Goal: Information Seeking & Learning: Learn about a topic

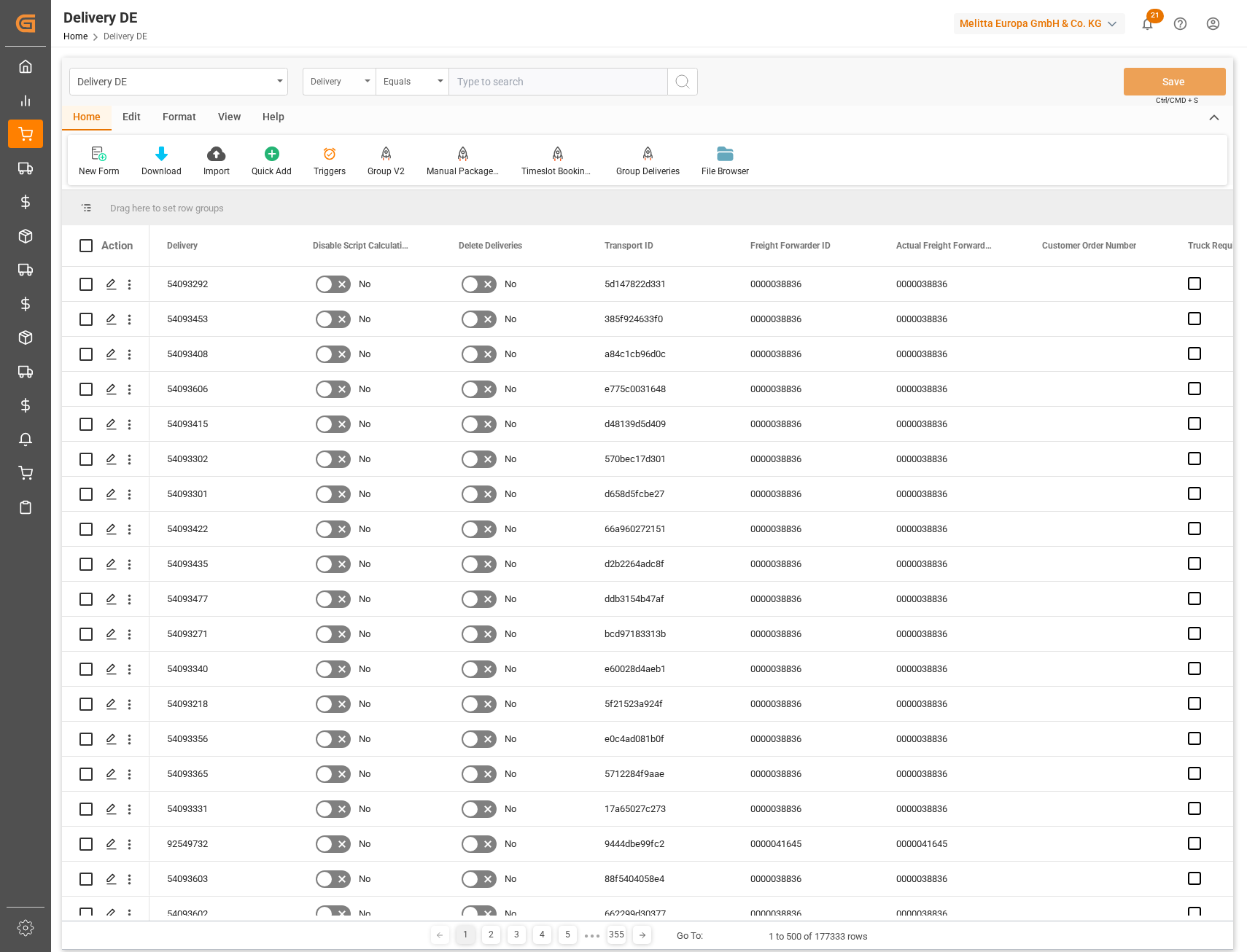
click at [321, 89] on div "Delivery" at bounding box center [338, 81] width 73 height 28
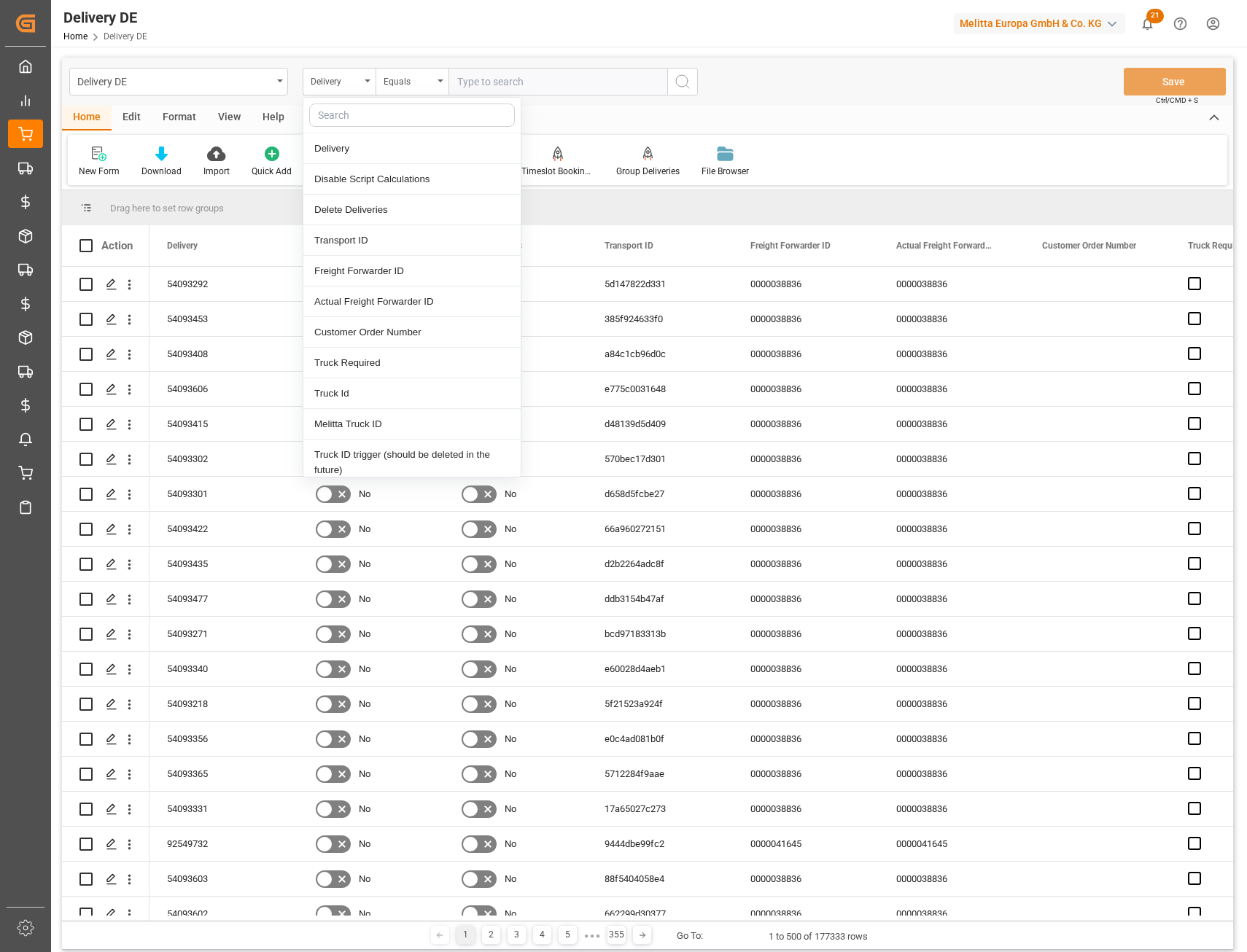
click at [322, 114] on input "text" at bounding box center [411, 114] width 206 height 23
type input "e"
type input "tsp"
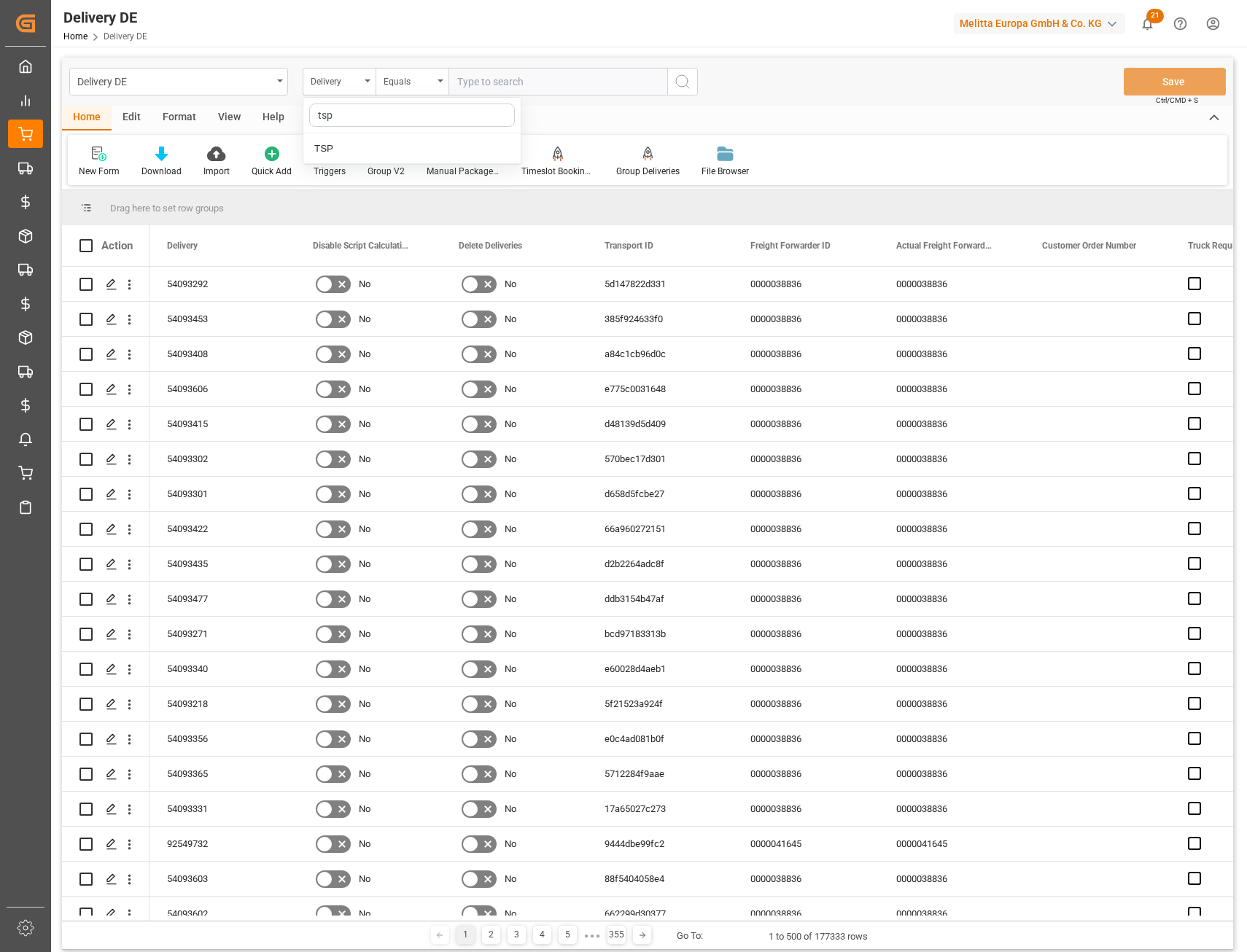
click at [333, 137] on div "TSP" at bounding box center [411, 148] width 218 height 31
click at [333, 149] on icon at bounding box center [329, 153] width 15 height 15
click at [356, 83] on div "Delivery" at bounding box center [336, 79] width 50 height 17
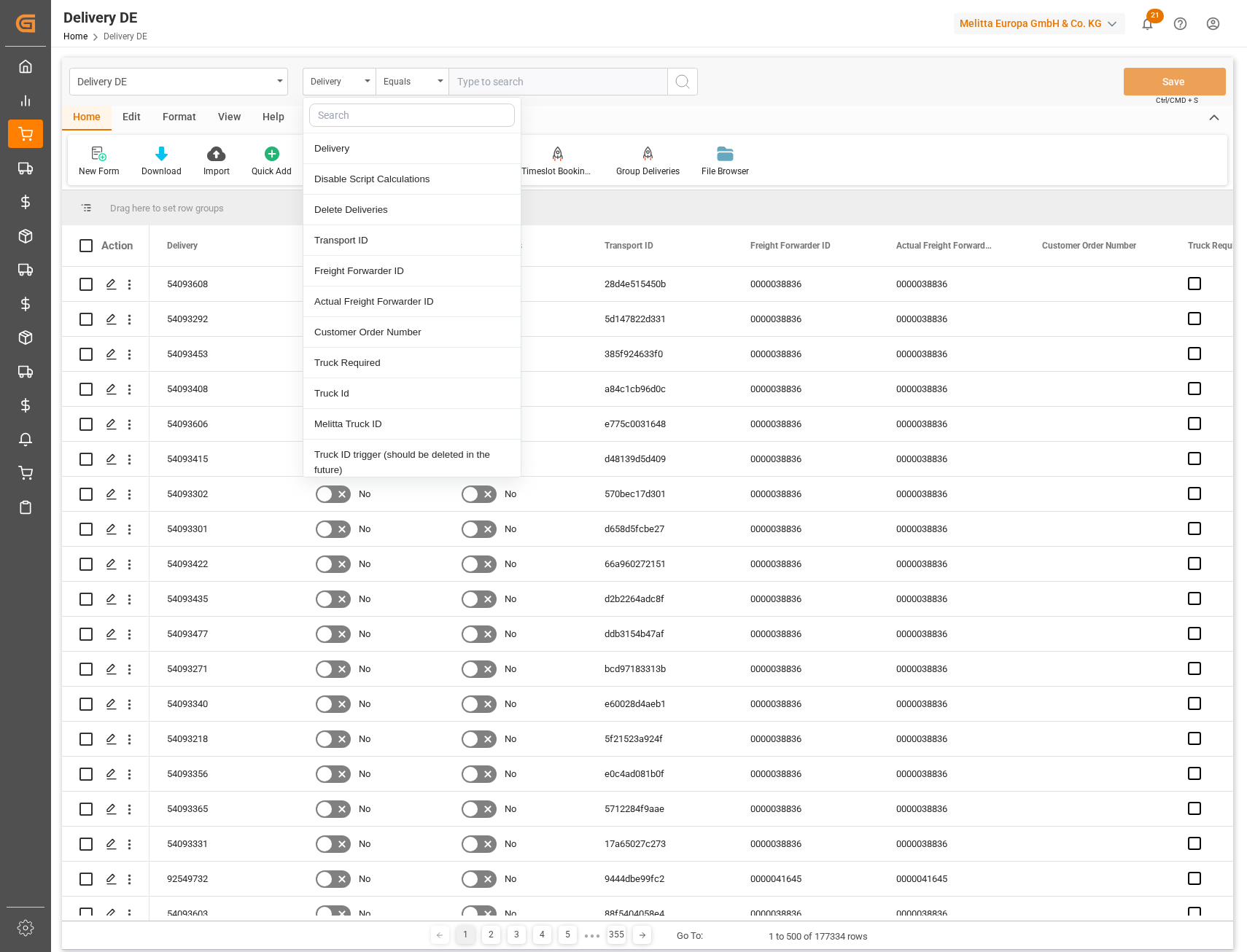
click at [349, 114] on input "text" at bounding box center [411, 114] width 206 height 23
type input "ts"
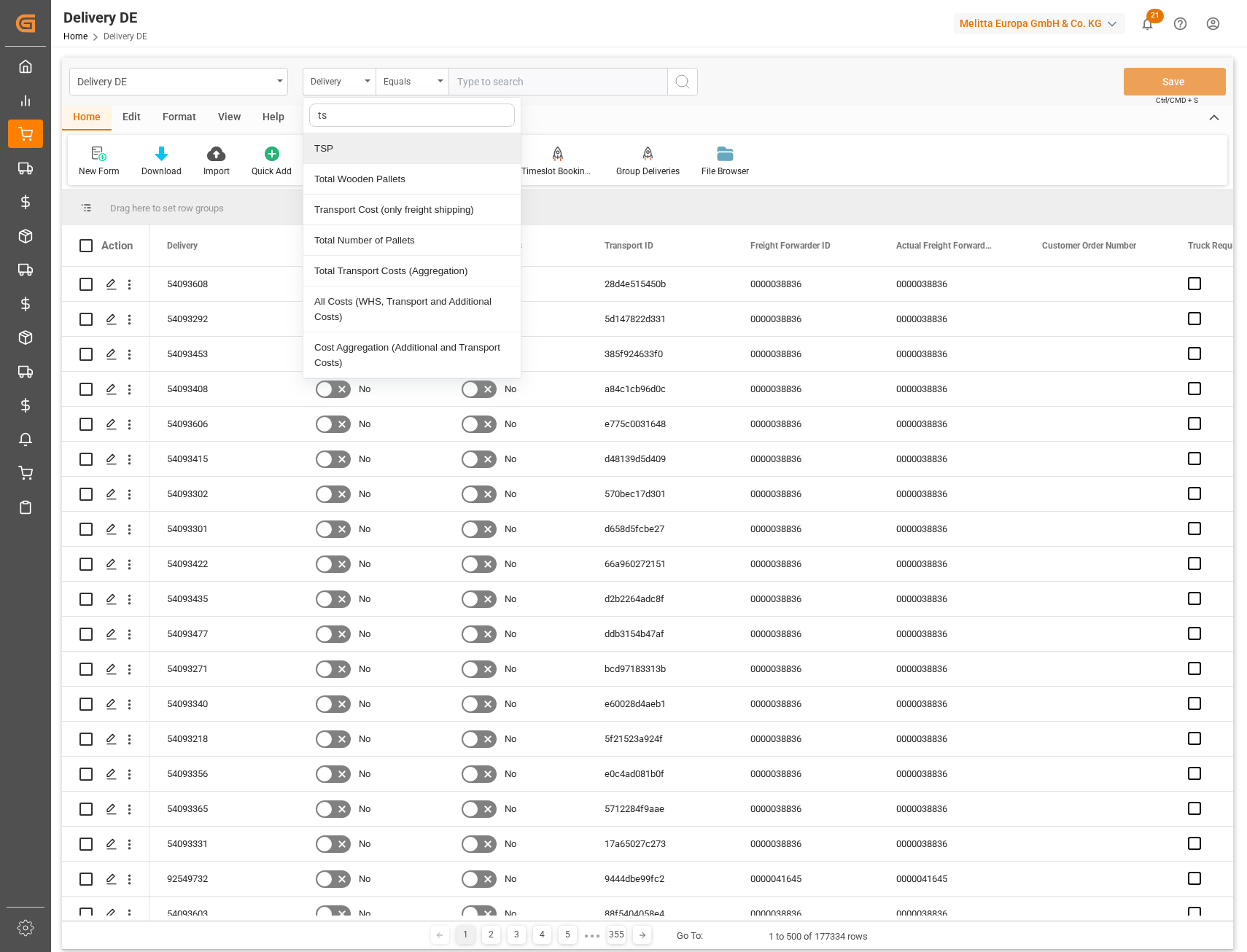
click at [341, 144] on div "TSP" at bounding box center [411, 148] width 218 height 31
click at [484, 76] on input "text" at bounding box center [557, 81] width 219 height 28
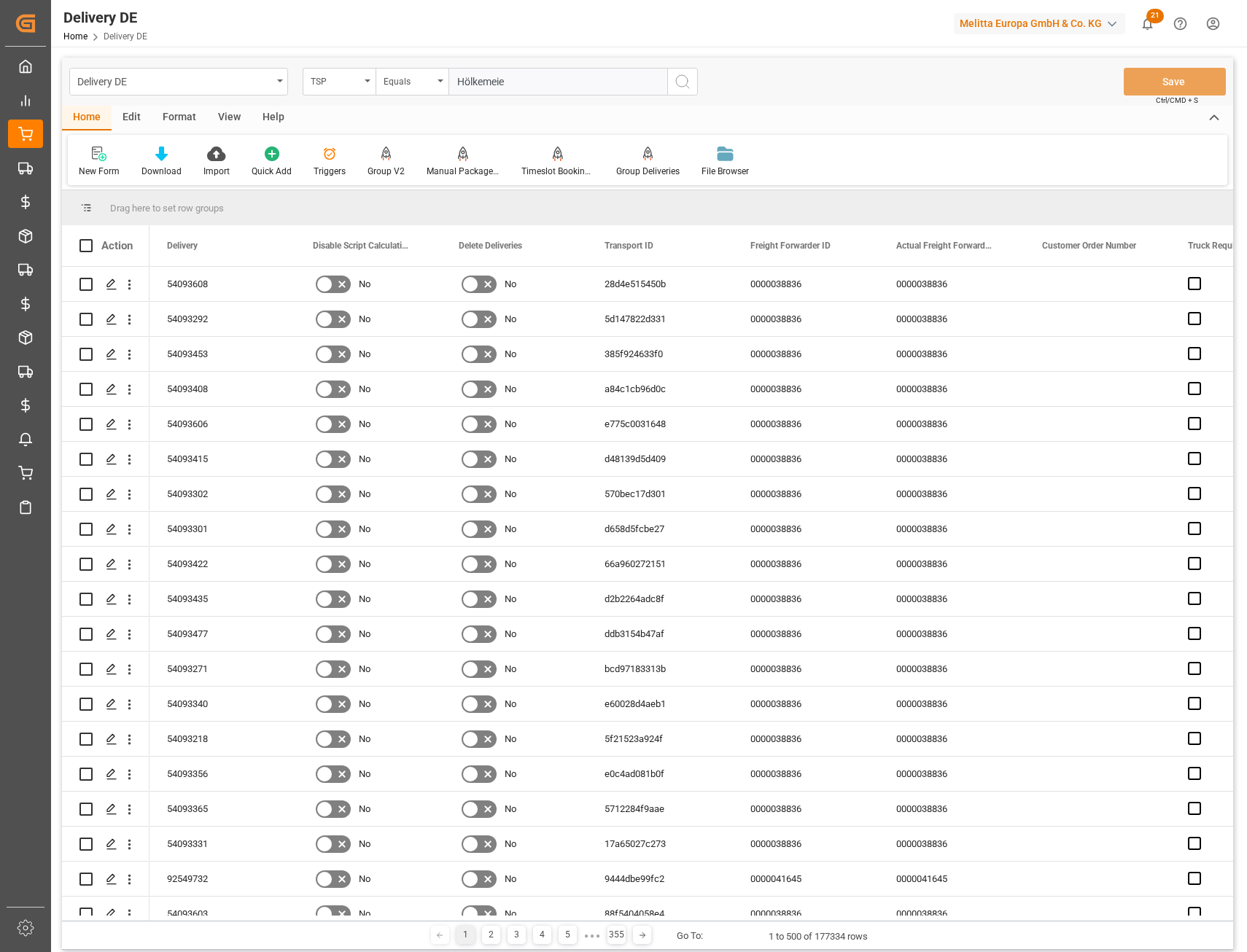
type input "Hölkemeier"
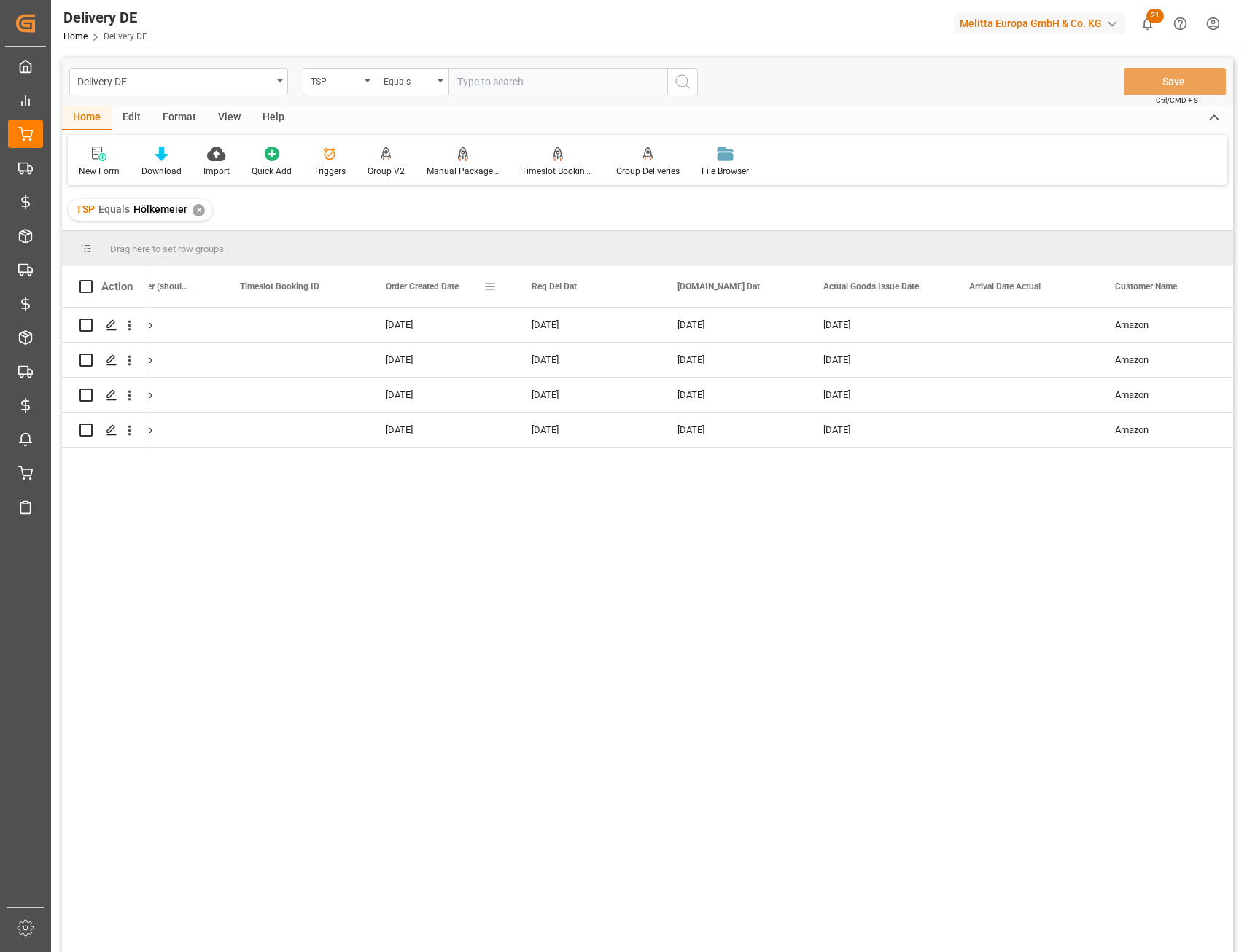
click at [492, 285] on span at bounding box center [489, 286] width 13 height 13
click at [634, 288] on span "columns" at bounding box center [635, 288] width 13 height 13
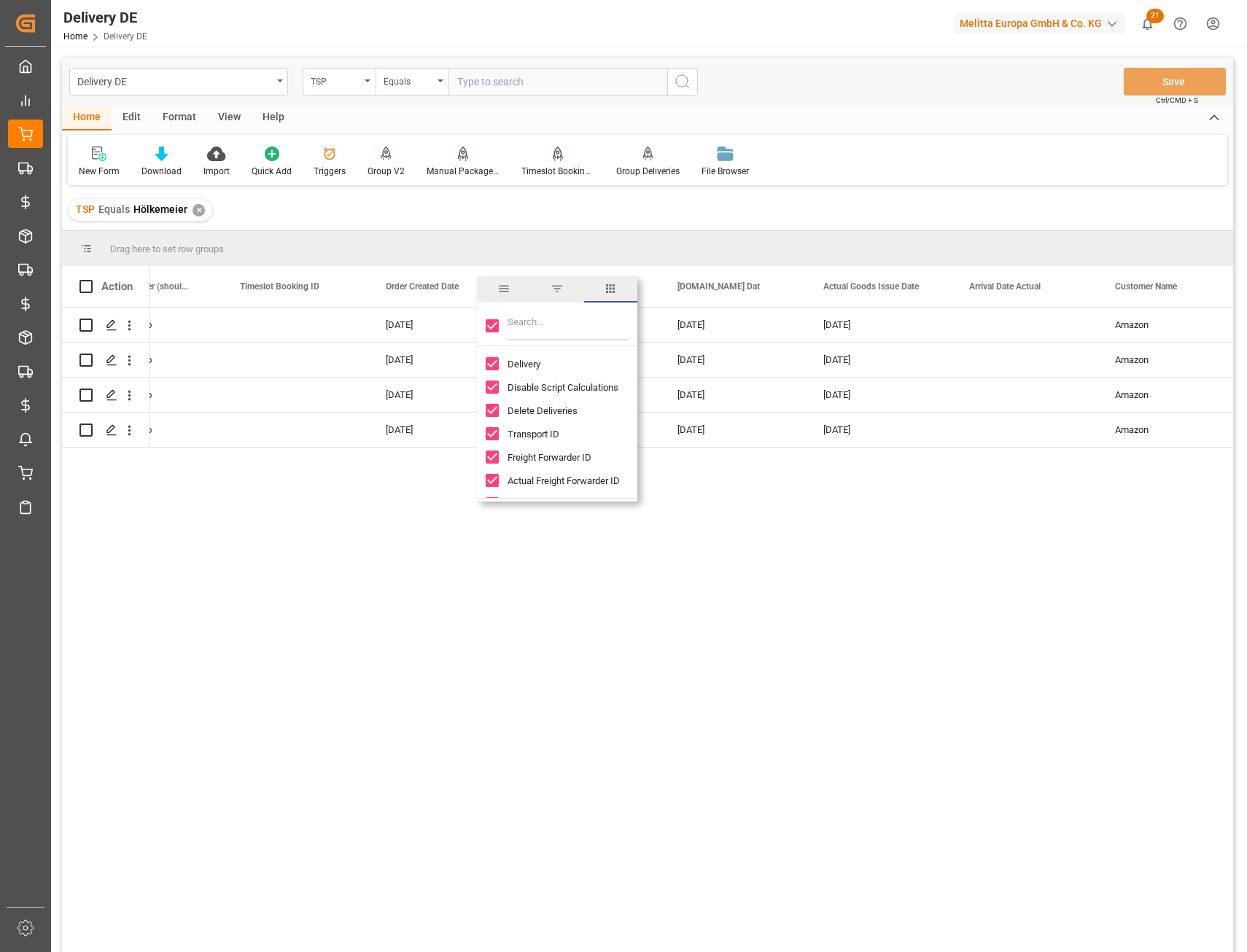
click at [494, 324] on input "Toggle Select All Columns" at bounding box center [492, 325] width 13 height 13
checkbox input "false"
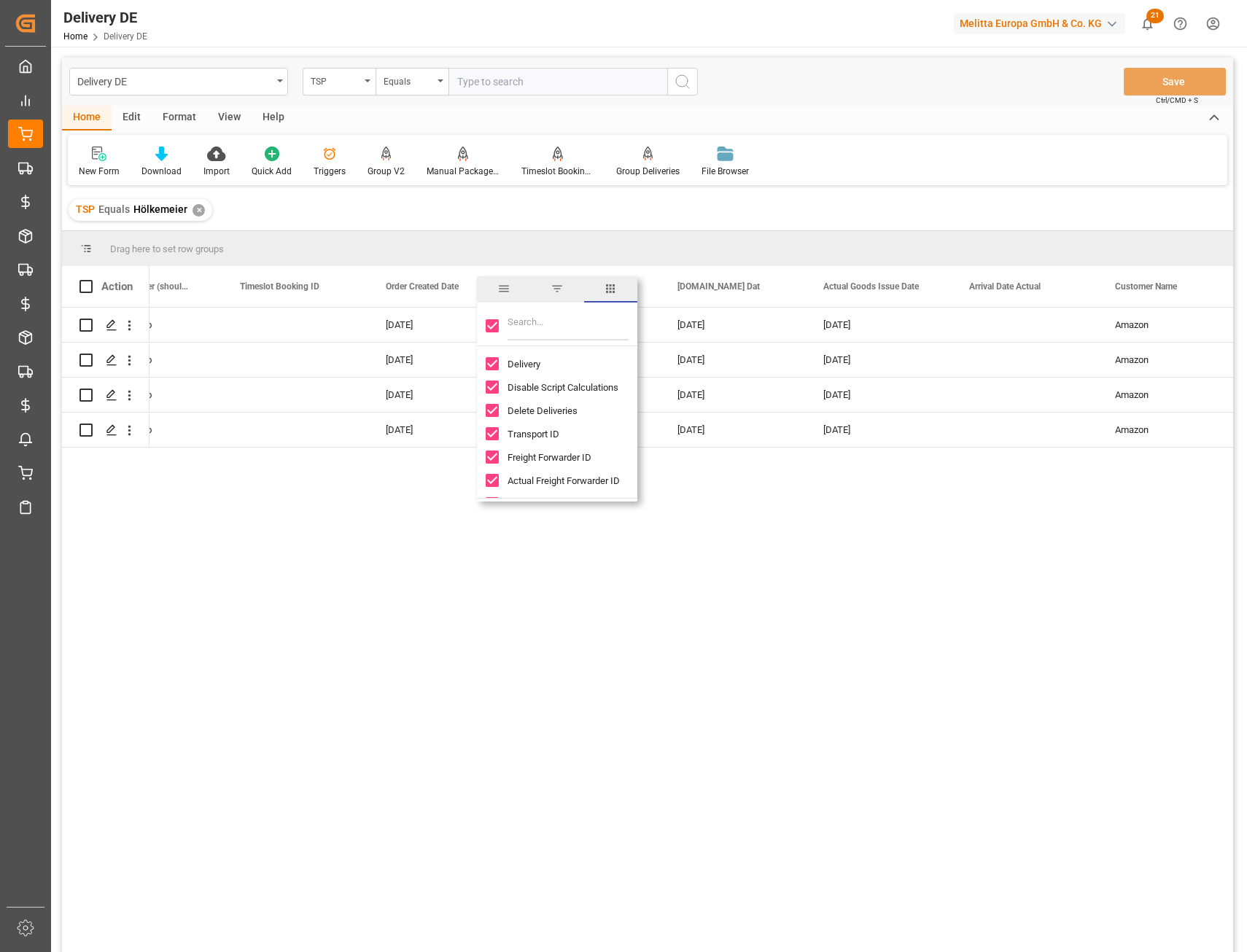
checkbox input "false"
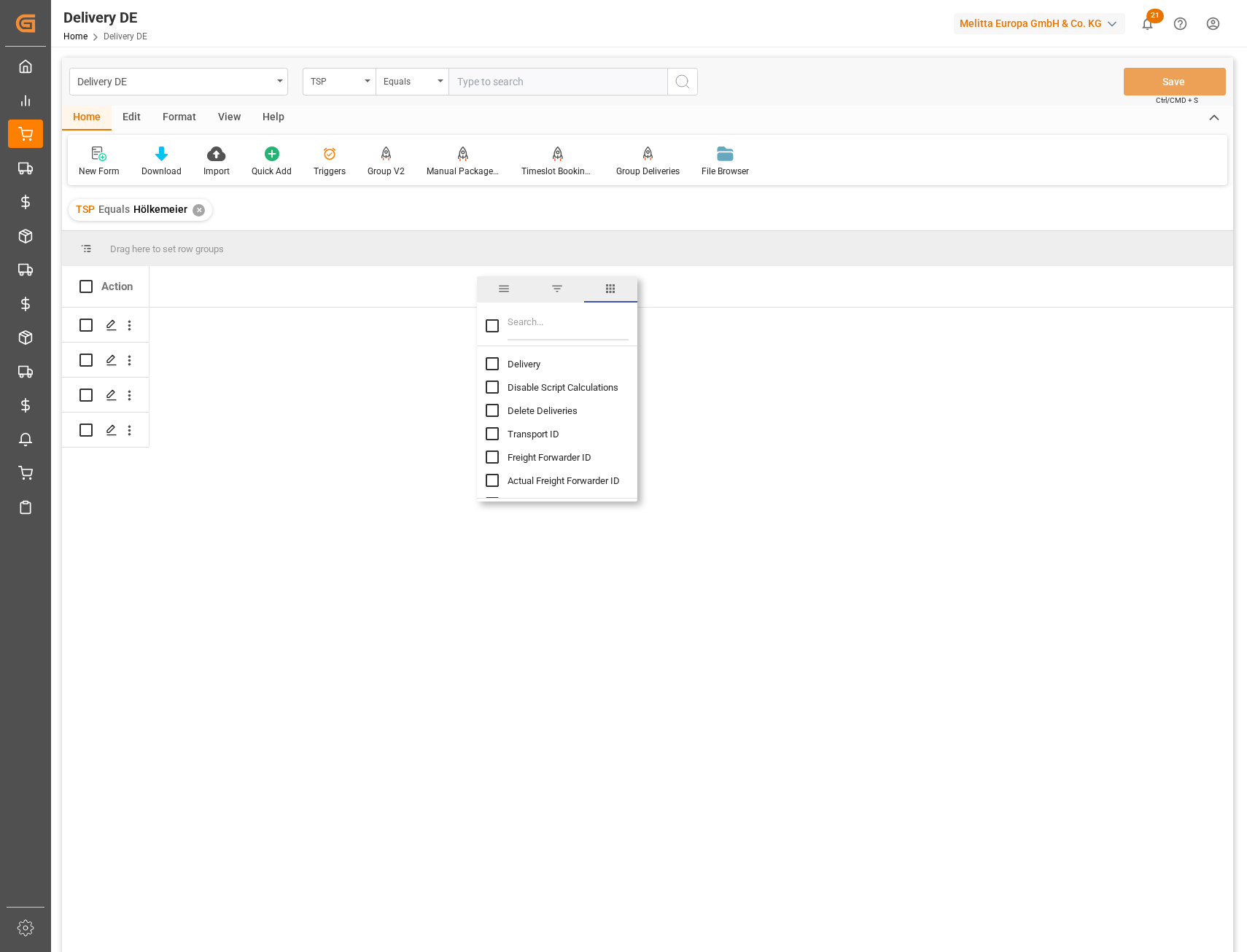
click at [489, 370] on input "Delivery column toggle visibility (hidden)" at bounding box center [492, 364] width 13 height 13
checkbox input "true"
checkbox input "false"
click at [492, 434] on input "Transport ID column toggle visibility (hidden)" at bounding box center [492, 433] width 13 height 13
checkbox input "true"
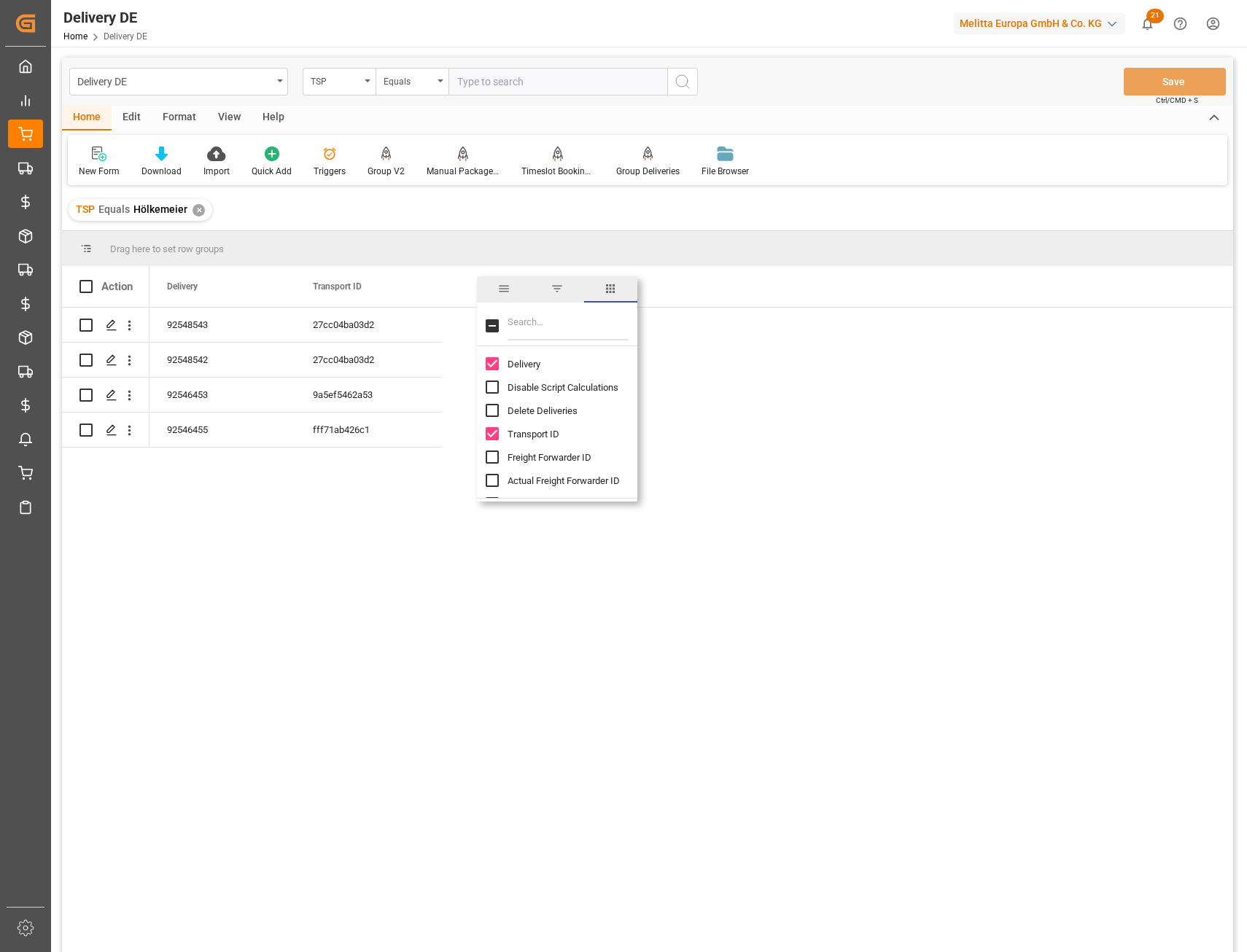
click at [533, 330] on input "Filter Columns Input" at bounding box center [568, 325] width 121 height 29
type input "dat"
click at [497, 390] on input "Req Del Dat column toggle visibility (hidden)" at bounding box center [492, 387] width 13 height 13
checkbox input "true"
checkbox input "false"
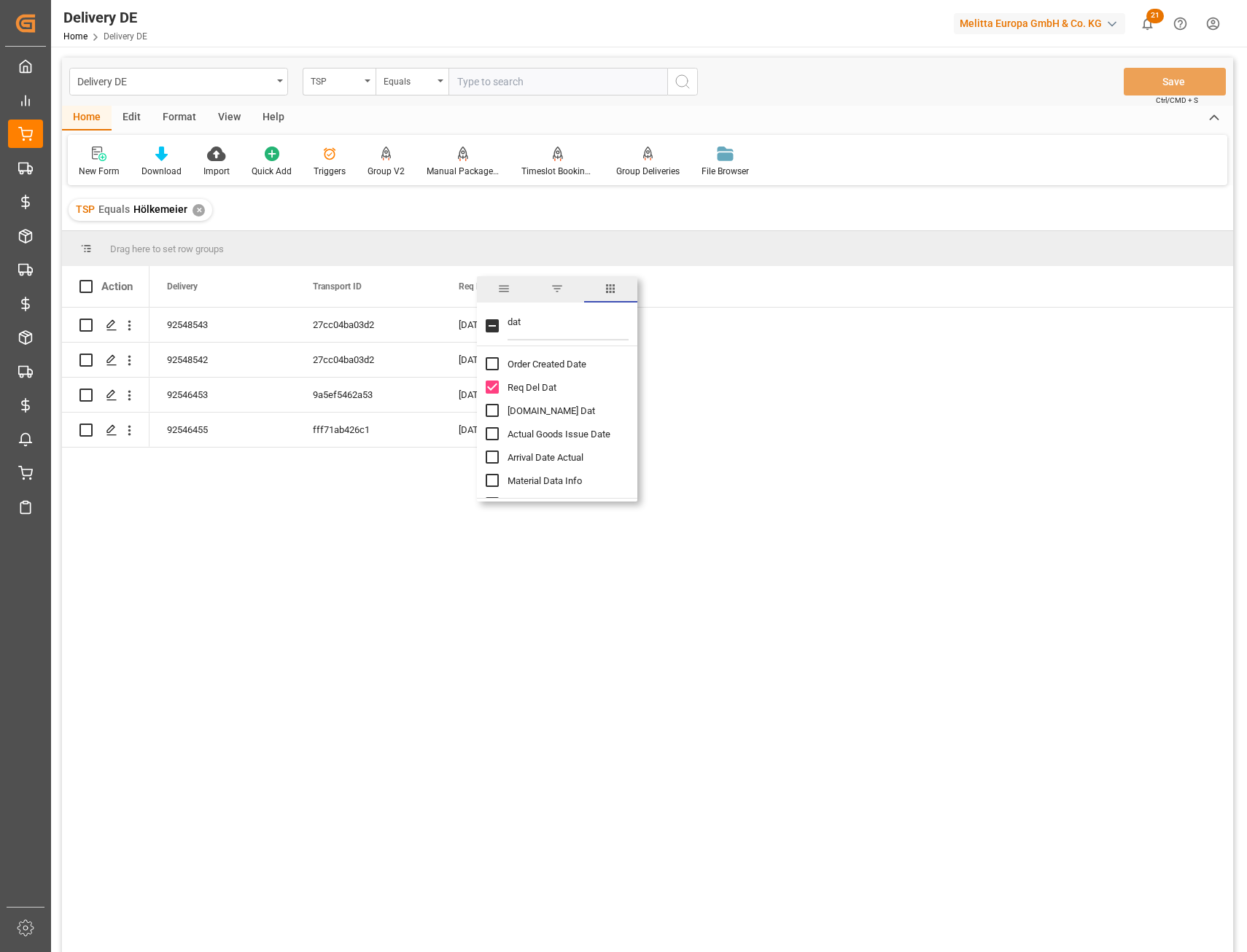
click at [490, 415] on input "Pl.GI Dat column toggle visibility (hidden)" at bounding box center [492, 409] width 13 height 13
checkbox input "true"
click at [491, 437] on input "Actual Goods Issue Date column toggle visibility (hidden)" at bounding box center [492, 433] width 13 height 13
checkbox input "true"
drag, startPoint x: 527, startPoint y: 322, endPoint x: 500, endPoint y: 322, distance: 27.0
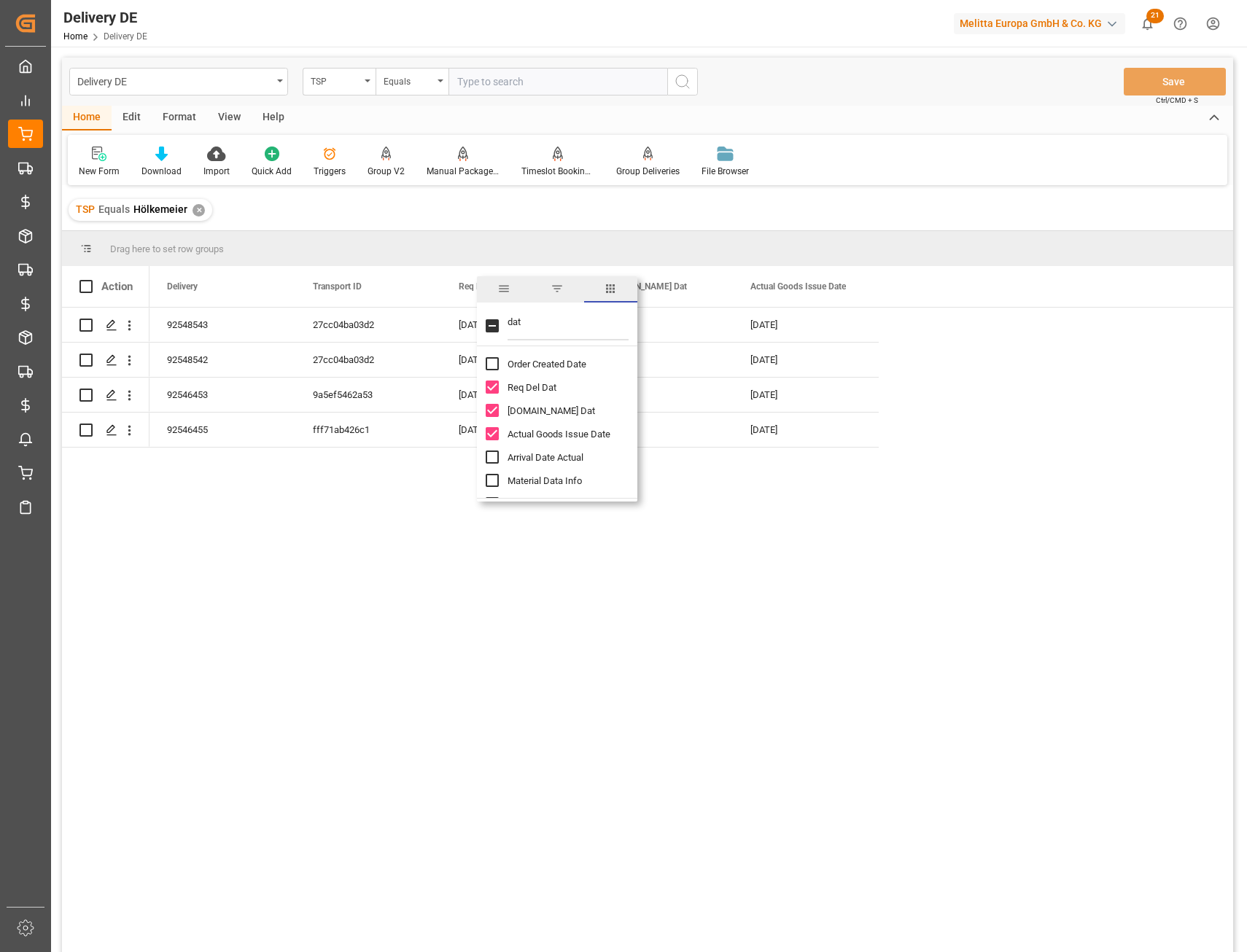
click at [500, 322] on div "dat" at bounding box center [556, 325] width 160 height 41
type input "pal"
click at [486, 362] on input "Est Pallet Pl column toggle visibility (hidden)" at bounding box center [492, 364] width 13 height 13
checkbox input "true"
checkbox input "false"
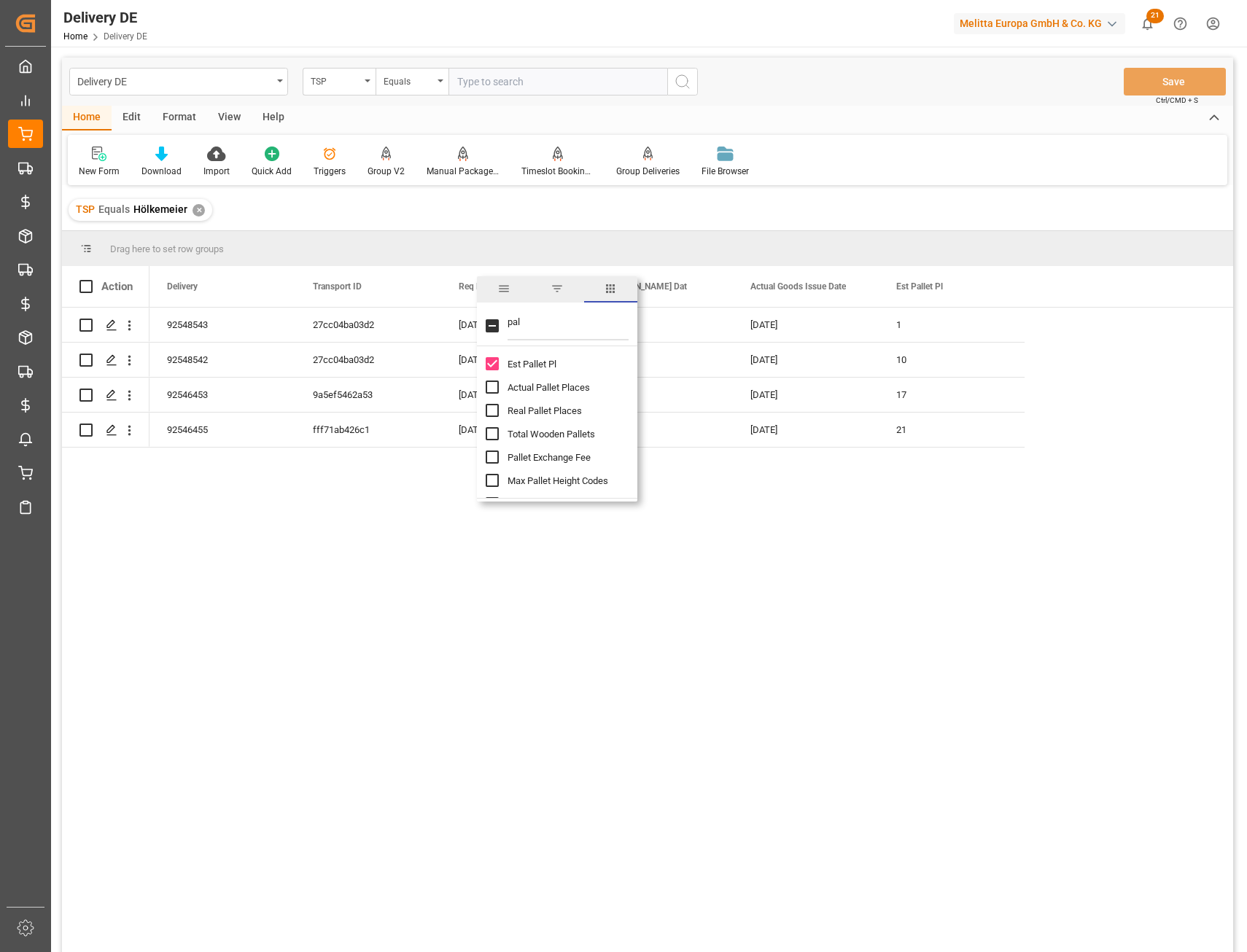
click at [491, 391] on input "Actual Pallet Places column toggle visibility (hidden)" at bounding box center [492, 387] width 13 height 13
checkbox input "true"
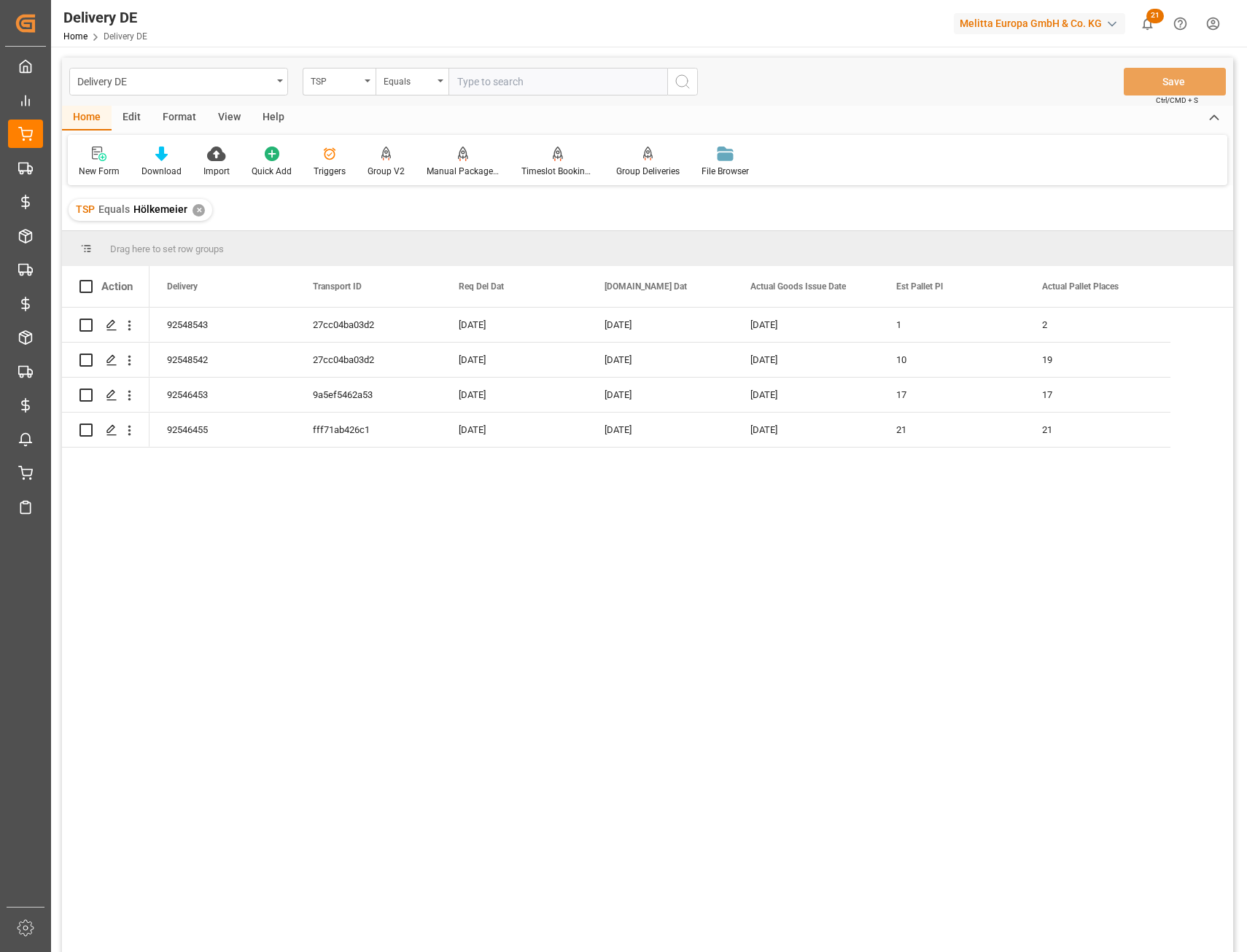
click at [831, 566] on div "92548543 27cc04ba03d2 14-08-2025 13-08-2025 14-08-2025 1 2 92548542 27cc04ba03d…" at bounding box center [691, 635] width 1083 height 654
click at [271, 283] on span at bounding box center [270, 286] width 13 height 13
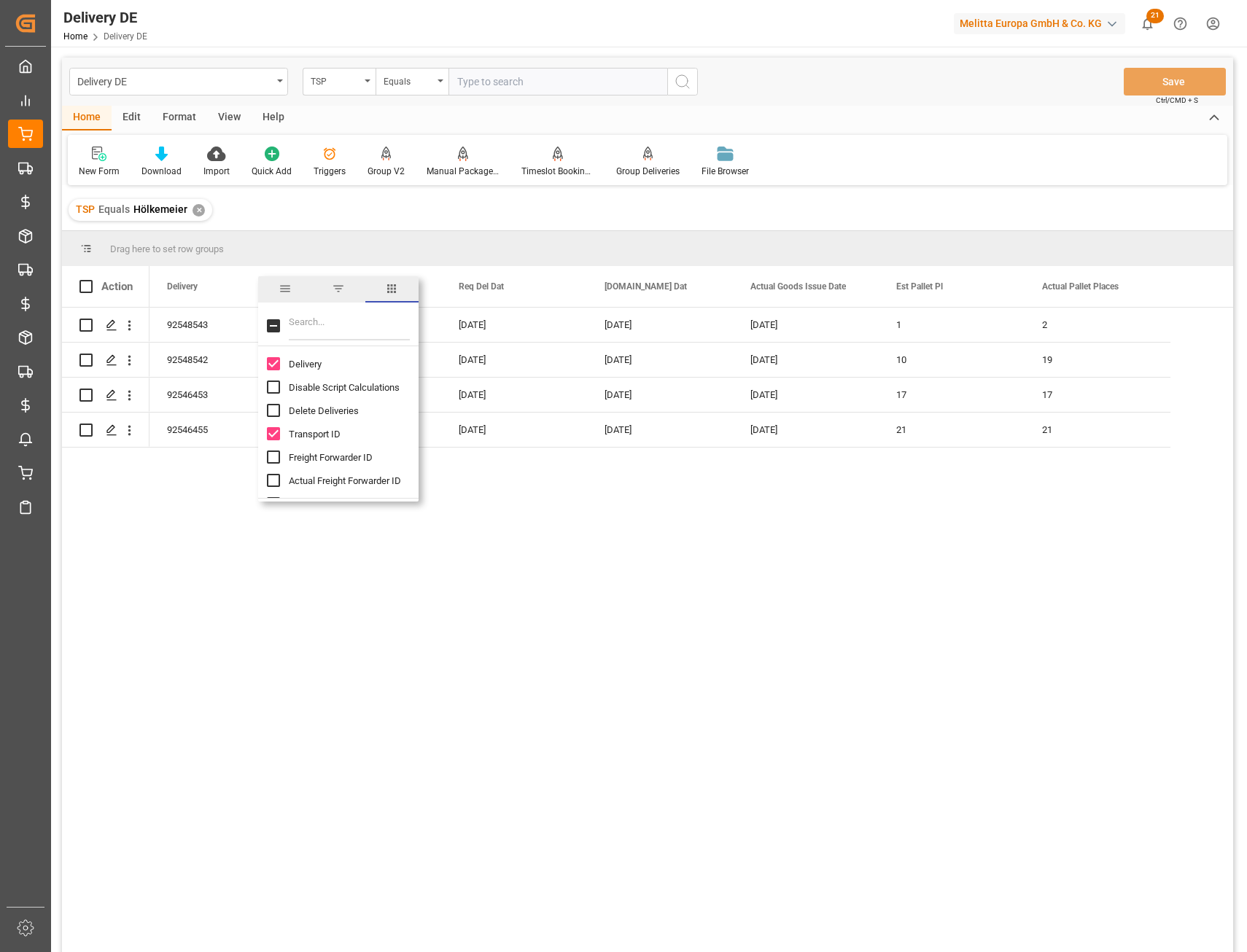
click at [303, 318] on input "Filter Columns Input" at bounding box center [350, 325] width 121 height 29
type input "code"
click at [271, 390] on input "Delivery Destination Code column toggle visibility (hidden)" at bounding box center [273, 387] width 13 height 13
checkbox input "true"
checkbox input "false"
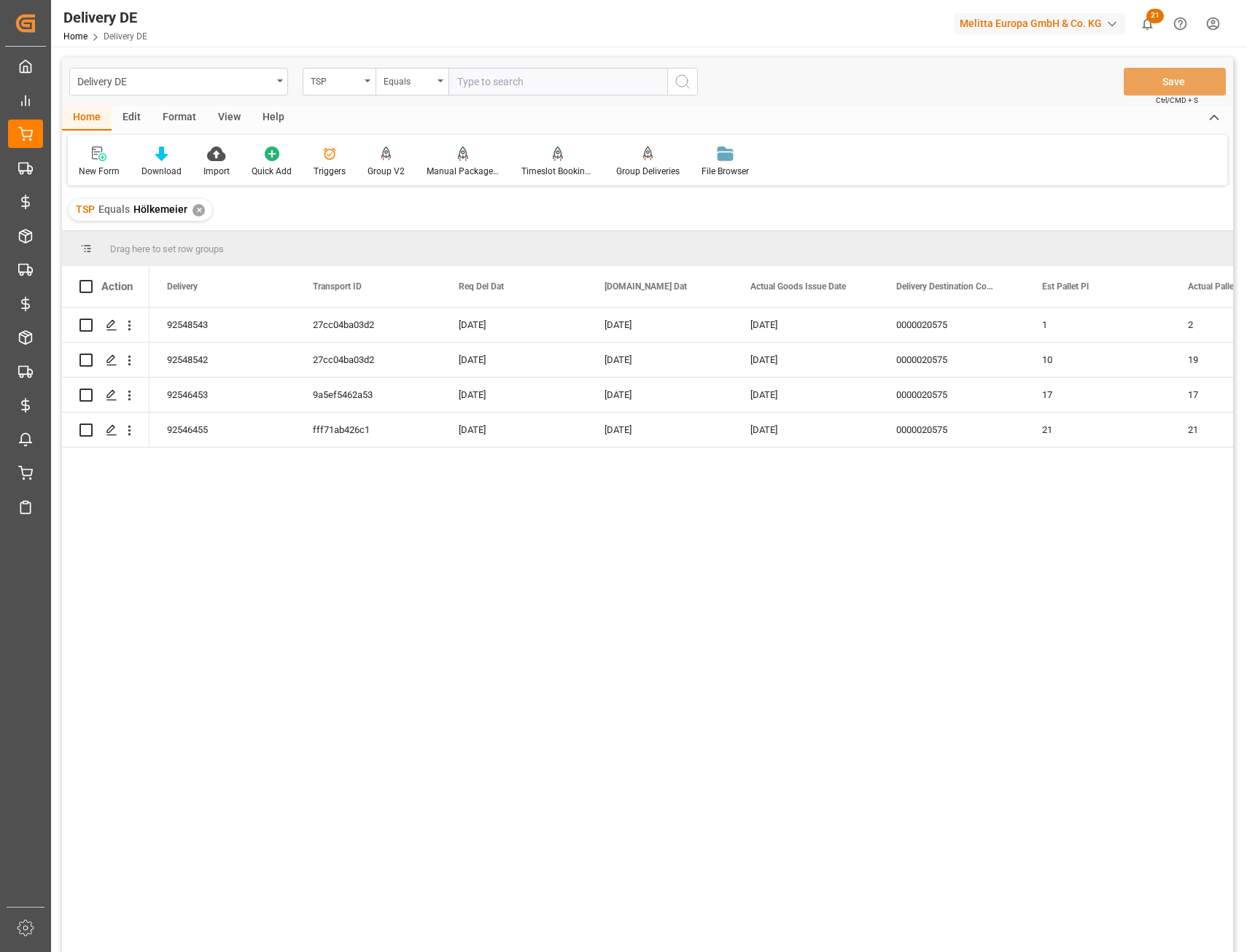
click at [573, 576] on div "92548543 27cc04ba03d2 14-08-2025 13-08-2025 14-08-2025 1 2 0000020575 92548542 …" at bounding box center [691, 635] width 1083 height 654
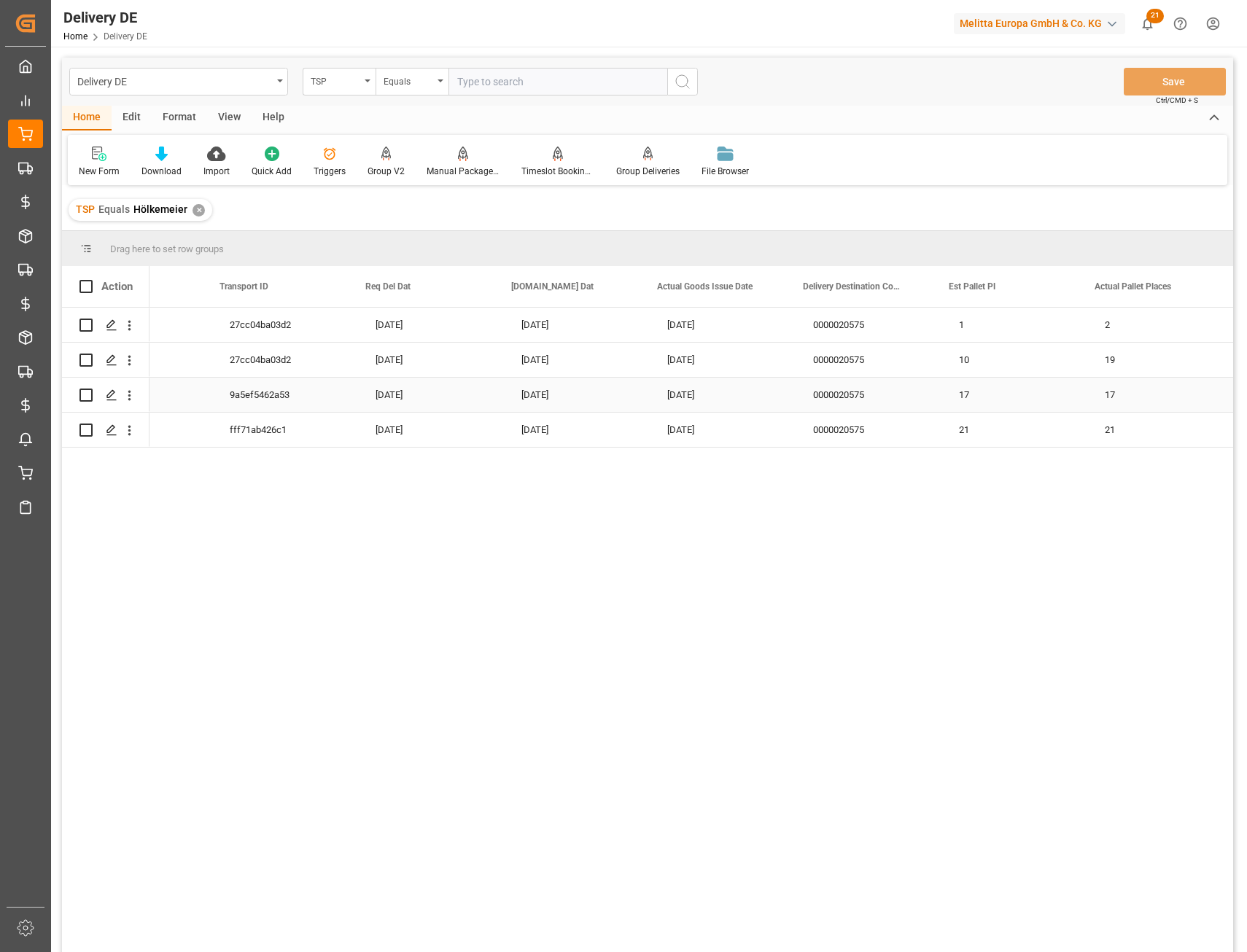
scroll to position [0, 93]
click at [797, 317] on div "0000020575" at bounding box center [867, 325] width 146 height 34
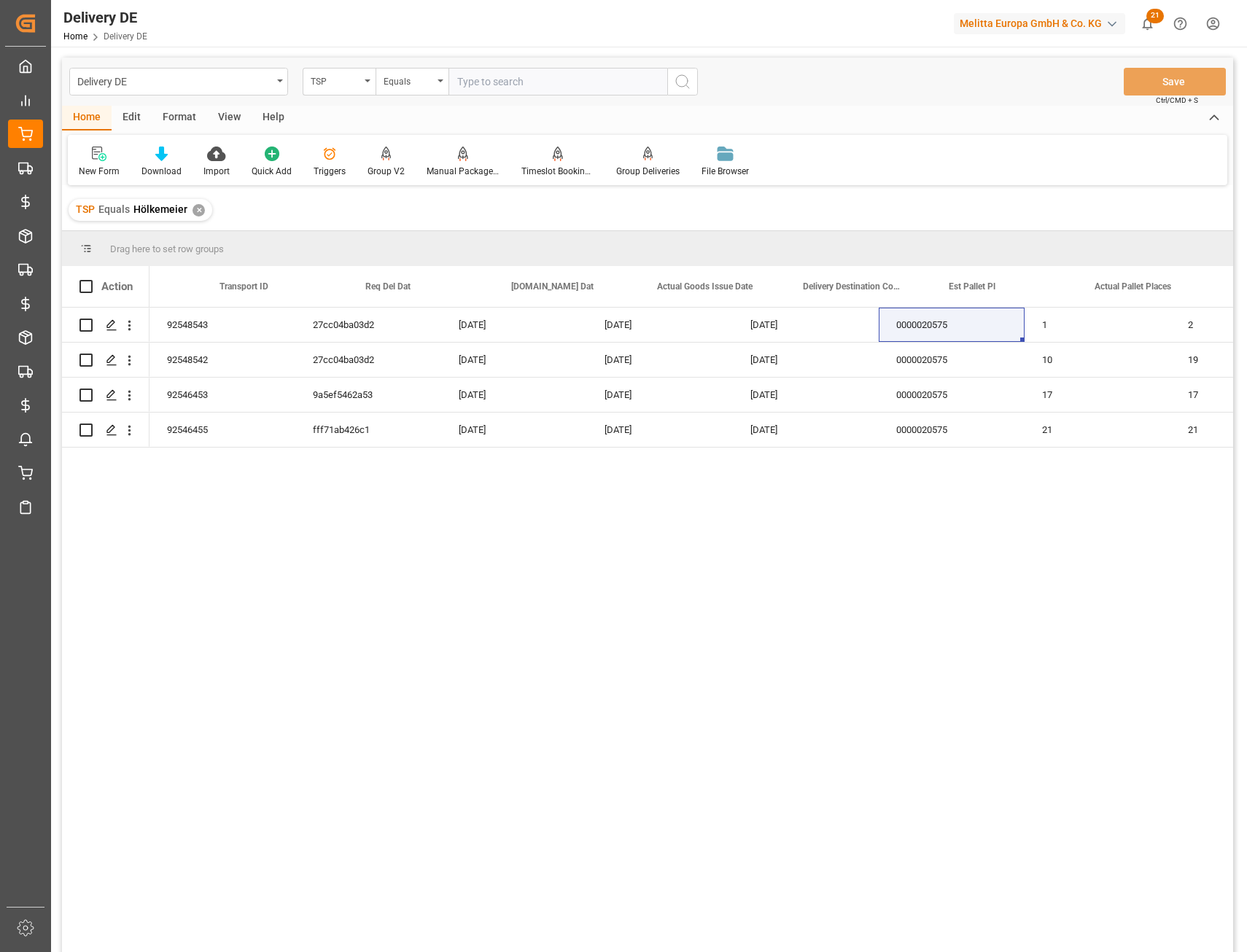
scroll to position [0, 83]
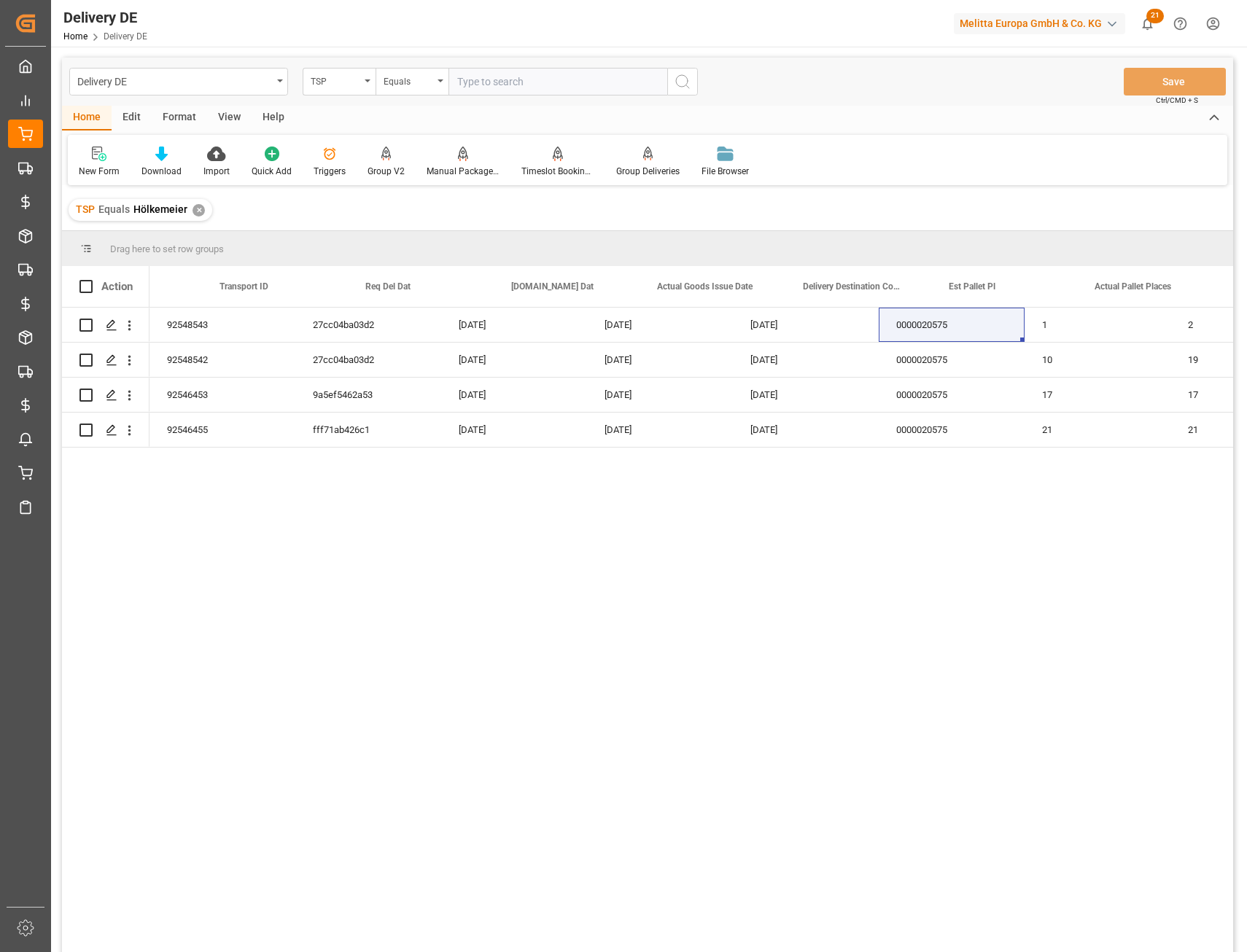
scroll to position [0, 83]
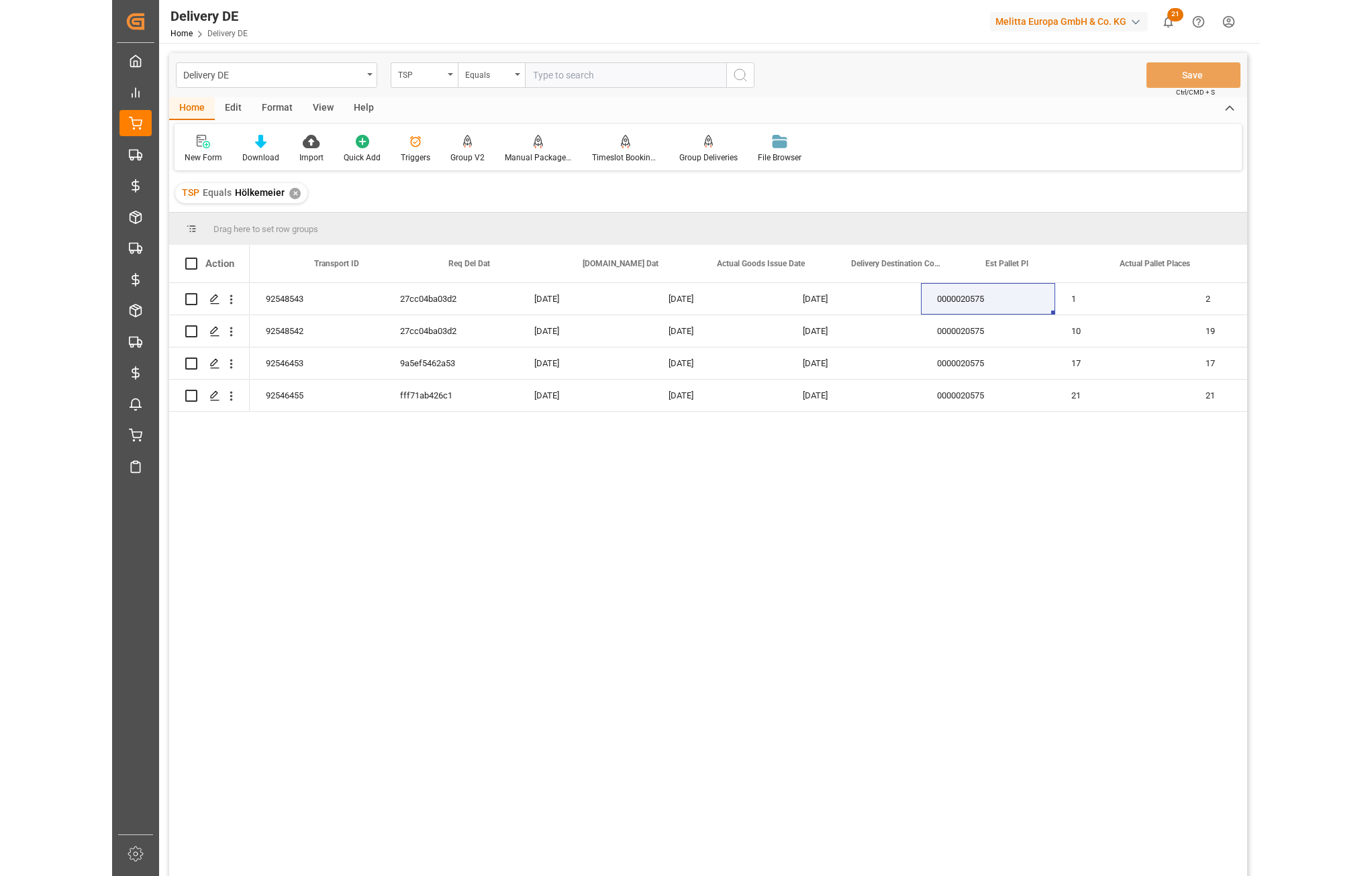
scroll to position [0, 77]
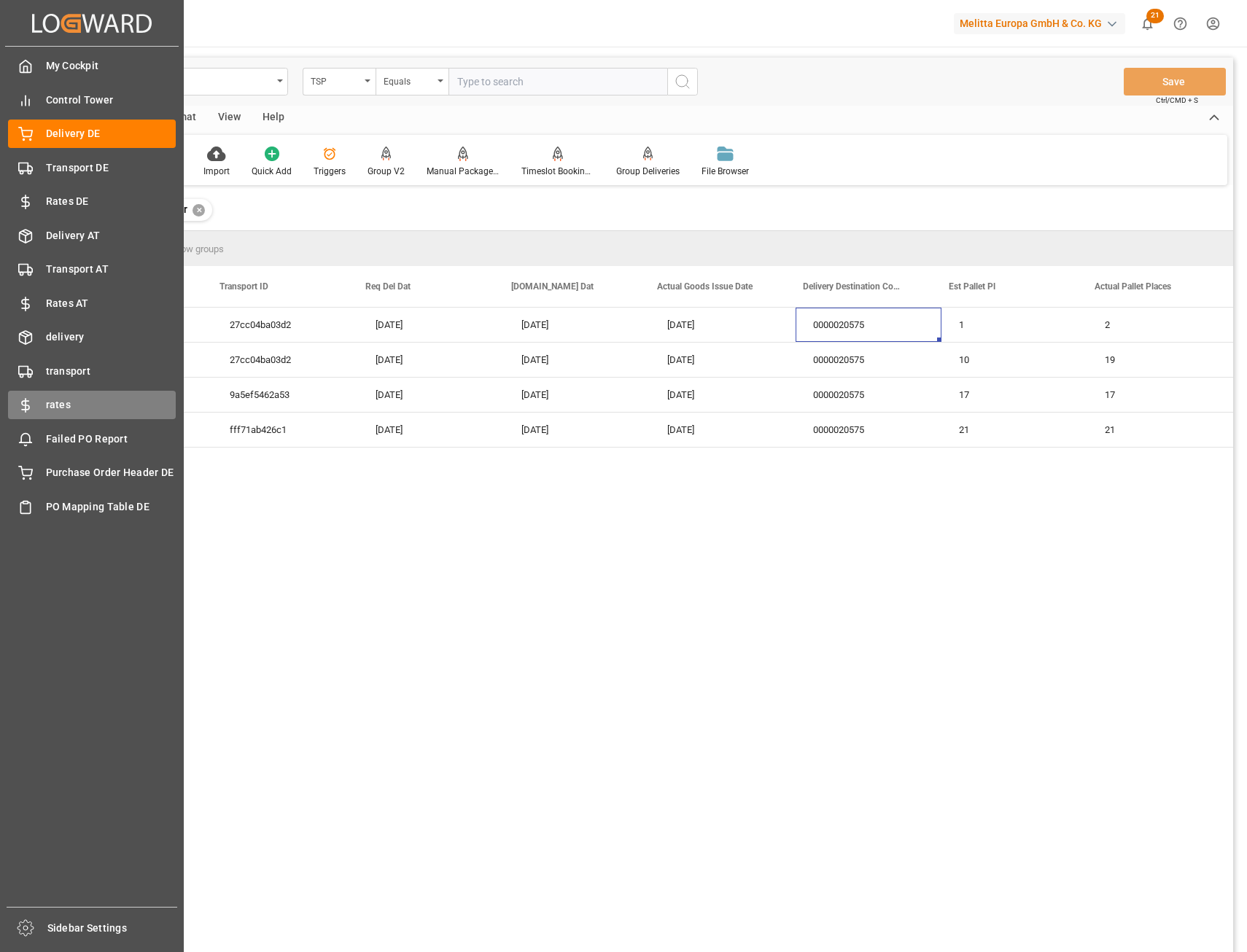
click at [68, 403] on span "rates" at bounding box center [110, 404] width 130 height 15
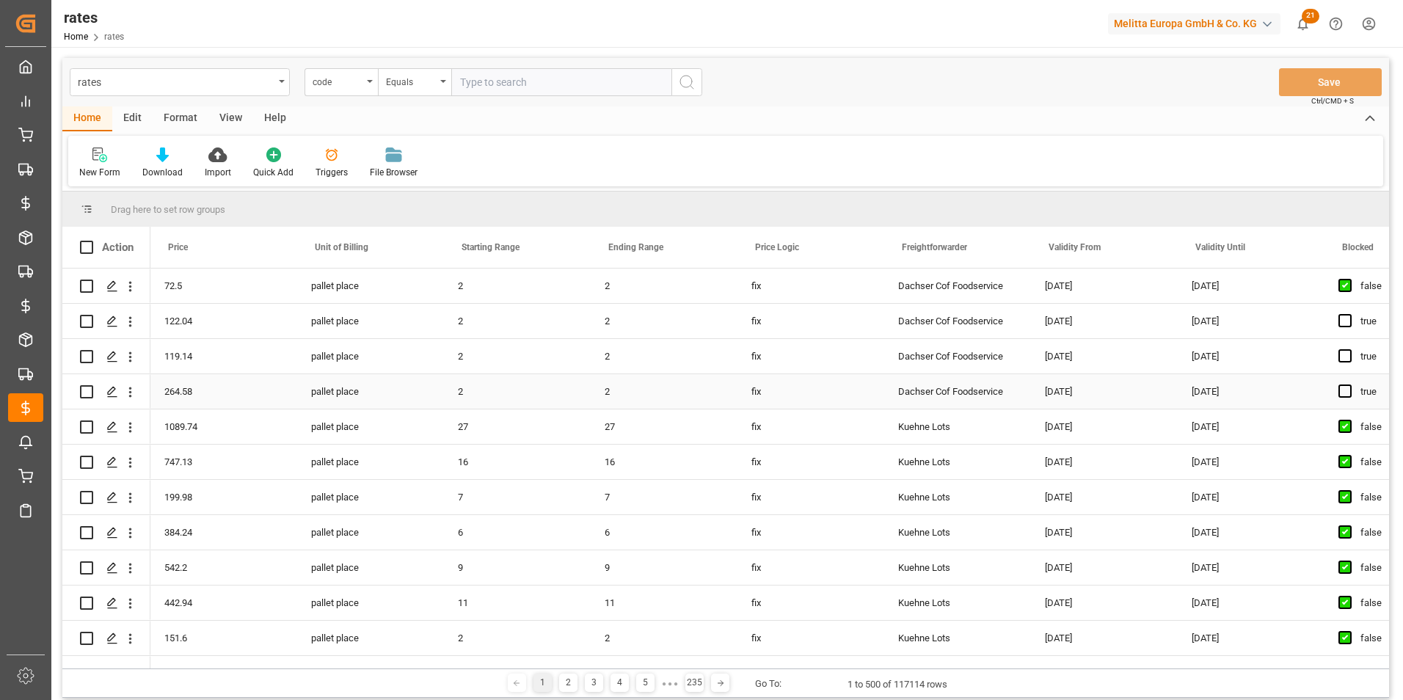
scroll to position [0, 440]
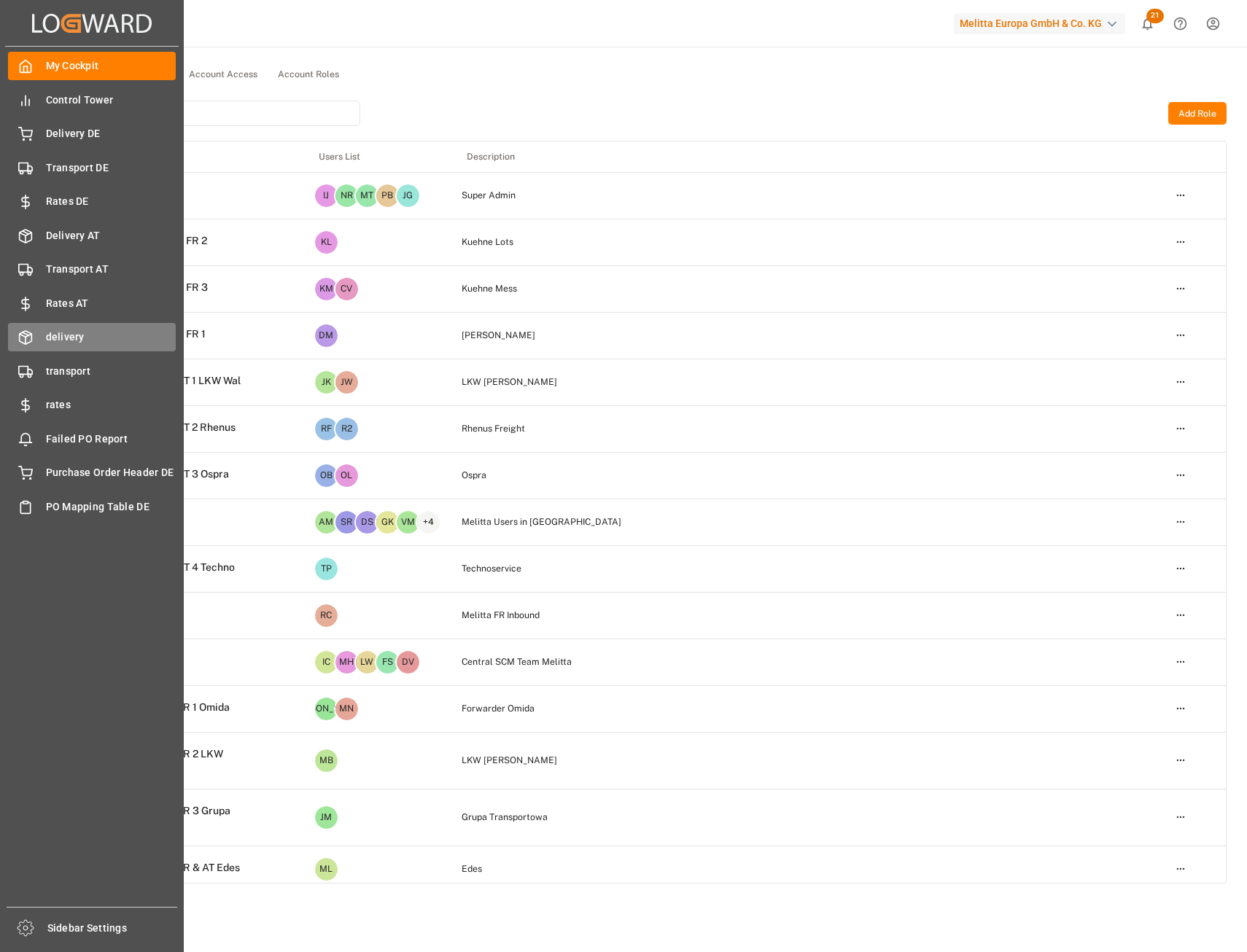
click at [84, 337] on span "delivery" at bounding box center [110, 337] width 130 height 15
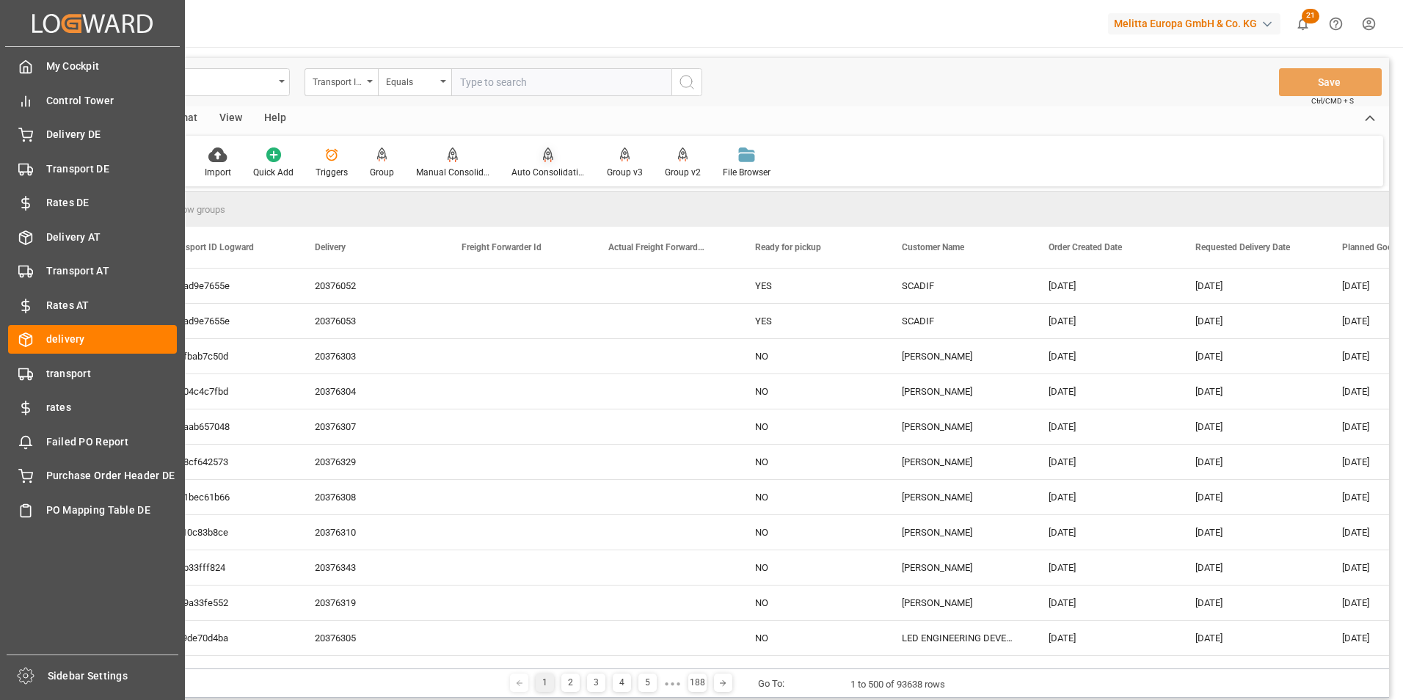
drag, startPoint x: 60, startPoint y: 369, endPoint x: 511, endPoint y: 169, distance: 493.0
click at [60, 370] on span "transport" at bounding box center [111, 373] width 131 height 15
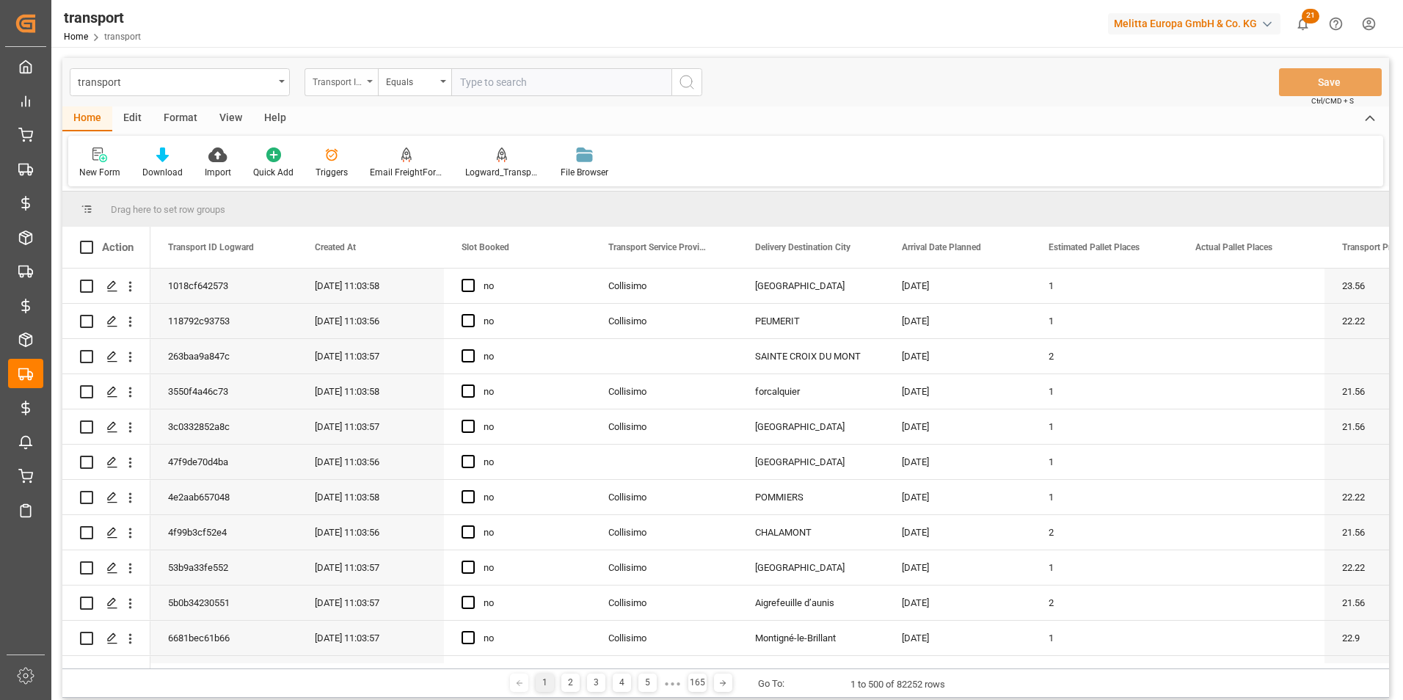
click at [362, 91] on div "Transport ID Logward" at bounding box center [340, 82] width 73 height 28
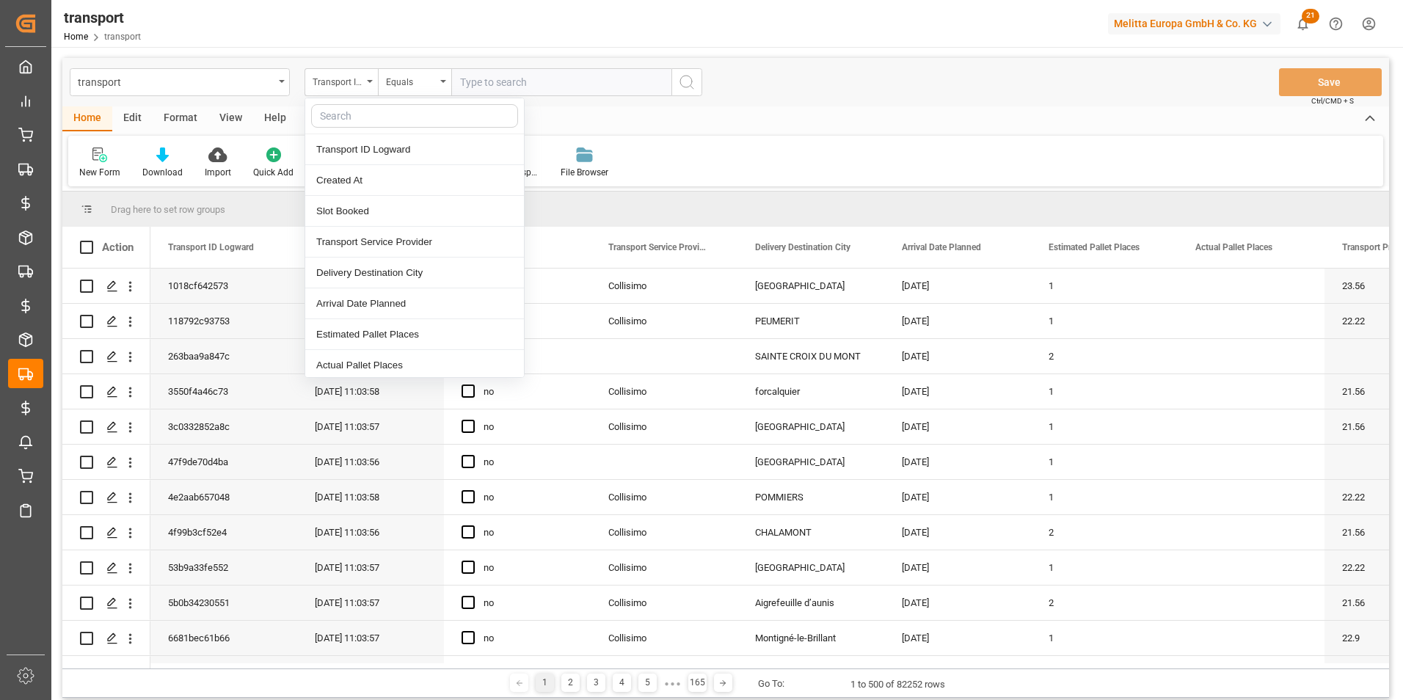
click at [371, 116] on input "text" at bounding box center [414, 115] width 207 height 23
type input "dat"
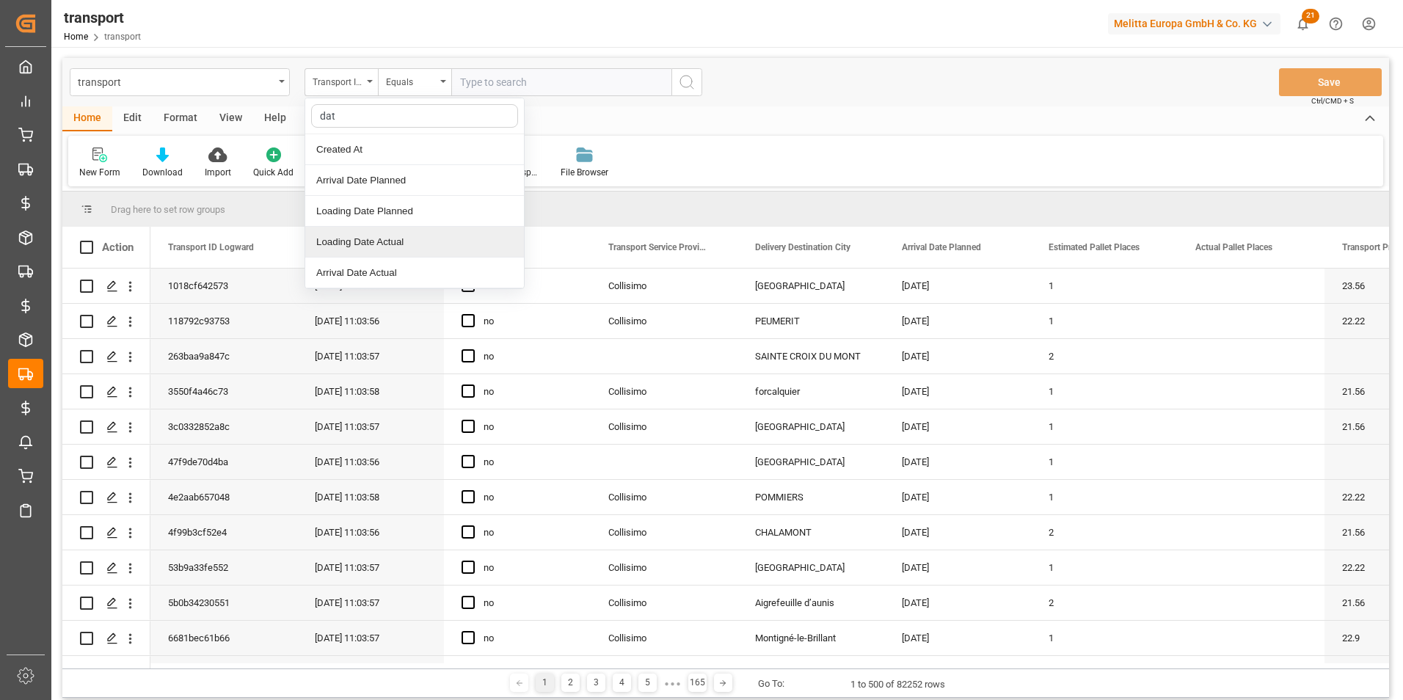
click at [391, 244] on div "Loading Date Actual" at bounding box center [414, 242] width 219 height 31
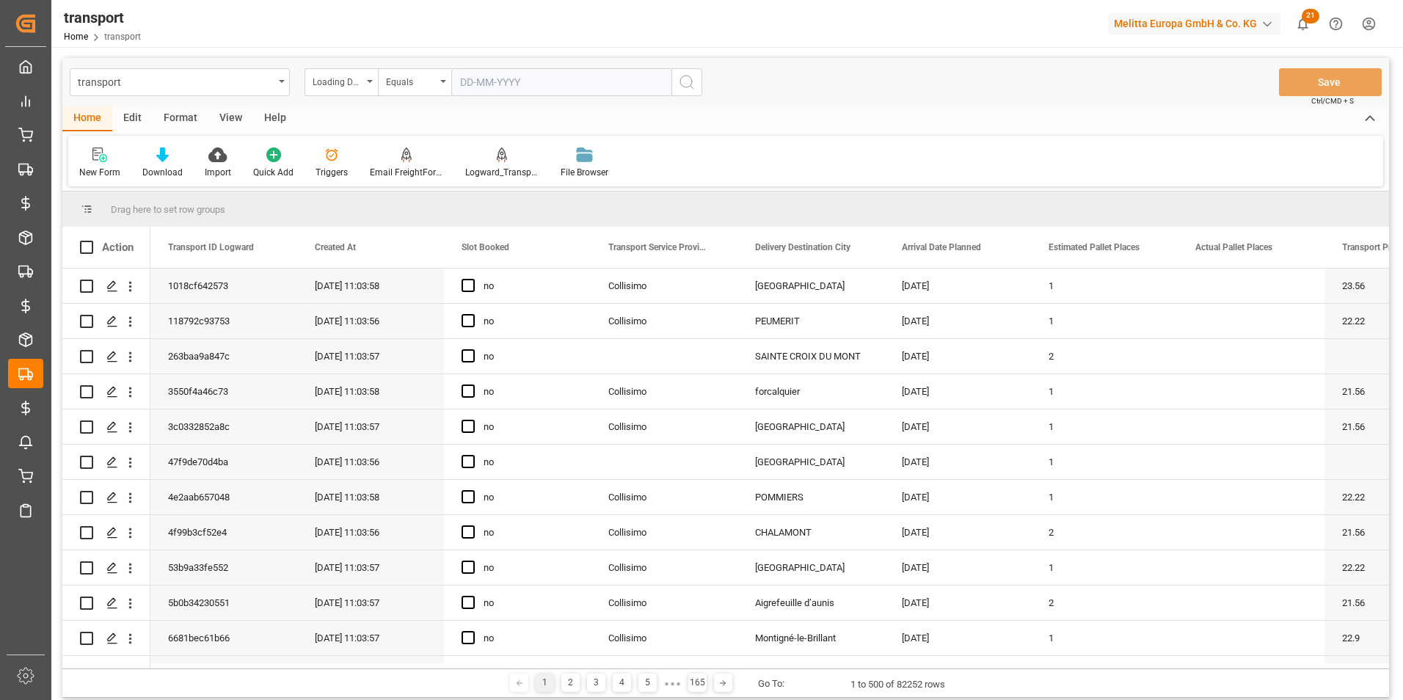
click at [480, 80] on input "text" at bounding box center [561, 82] width 220 height 28
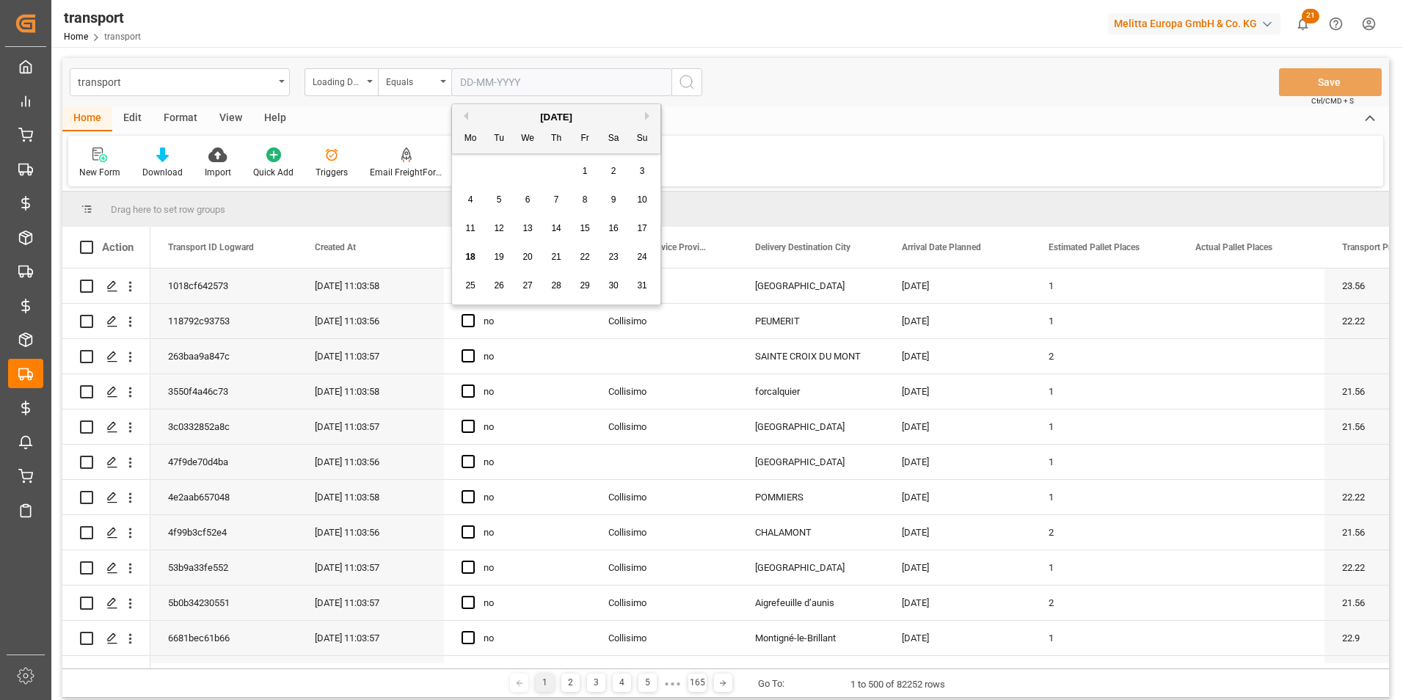
click at [469, 167] on div "28 29 30 31 1 2 3" at bounding box center [556, 171] width 200 height 29
click at [581, 168] on div "1" at bounding box center [585, 172] width 18 height 18
type input "[DATE]"
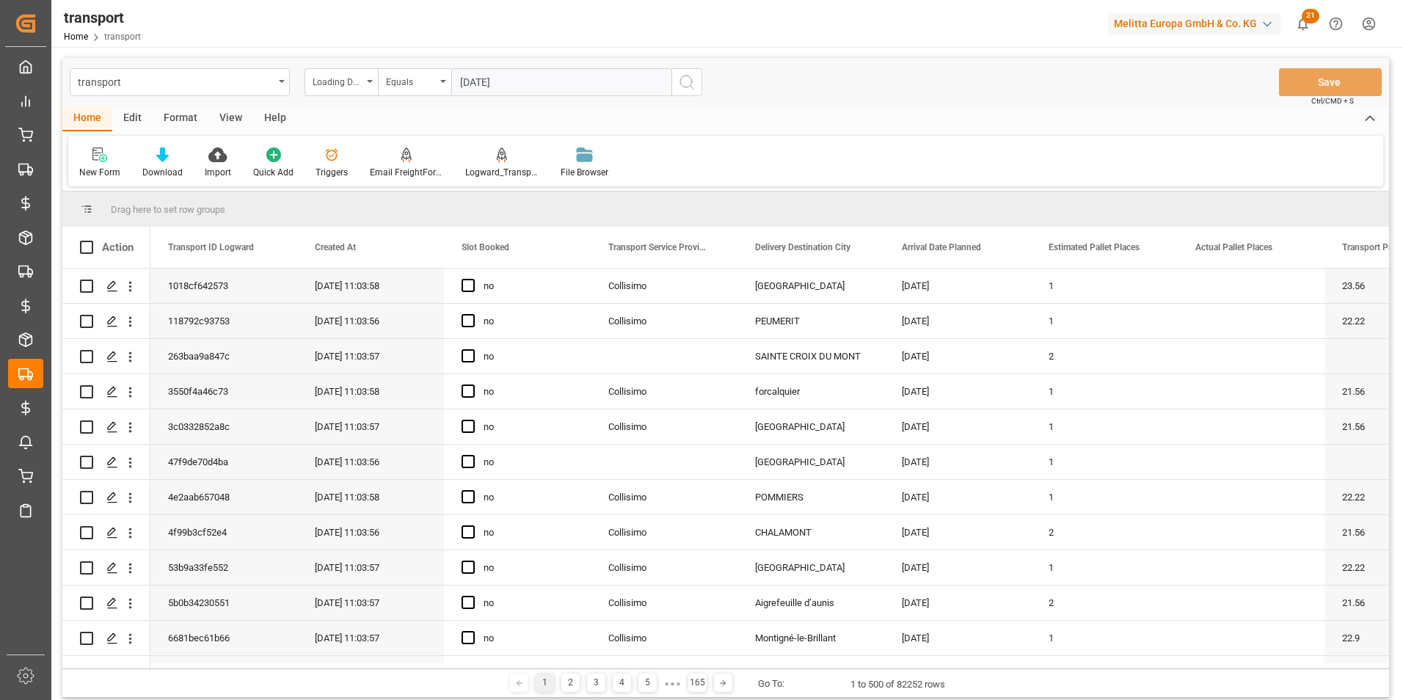
click at [688, 84] on icon "search button" at bounding box center [687, 82] width 18 height 18
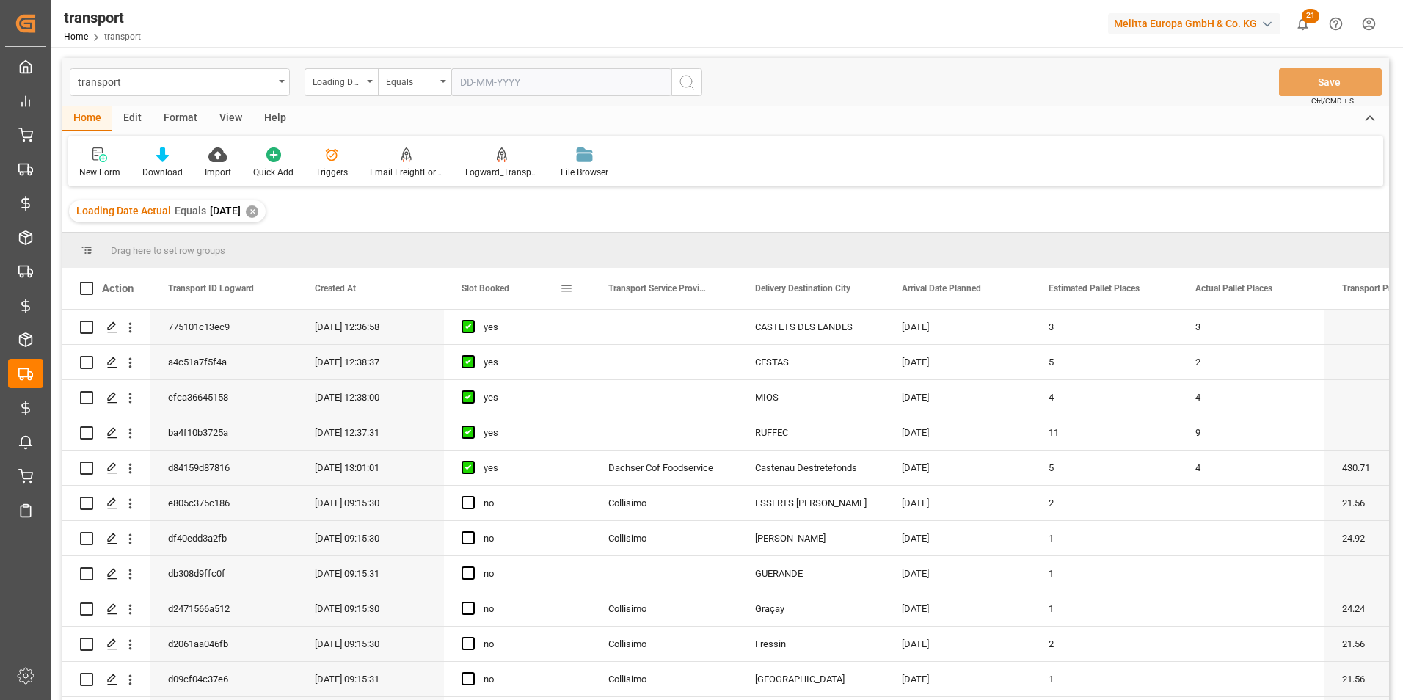
click at [566, 288] on span at bounding box center [566, 288] width 13 height 13
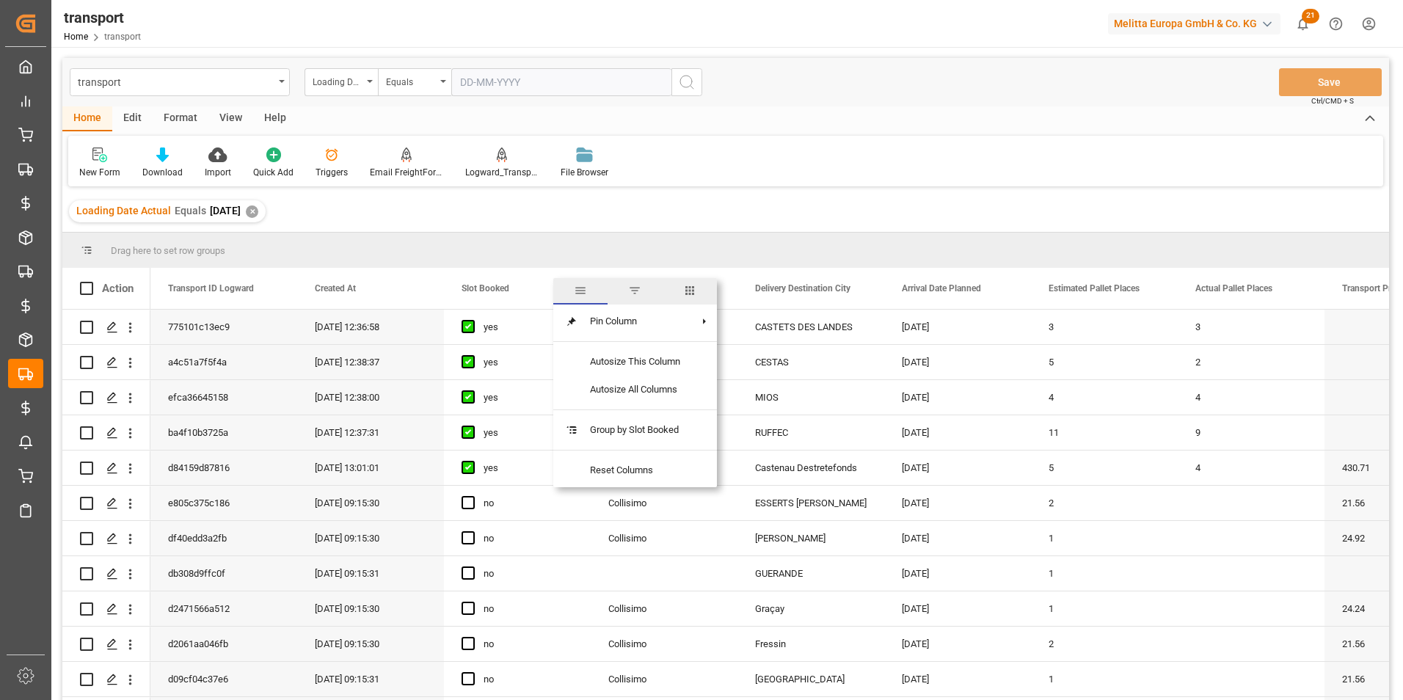
click at [690, 296] on span "columns" at bounding box center [689, 290] width 13 height 13
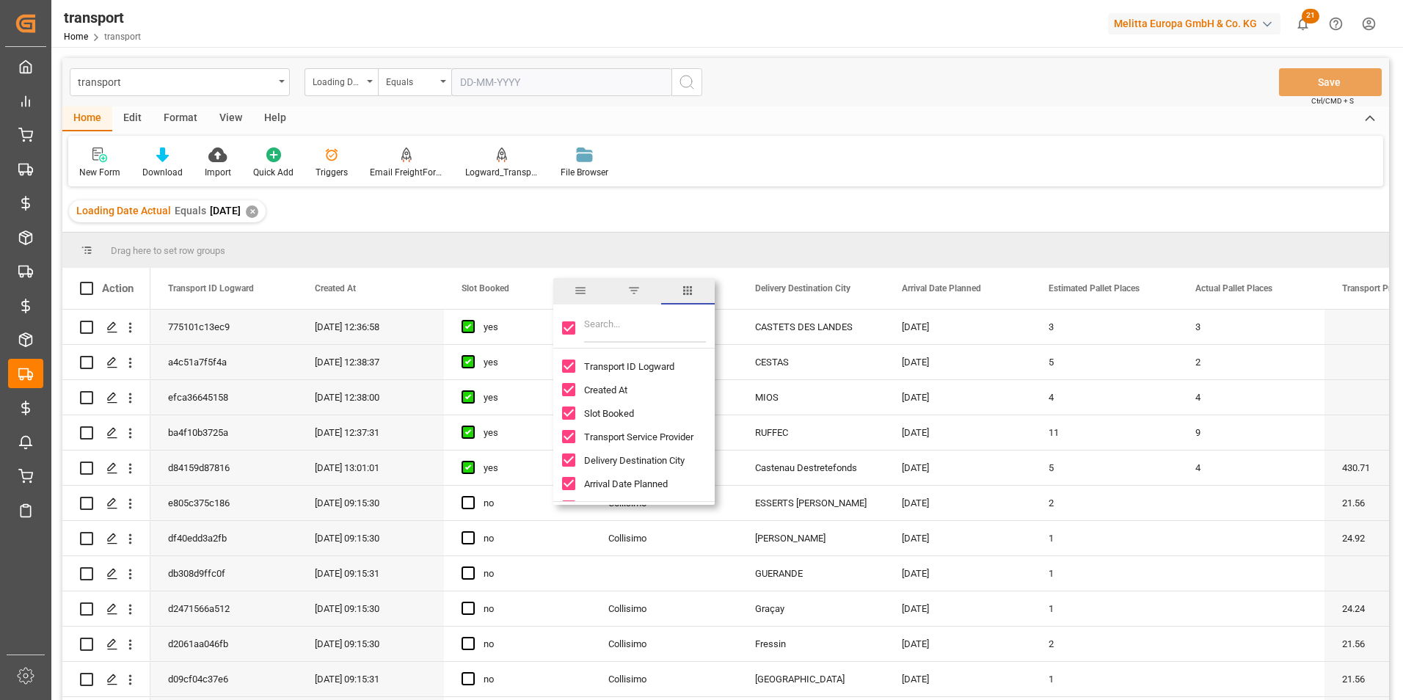
click at [570, 331] on input "Toggle Select All Columns" at bounding box center [568, 327] width 13 height 13
checkbox input "false"
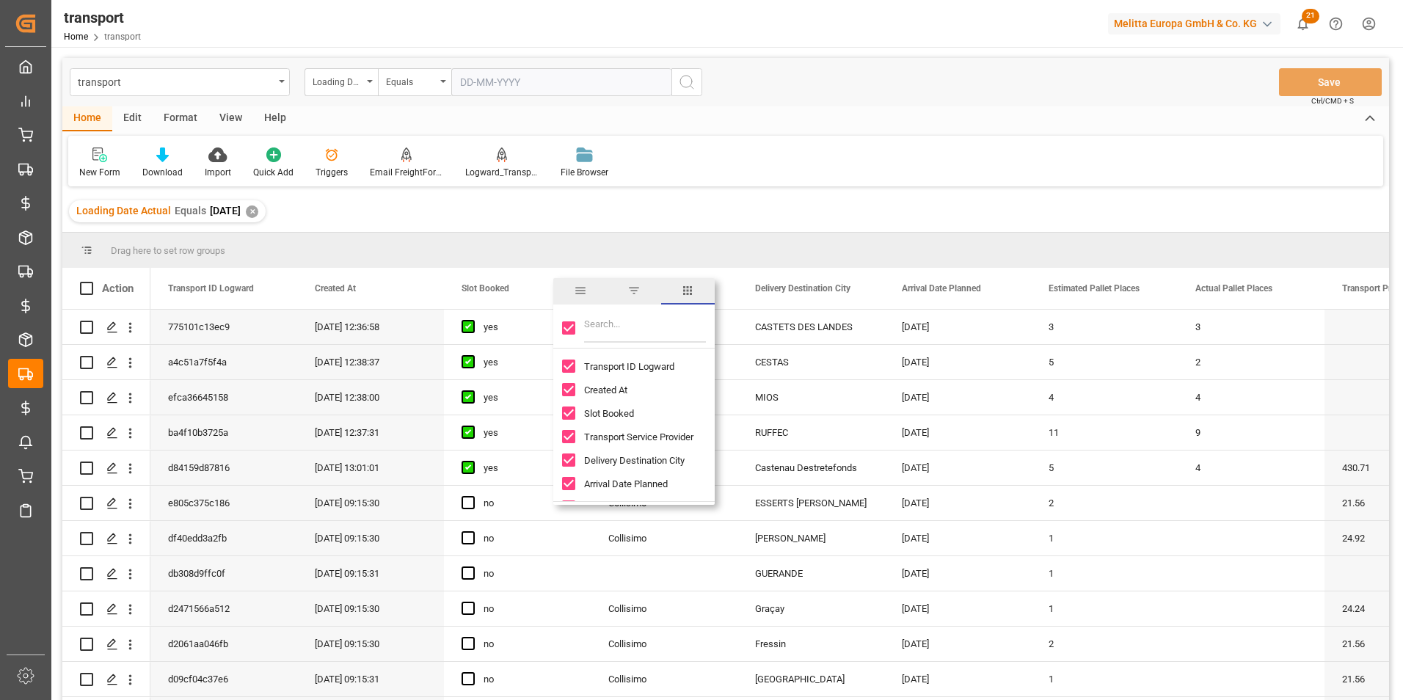
checkbox input "false"
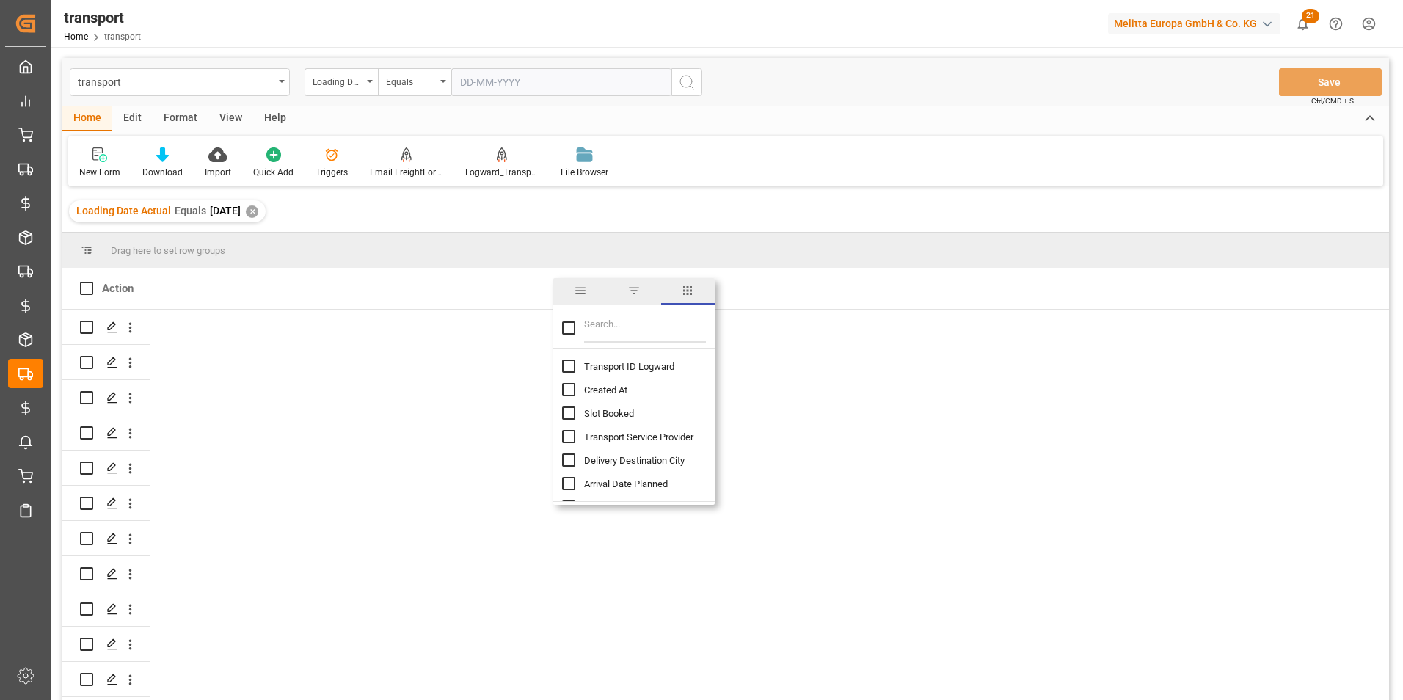
click at [566, 368] on input "Transport ID Logward column toggle visibility (hidden)" at bounding box center [568, 366] width 13 height 13
checkbox input "true"
checkbox input "false"
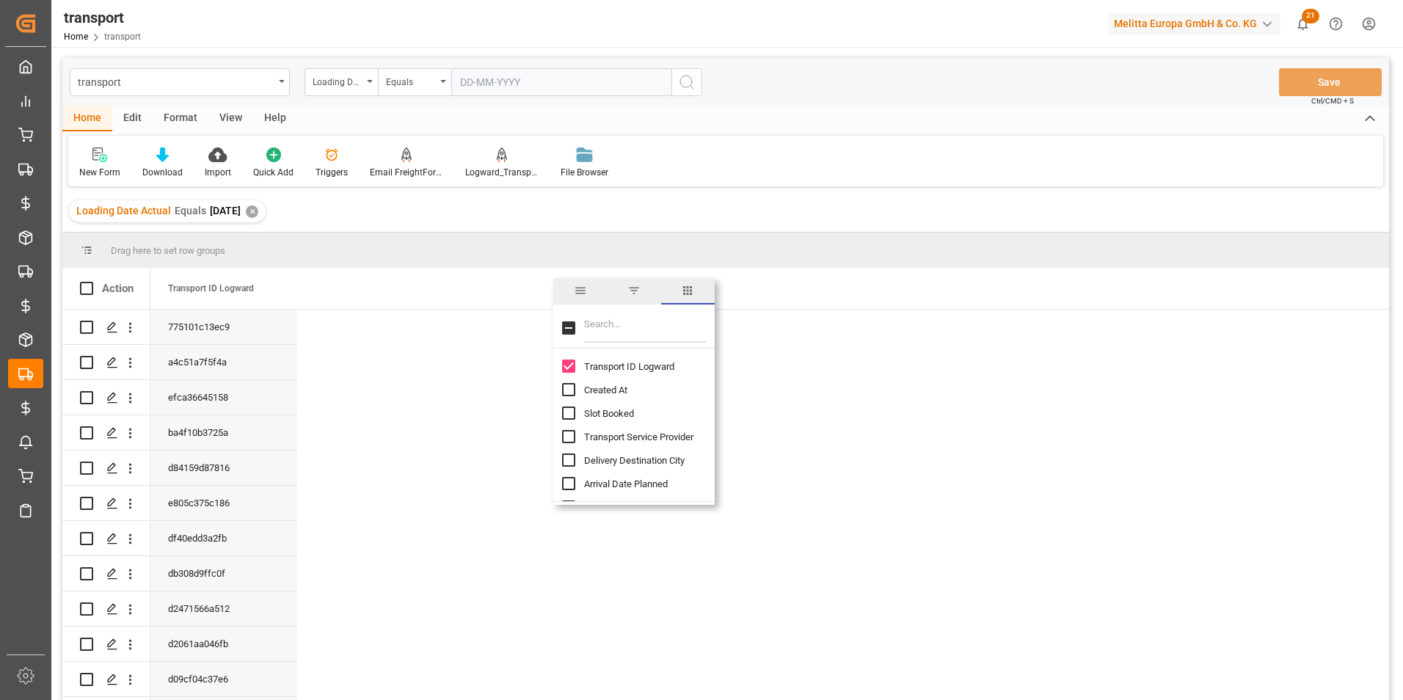
click at [567, 437] on input "Transport Service Provider column toggle visibility (hidden)" at bounding box center [568, 436] width 13 height 13
checkbox input "true"
click at [624, 329] on input "Filter Columns Input" at bounding box center [645, 327] width 122 height 29
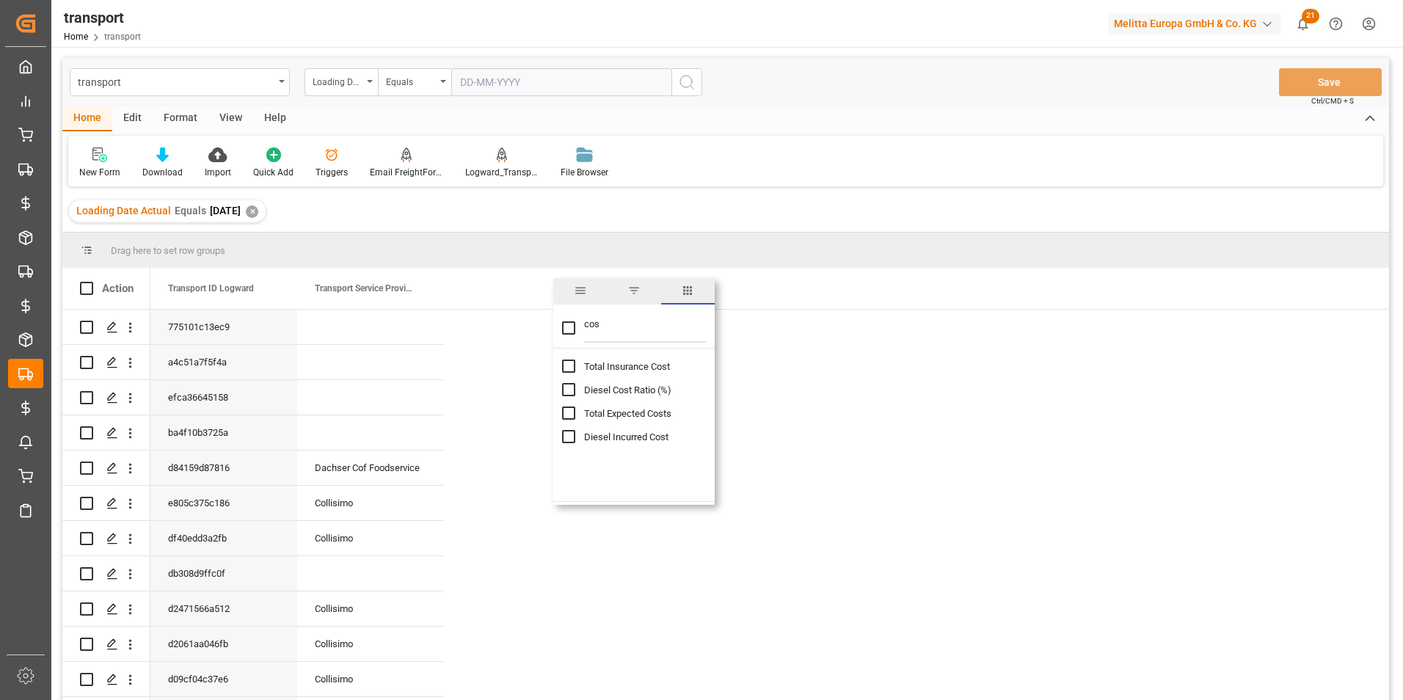
type input "cos"
click at [568, 368] on input "Total Insurance Cost column toggle visibility (hidden)" at bounding box center [568, 366] width 13 height 13
checkbox input "true"
checkbox input "false"
click at [570, 438] on input "Diesel Incurred Cost column toggle visibility (hidden)" at bounding box center [568, 436] width 13 height 13
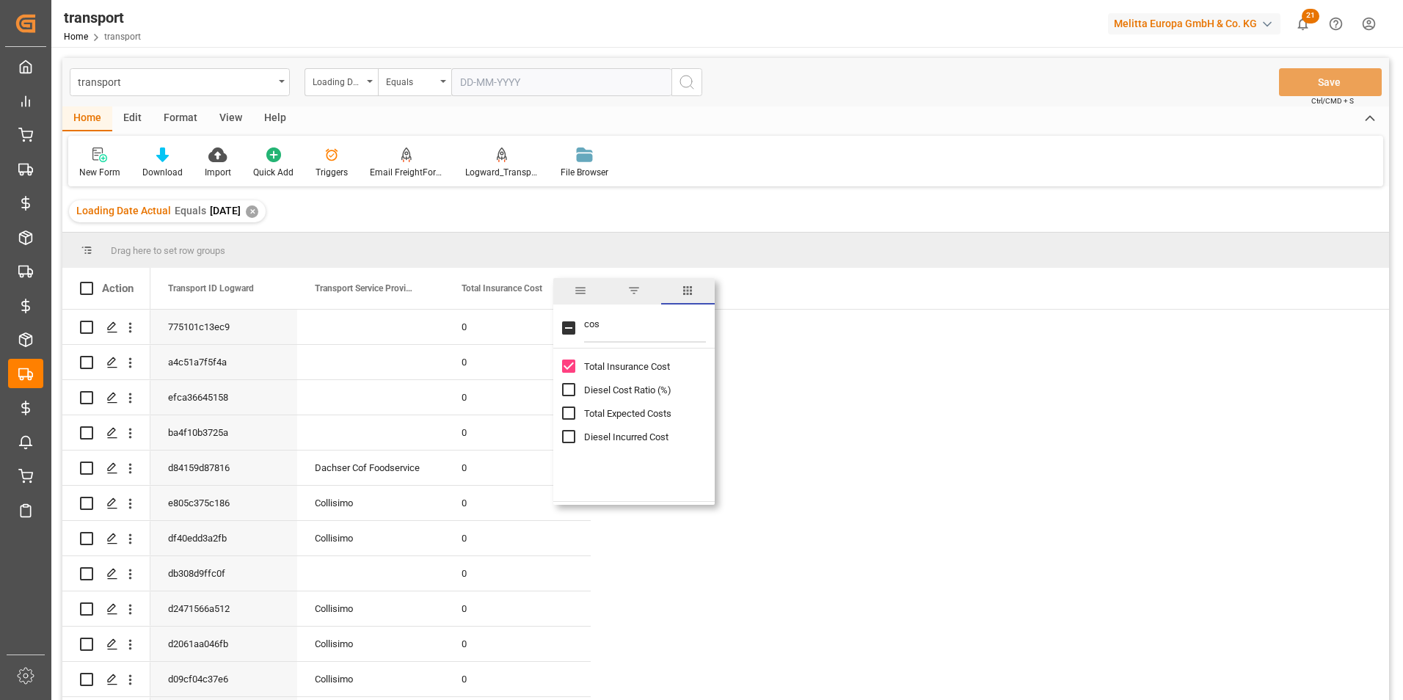
checkbox input "true"
drag, startPoint x: 602, startPoint y: 329, endPoint x: 563, endPoint y: 327, distance: 39.7
click at [563, 327] on div "cos" at bounding box center [633, 327] width 161 height 41
click at [577, 417] on div "Total Expected Costs" at bounding box center [642, 412] width 161 height 23
click at [570, 410] on input "Total Expected Costs column toggle visibility (hidden)" at bounding box center [568, 412] width 13 height 13
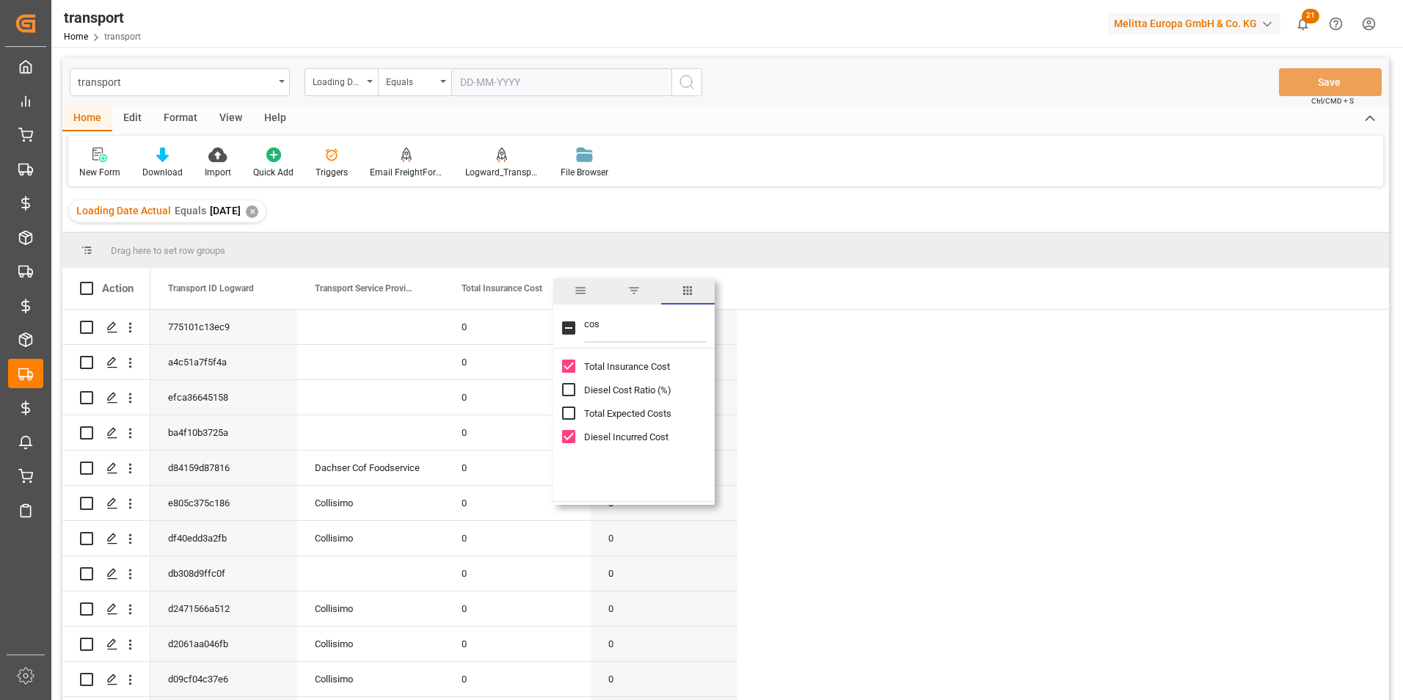
checkbox input "true"
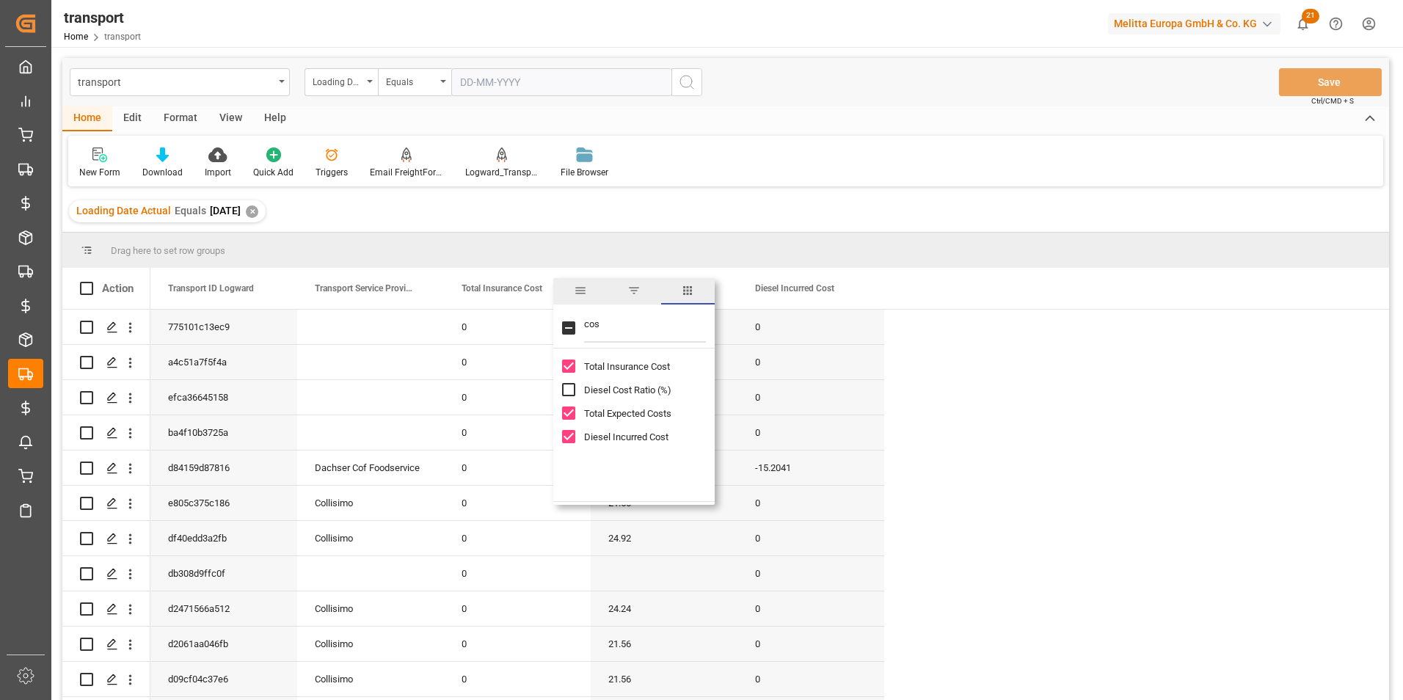
click at [572, 365] on input "Total Insurance Cost column toggle visibility (visible)" at bounding box center [568, 366] width 13 height 13
checkbox input "false"
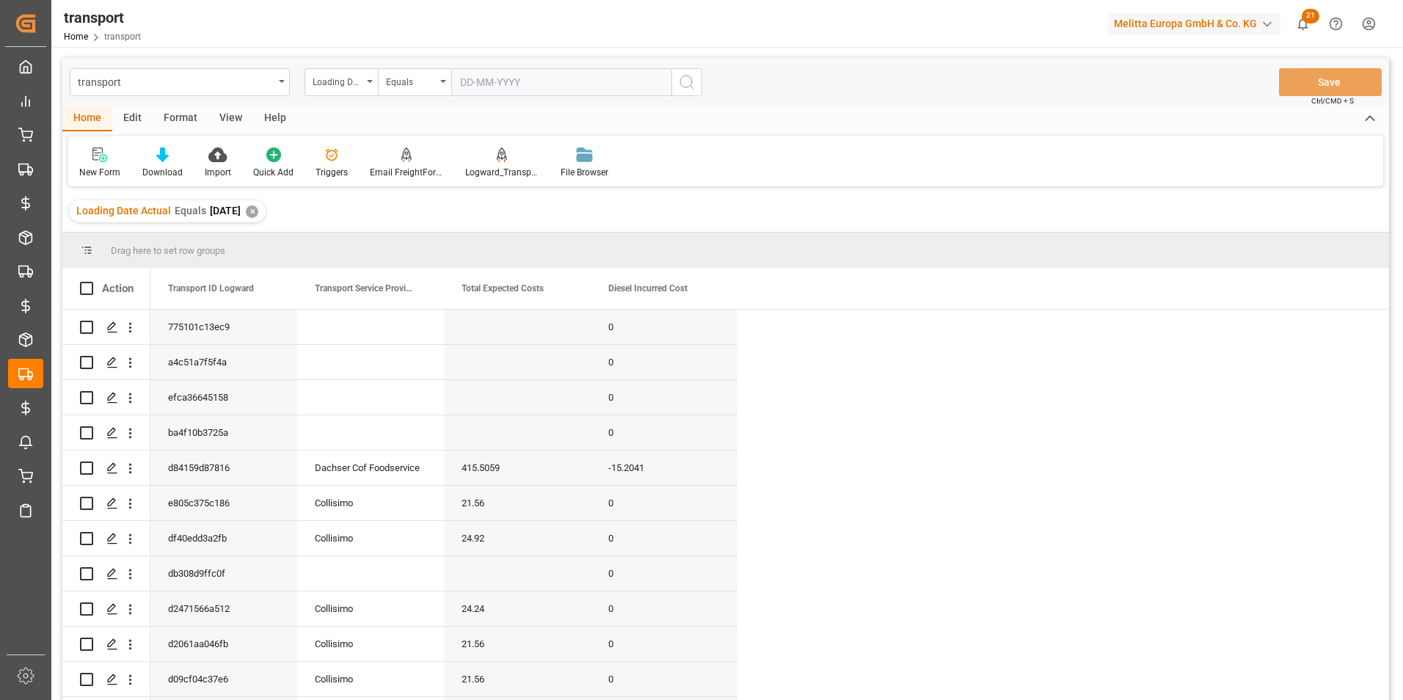
click at [825, 184] on div "New Form Download Import Quick Add Triggers Email FreightForwarders Logward_Tra…" at bounding box center [725, 161] width 1315 height 51
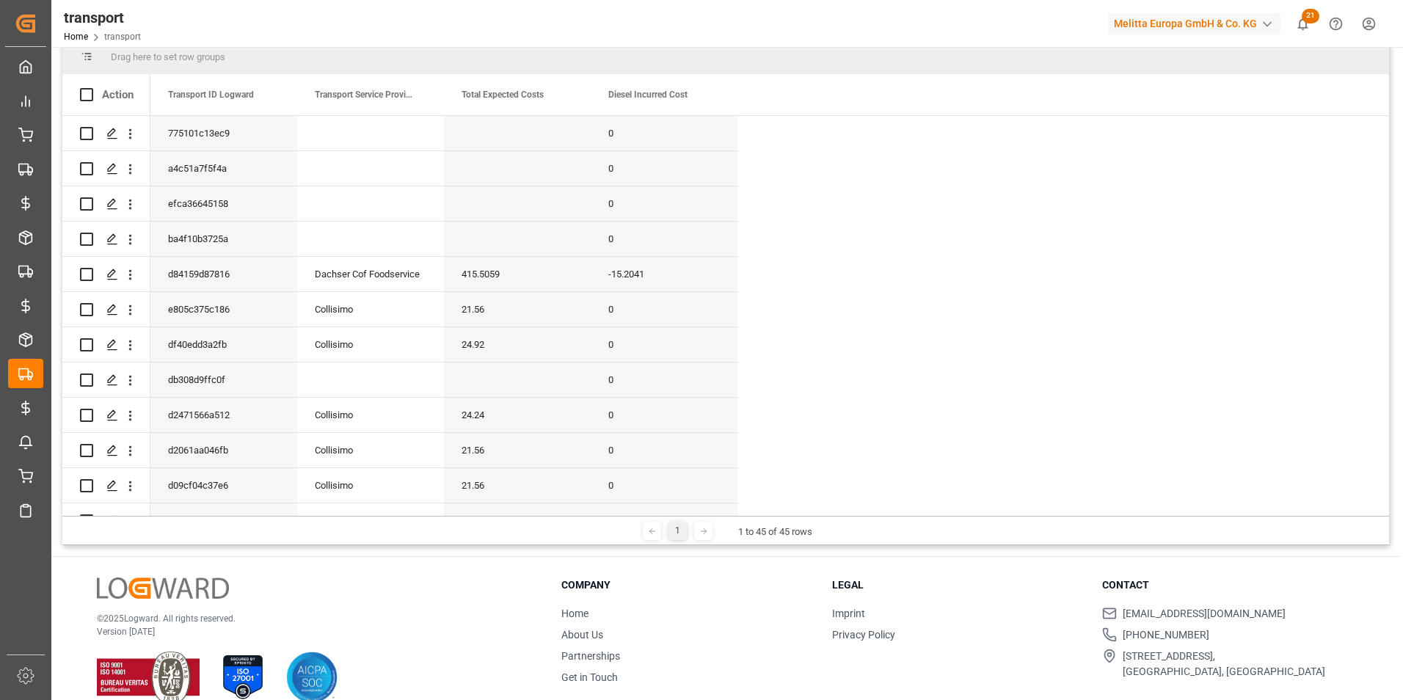
scroll to position [217, 0]
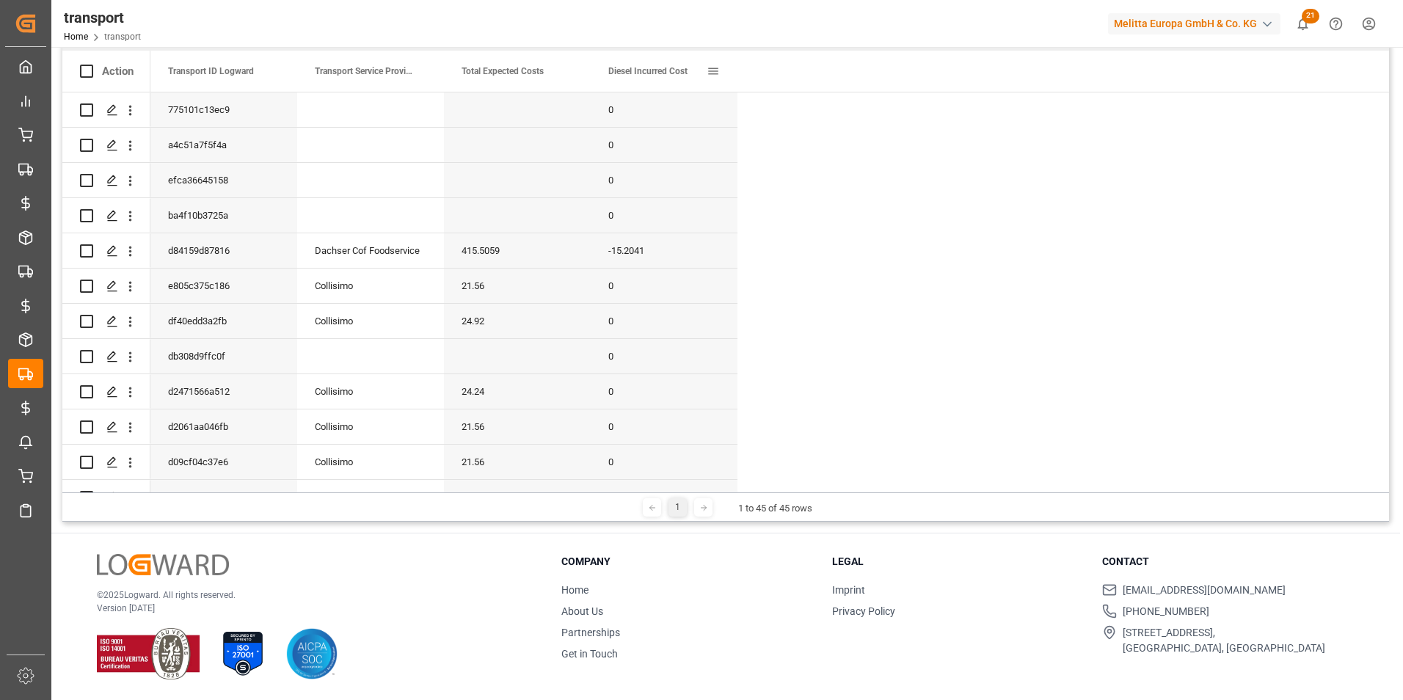
click at [709, 70] on span at bounding box center [713, 71] width 13 height 13
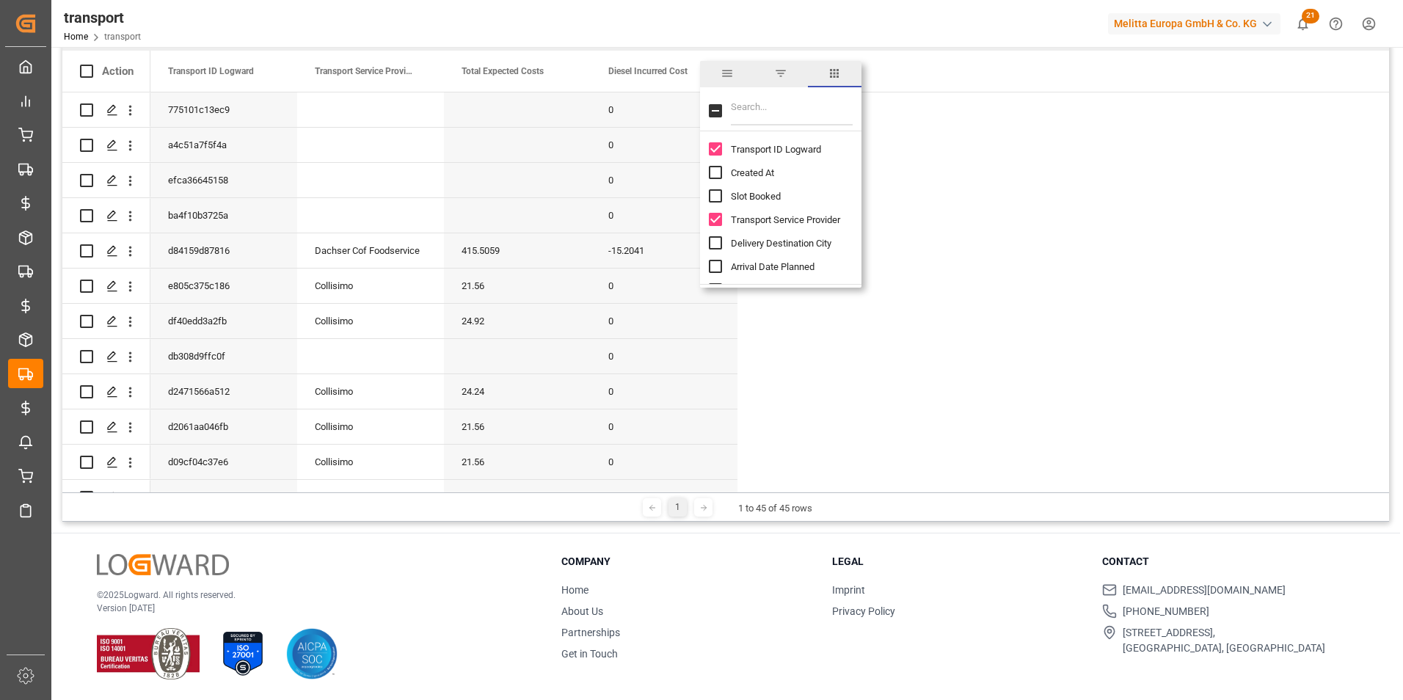
click at [762, 117] on input "Filter Columns Input" at bounding box center [792, 110] width 122 height 29
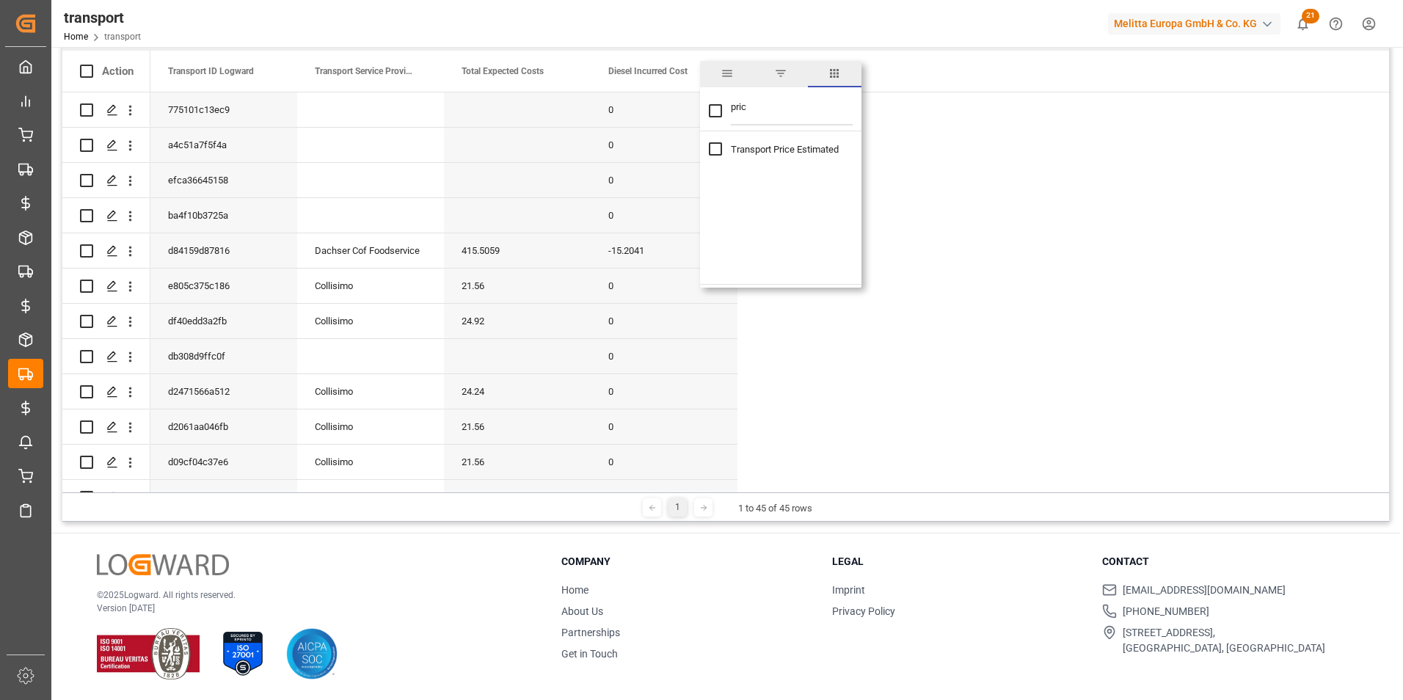
type input "pric"
click at [717, 152] on input "Transport Price Estimated column toggle visibility (hidden)" at bounding box center [715, 148] width 13 height 13
checkbox input "true"
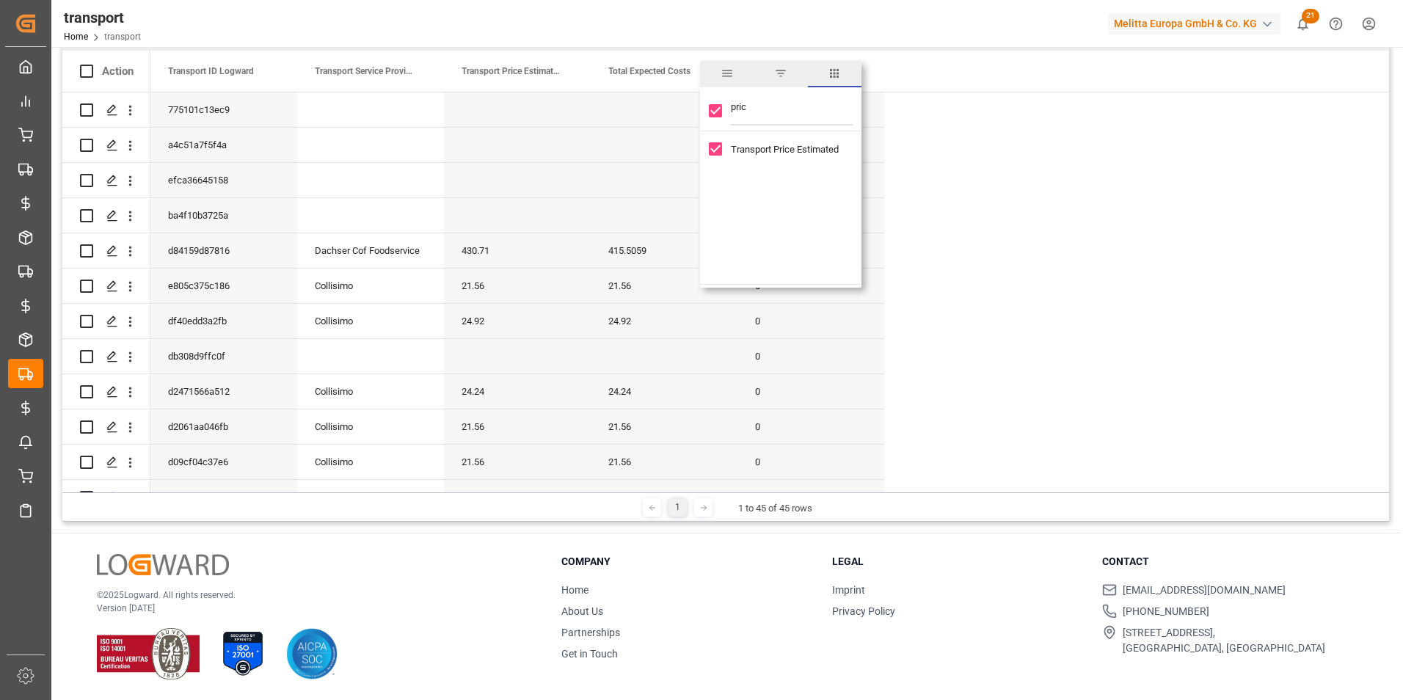
click at [1048, 19] on div at bounding box center [1035, 24] width 123 height 26
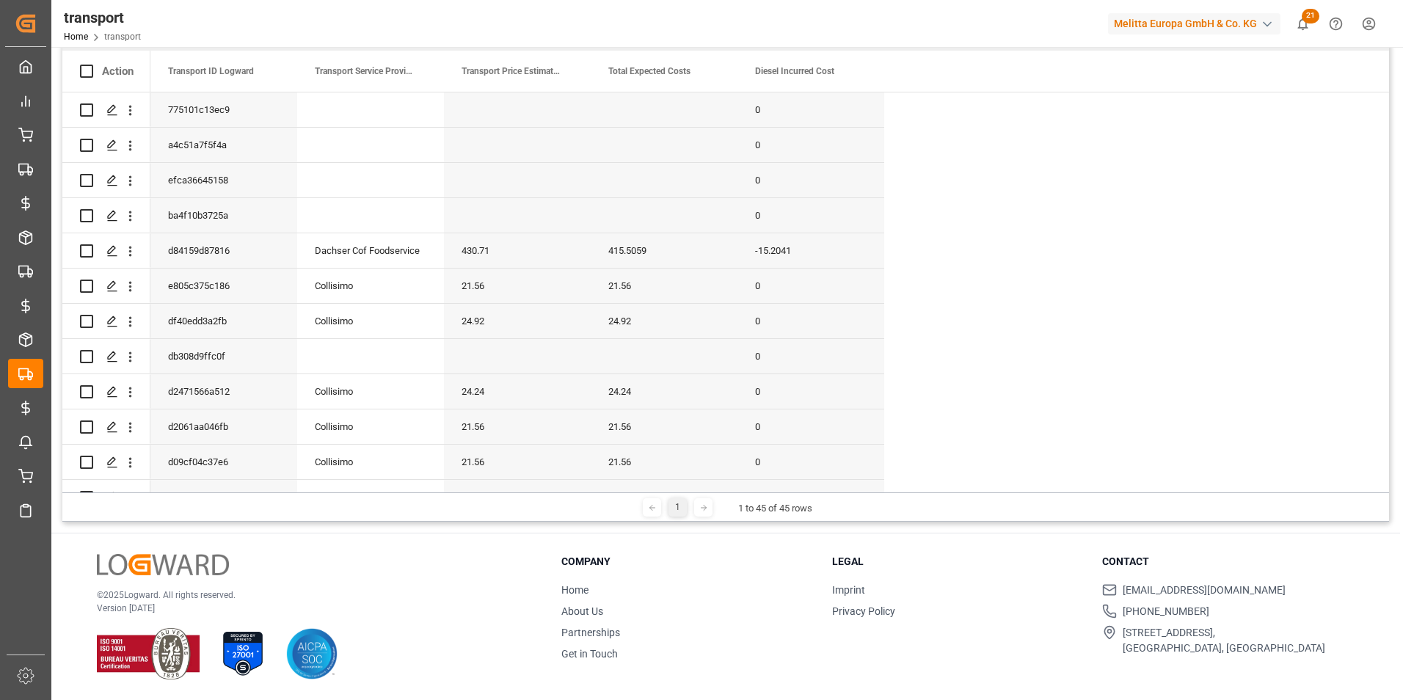
scroll to position [5, 0]
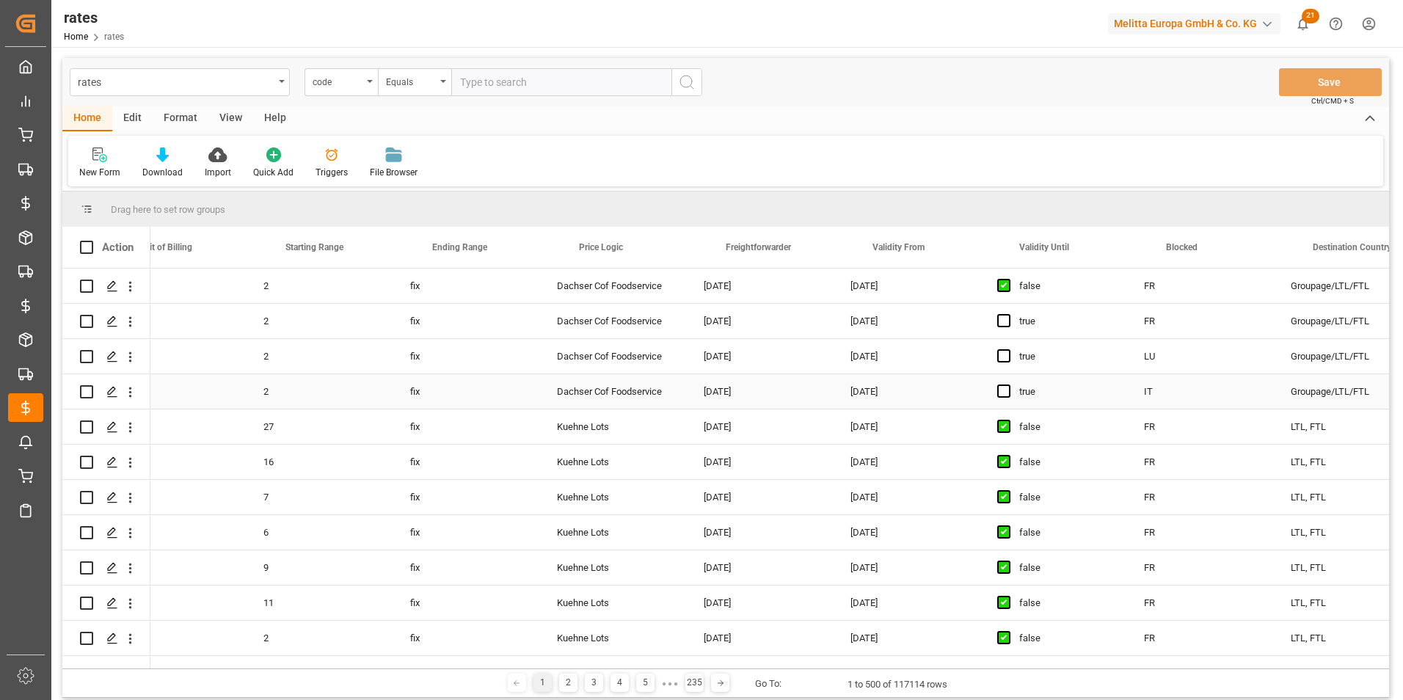
scroll to position [0, 587]
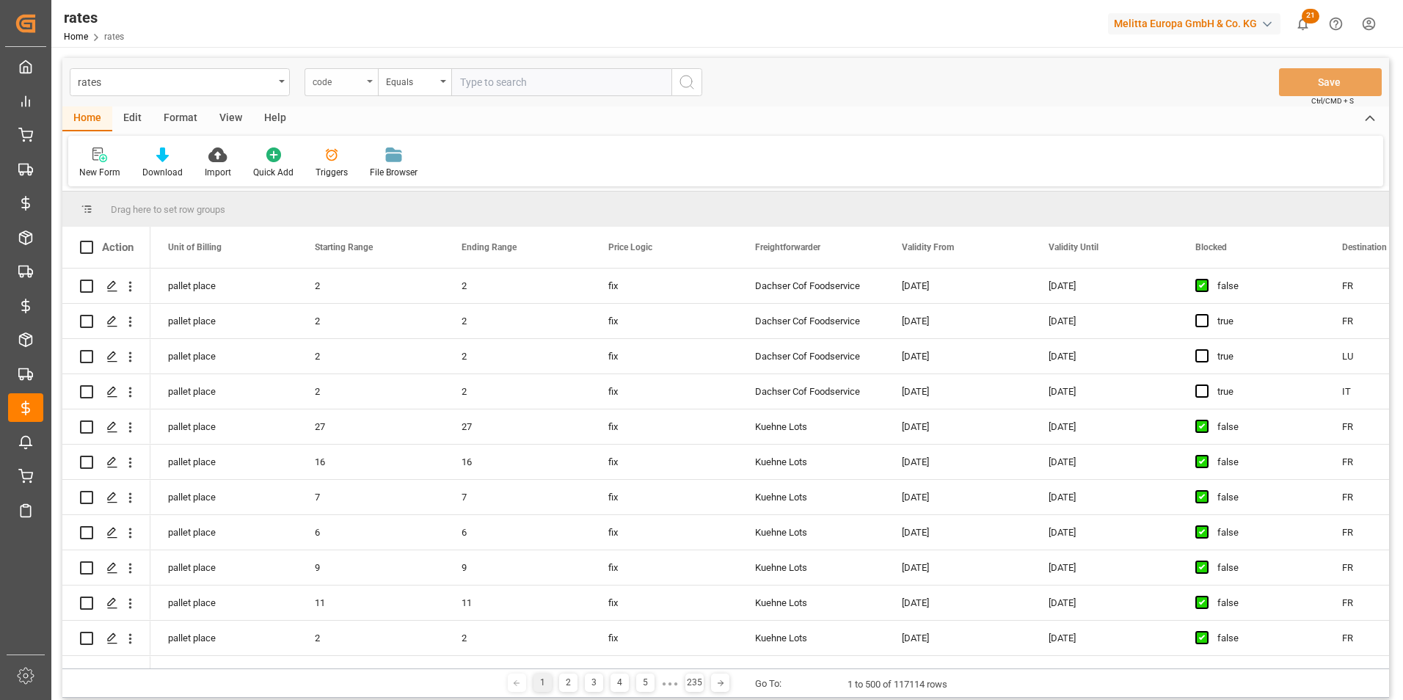
click at [353, 82] on div "code" at bounding box center [338, 80] width 50 height 17
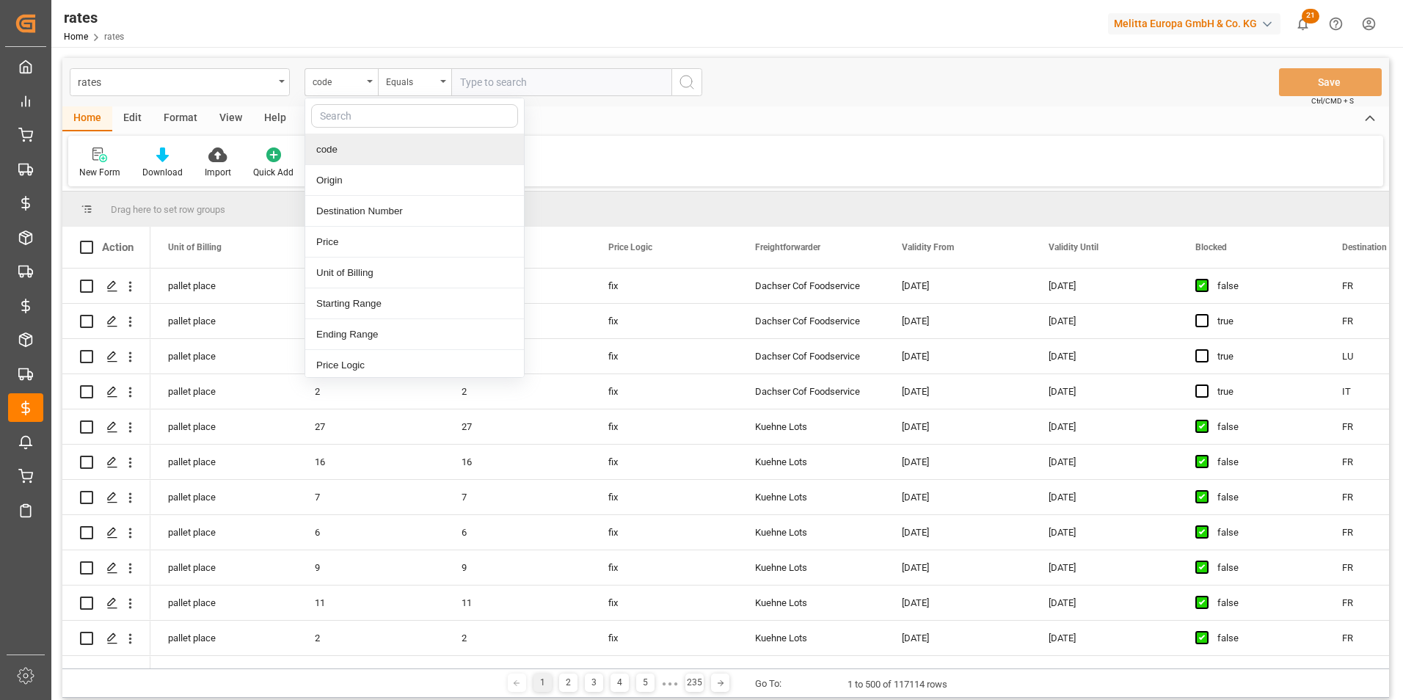
click at [365, 123] on input "text" at bounding box center [414, 115] width 207 height 23
type input "c"
type input "v"
type input "a"
type input "vali"
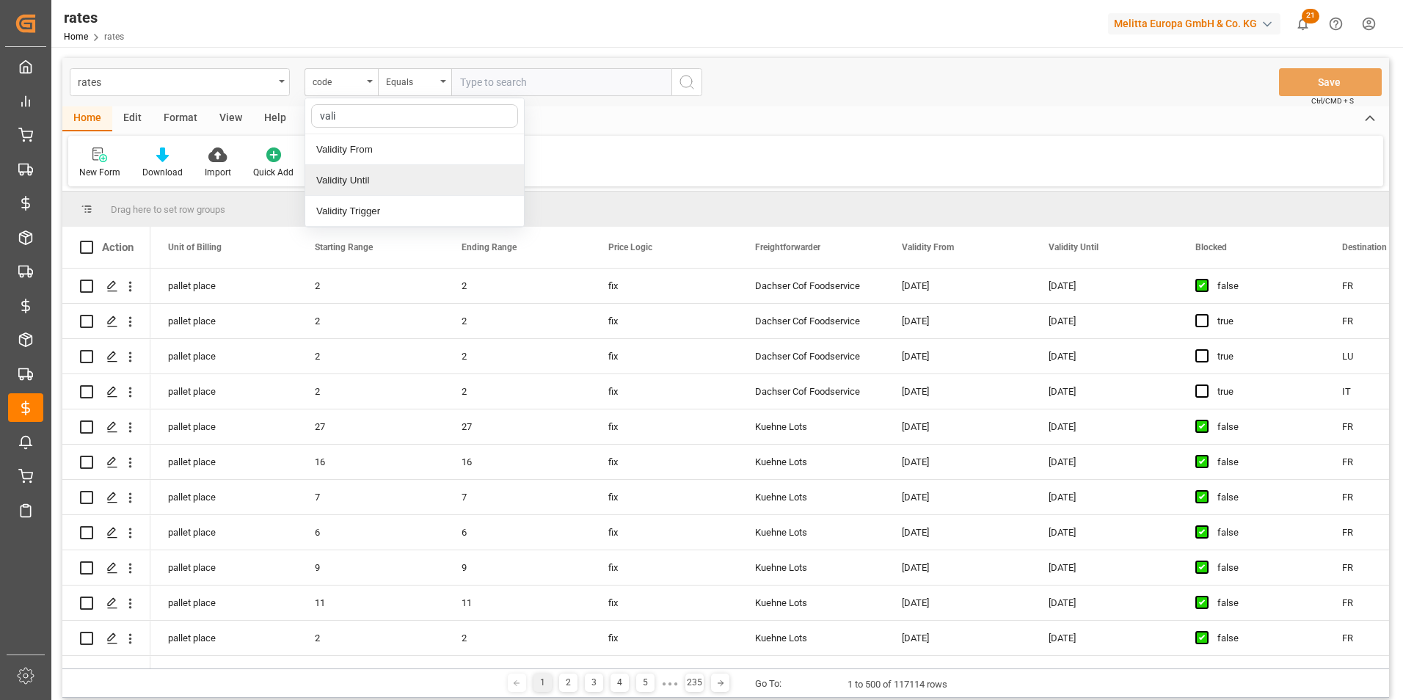
click at [360, 182] on div "Validity Until" at bounding box center [414, 180] width 219 height 31
click at [435, 81] on div "Equals" at bounding box center [411, 80] width 50 height 17
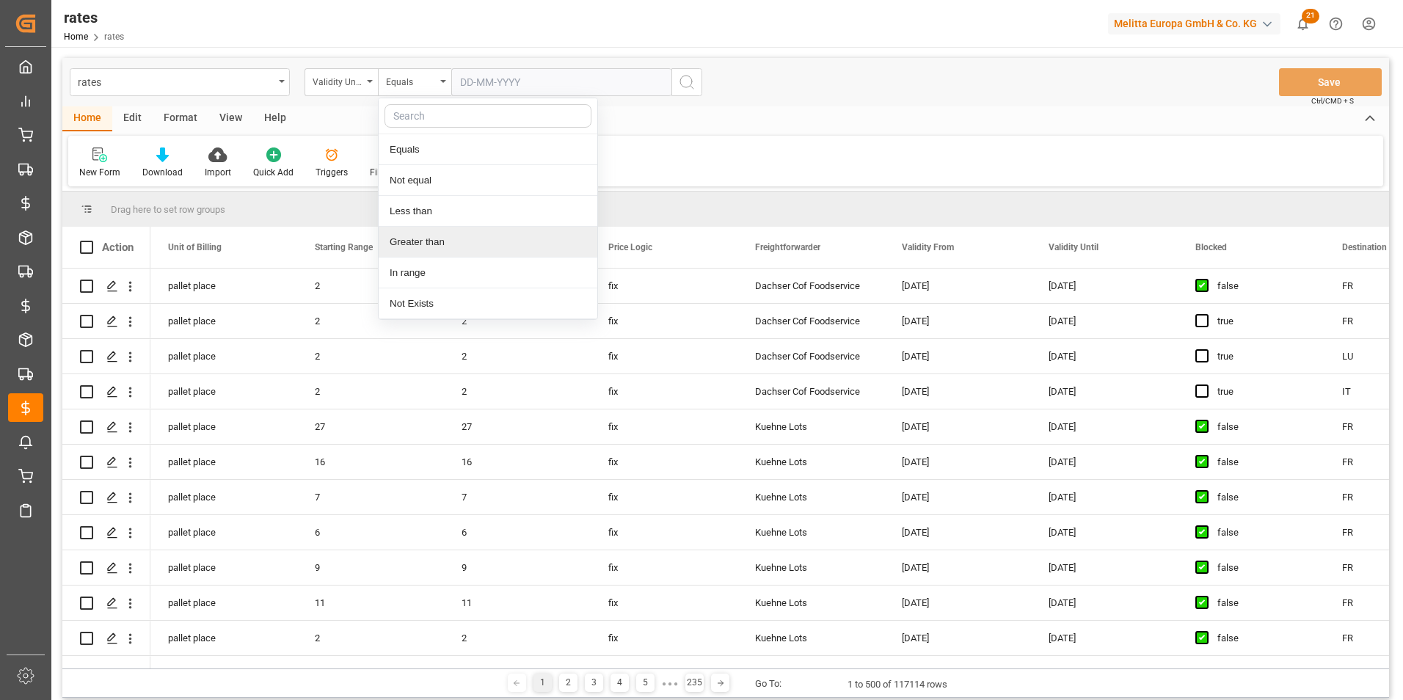
click at [415, 241] on div "Greater than" at bounding box center [488, 242] width 219 height 31
click at [477, 81] on input "text" at bounding box center [561, 82] width 220 height 28
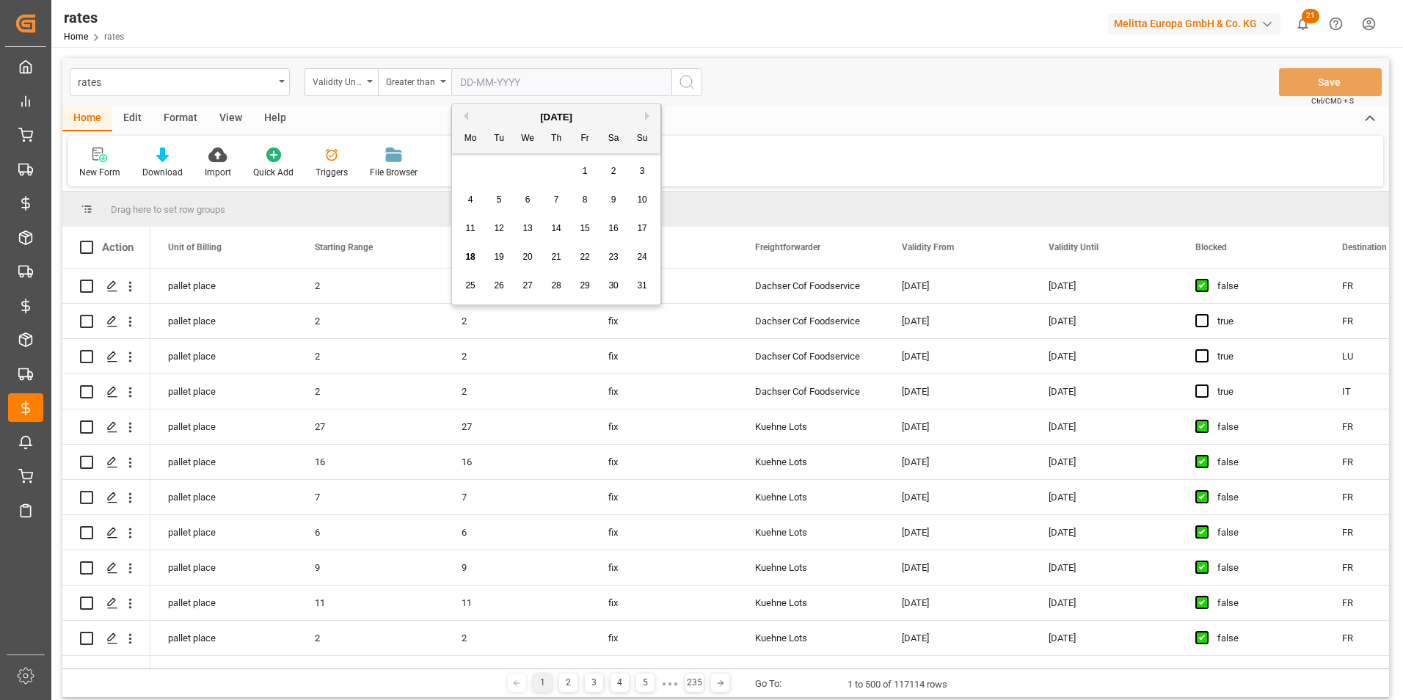
click at [470, 164] on div "28 29 30 31 1 2 3" at bounding box center [556, 171] width 200 height 29
click at [467, 258] on span "18" at bounding box center [470, 257] width 10 height 10
type input "18-08-2025"
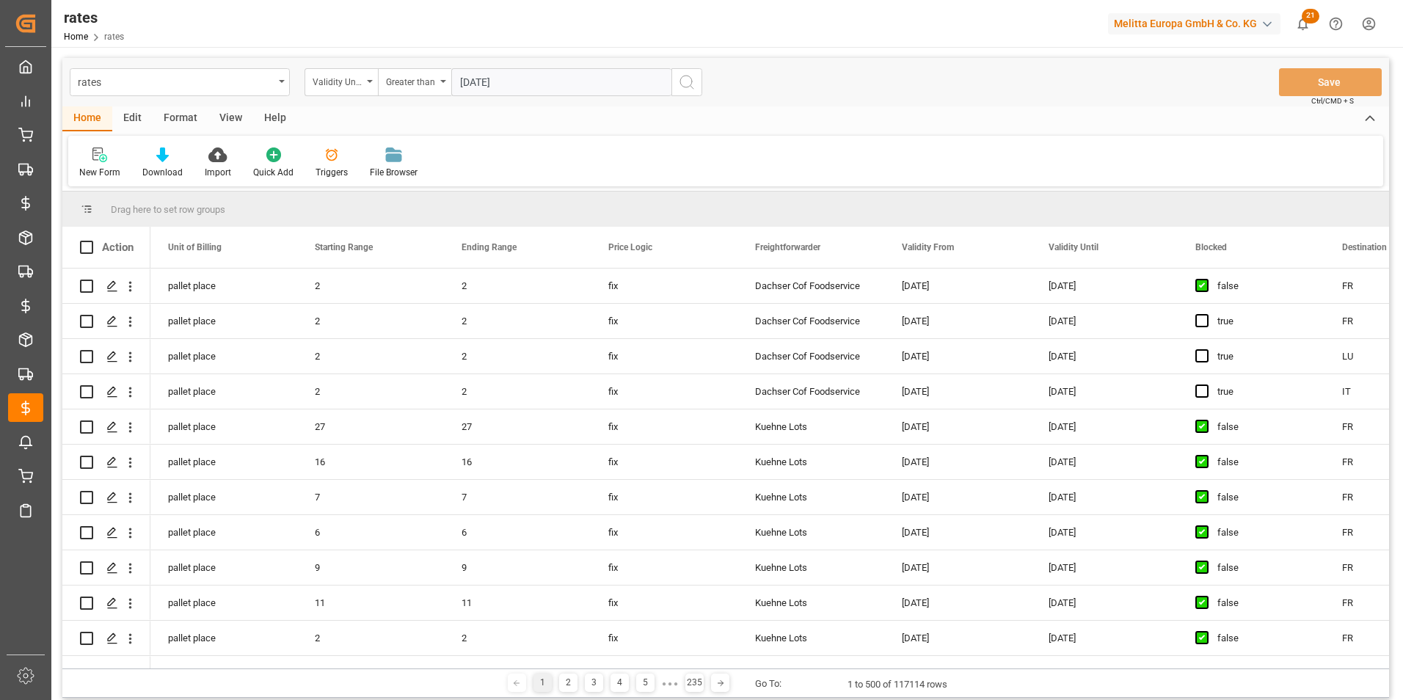
click at [686, 84] on icon "search button" at bounding box center [687, 82] width 18 height 18
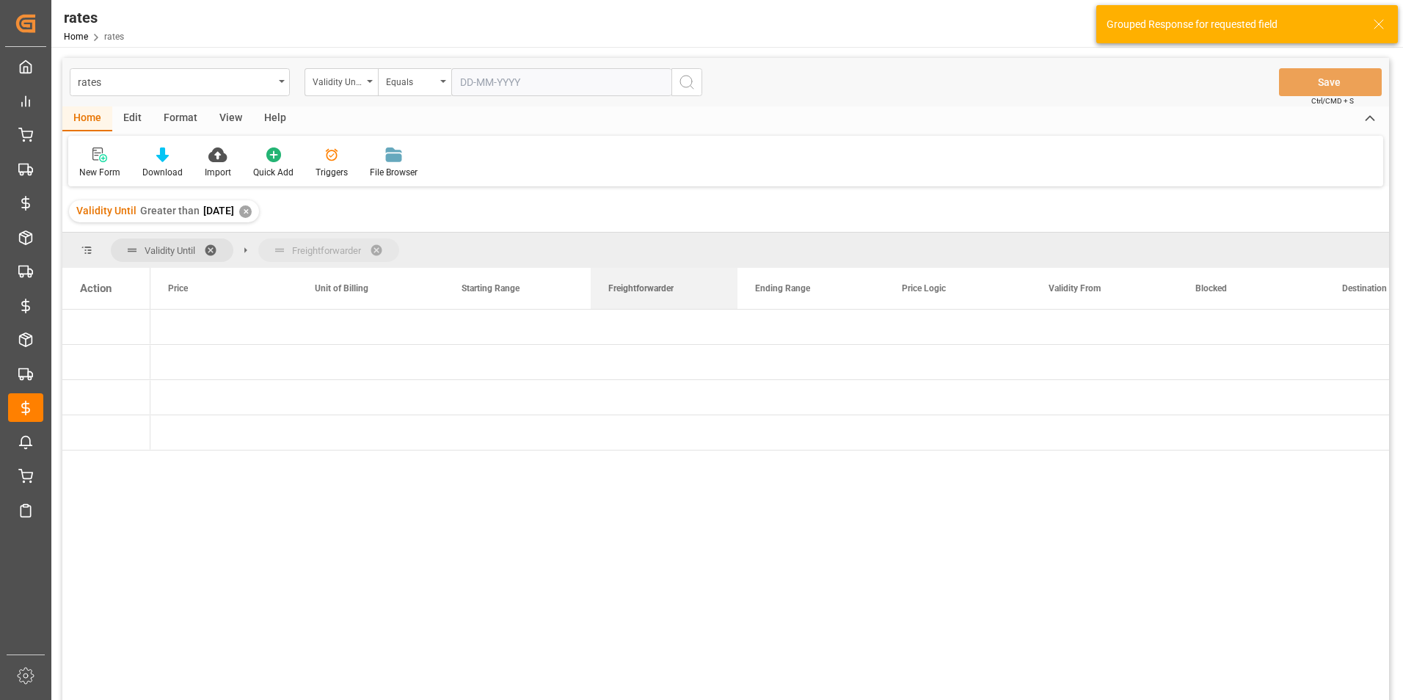
drag, startPoint x: 922, startPoint y: 283, endPoint x: 656, endPoint y: 251, distance: 267.6
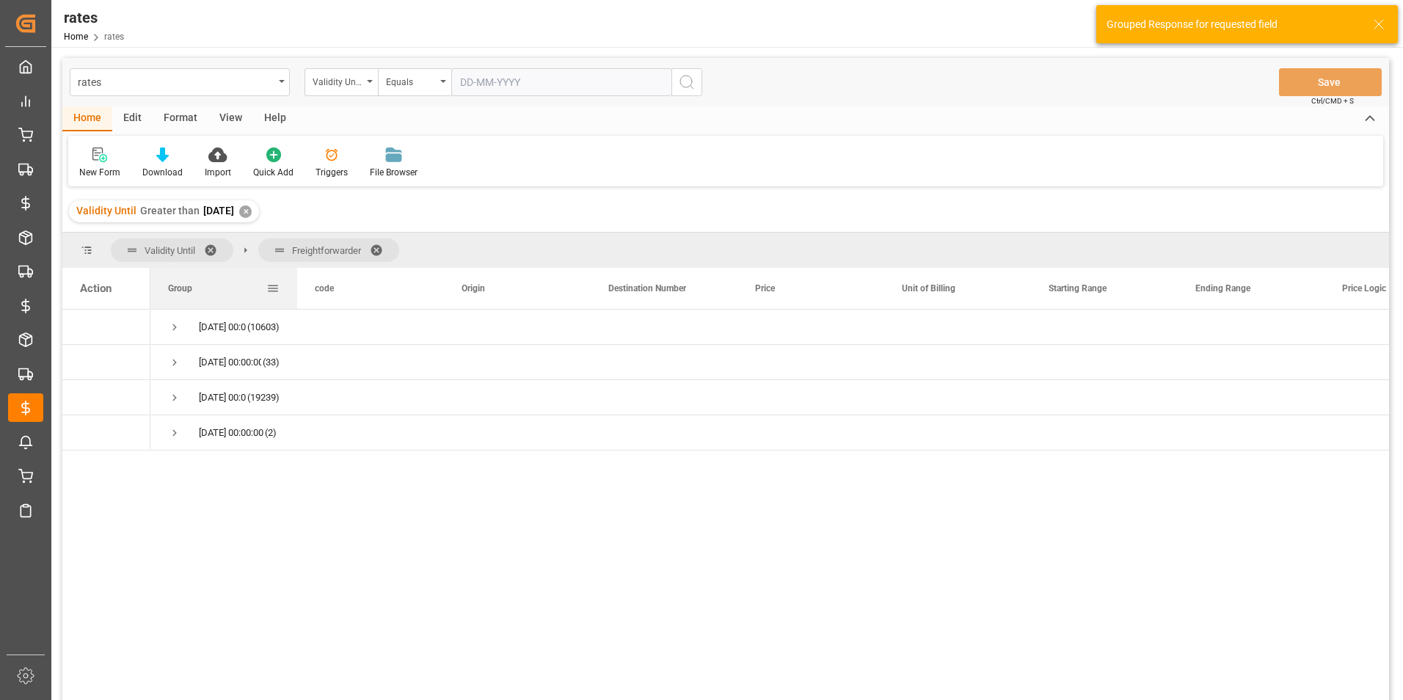
drag, startPoint x: 296, startPoint y: 286, endPoint x: 351, endPoint y: 286, distance: 55.8
click at [300, 286] on div at bounding box center [297, 288] width 6 height 41
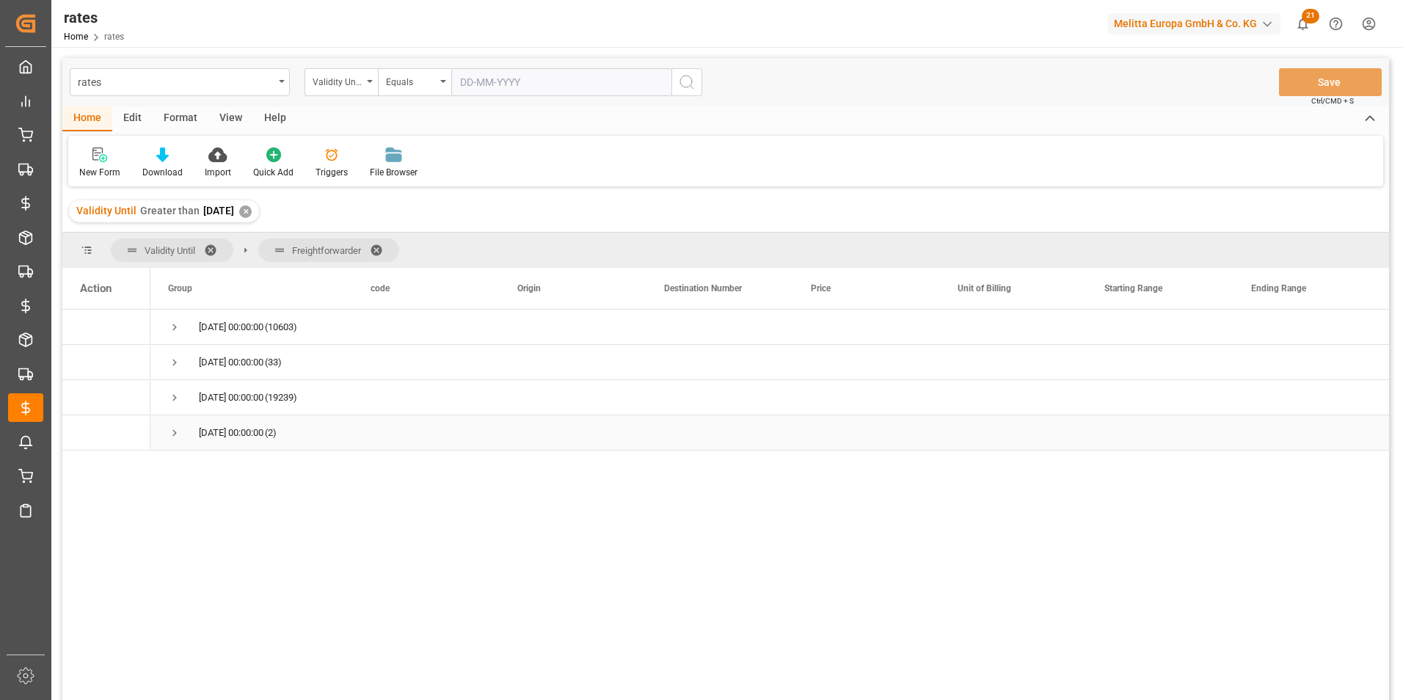
click at [172, 434] on span "Press SPACE to select this row." at bounding box center [174, 432] width 13 height 13
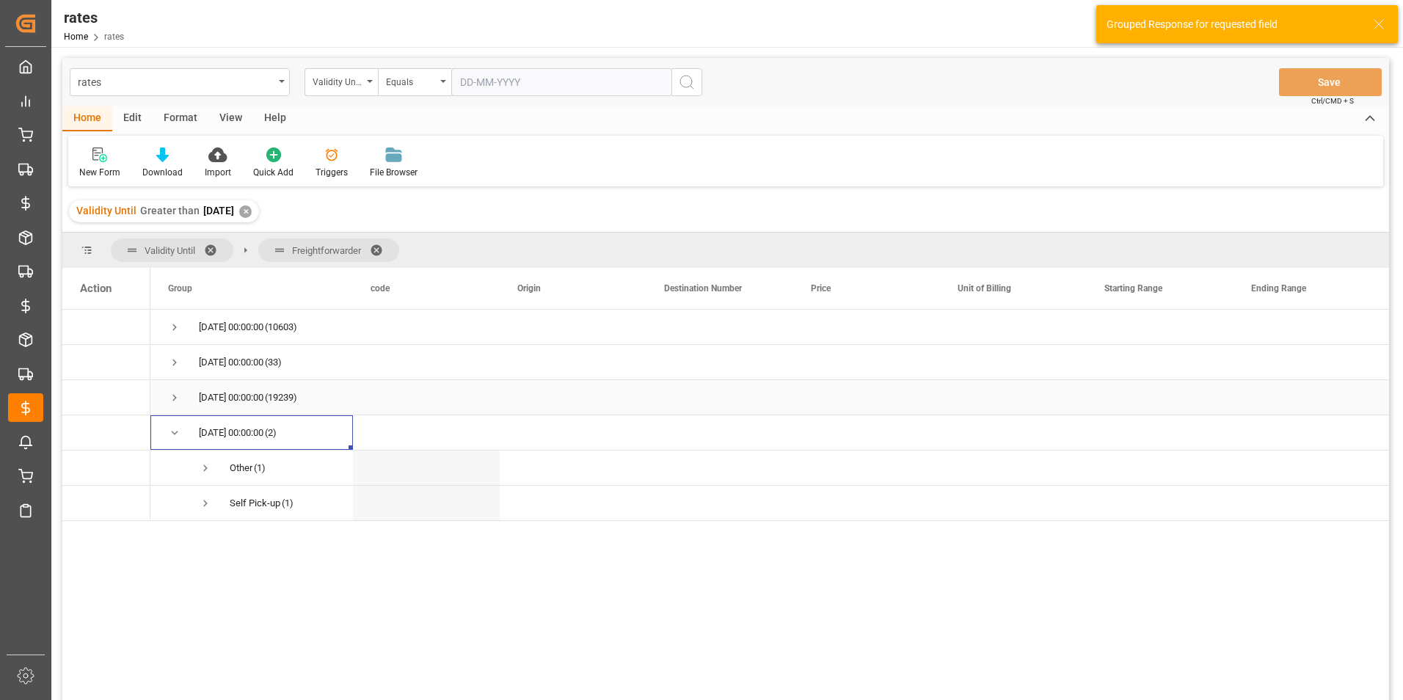
click at [171, 398] on span "Press SPACE to select this row." at bounding box center [174, 397] width 13 height 13
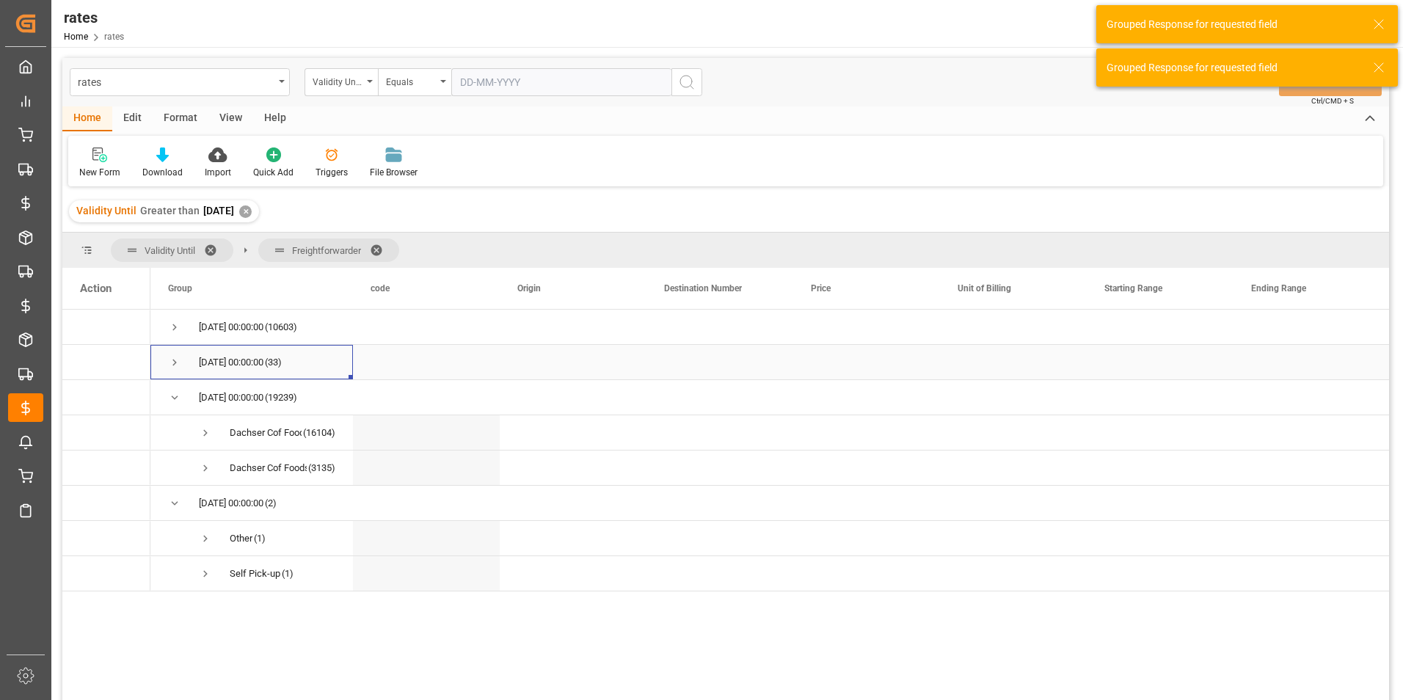
click at [176, 362] on span "Press SPACE to select this row." at bounding box center [174, 362] width 13 height 13
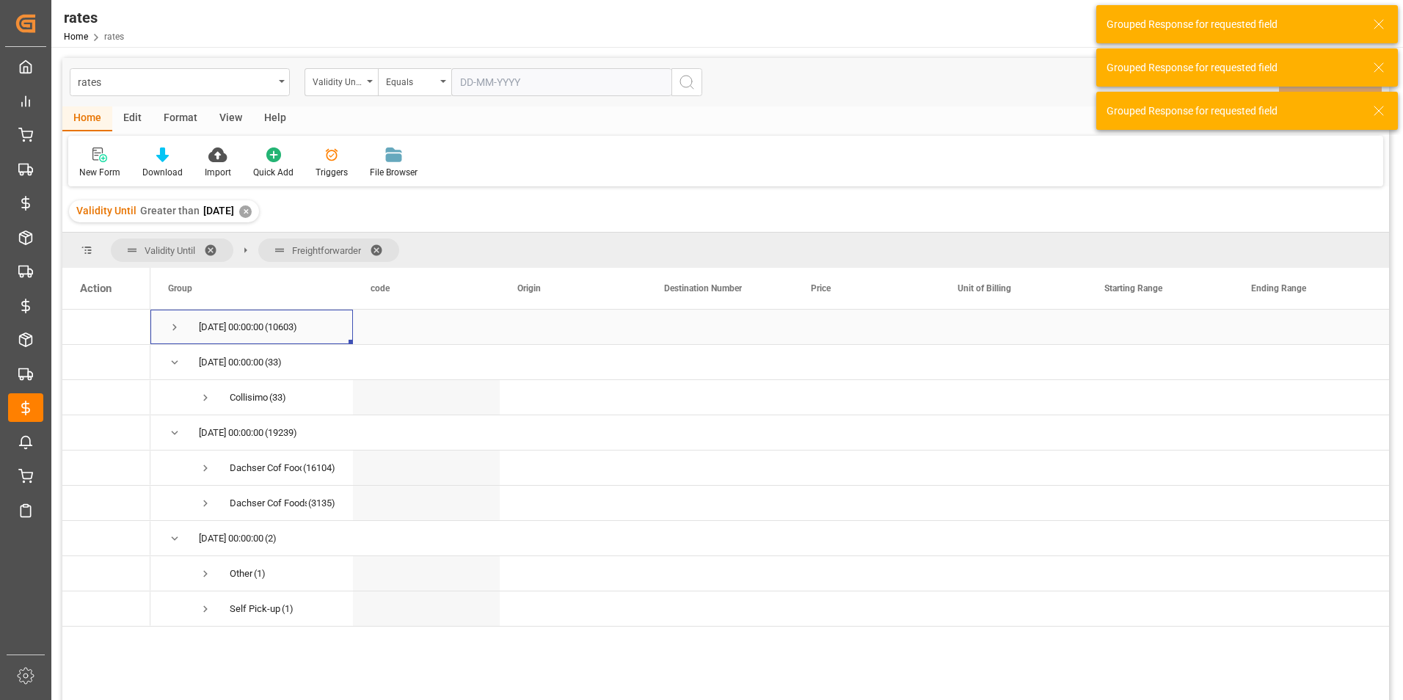
click at [174, 330] on span "Press SPACE to select this row." at bounding box center [174, 327] width 13 height 13
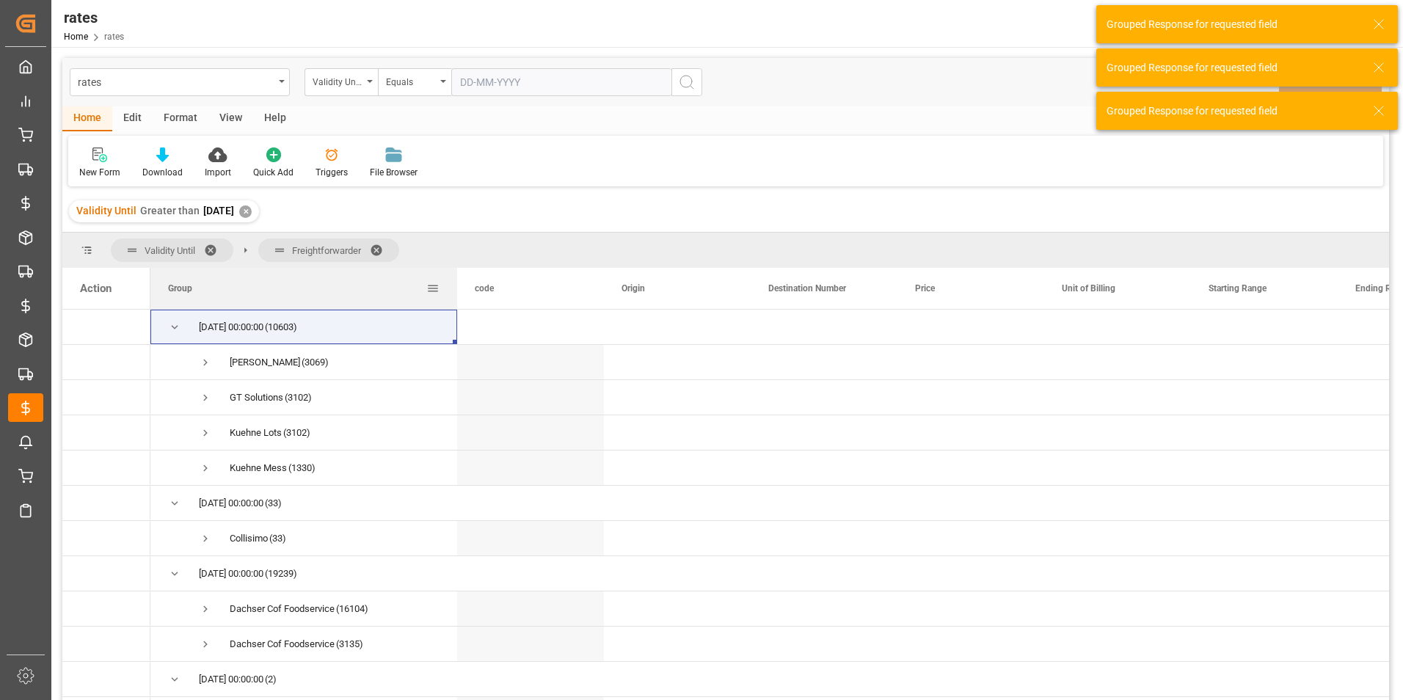
drag, startPoint x: 352, startPoint y: 294, endPoint x: 473, endPoint y: 280, distance: 121.1
click at [460, 285] on div at bounding box center [457, 288] width 6 height 41
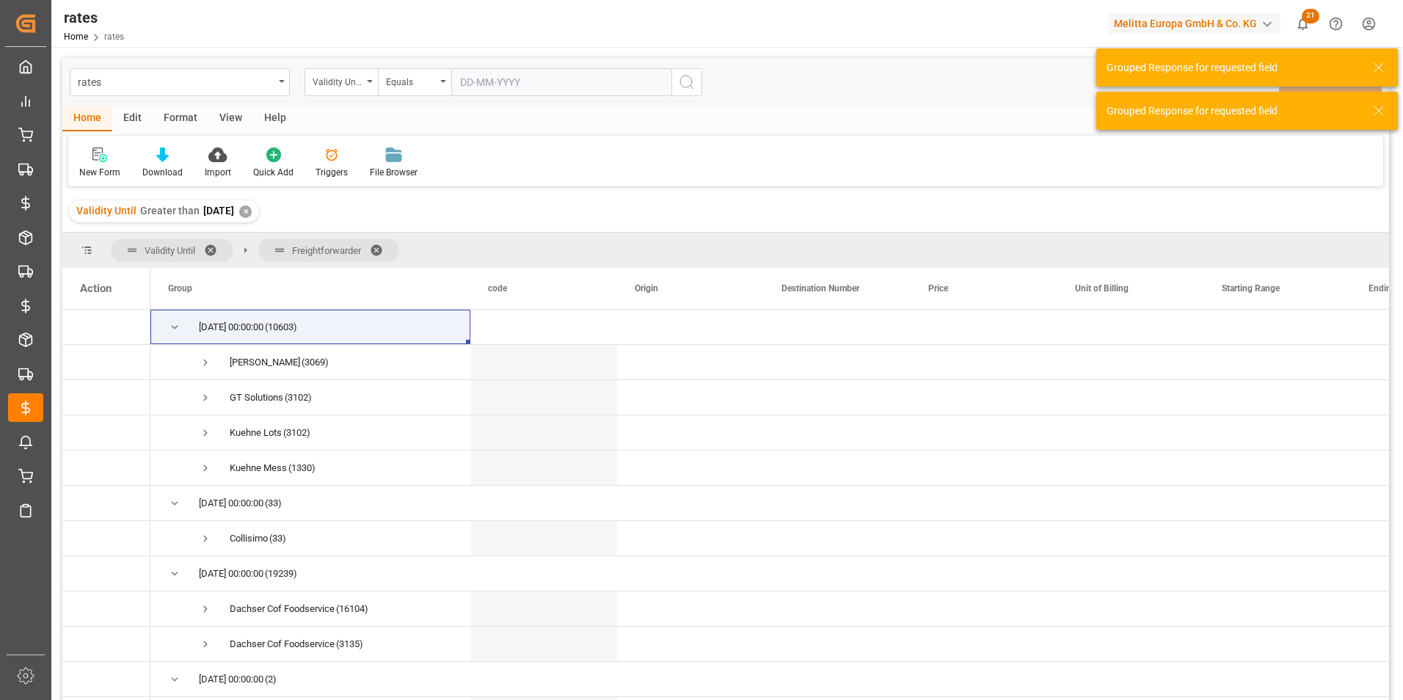
scroll to position [73, 0]
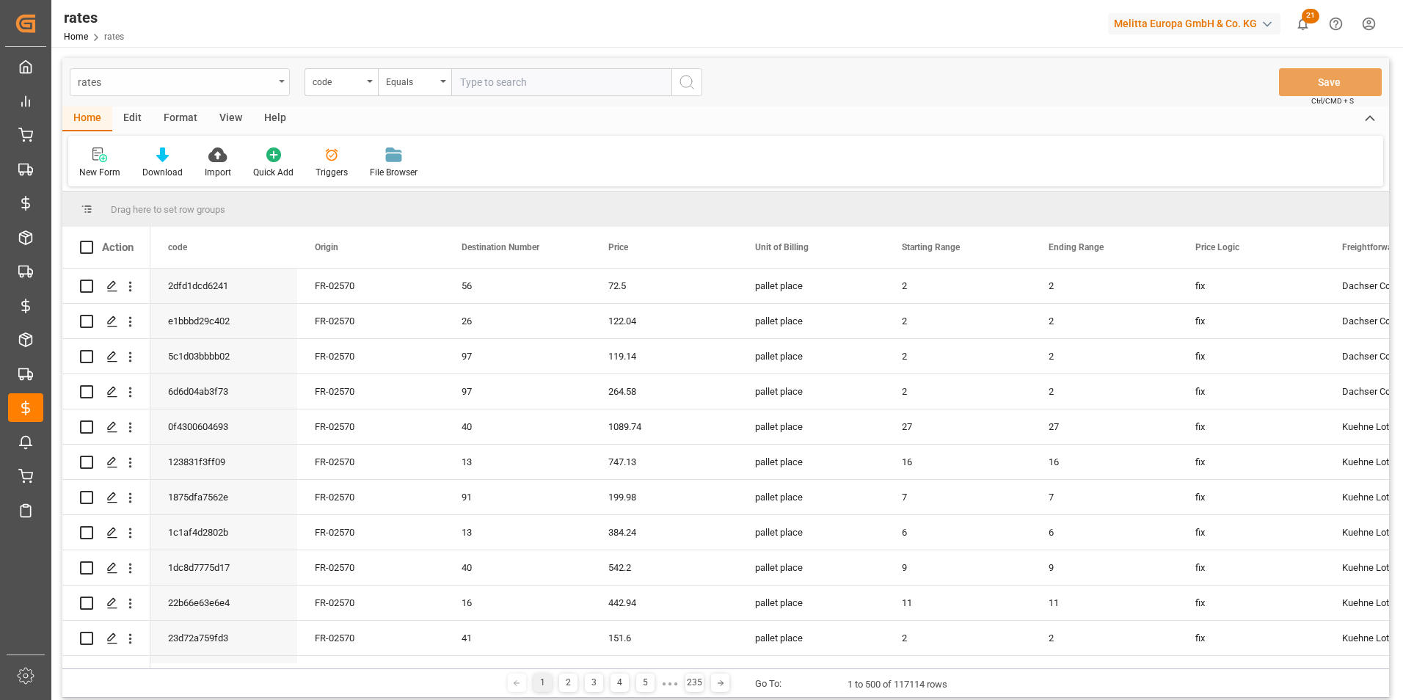
click at [224, 77] on div "rates" at bounding box center [176, 81] width 196 height 18
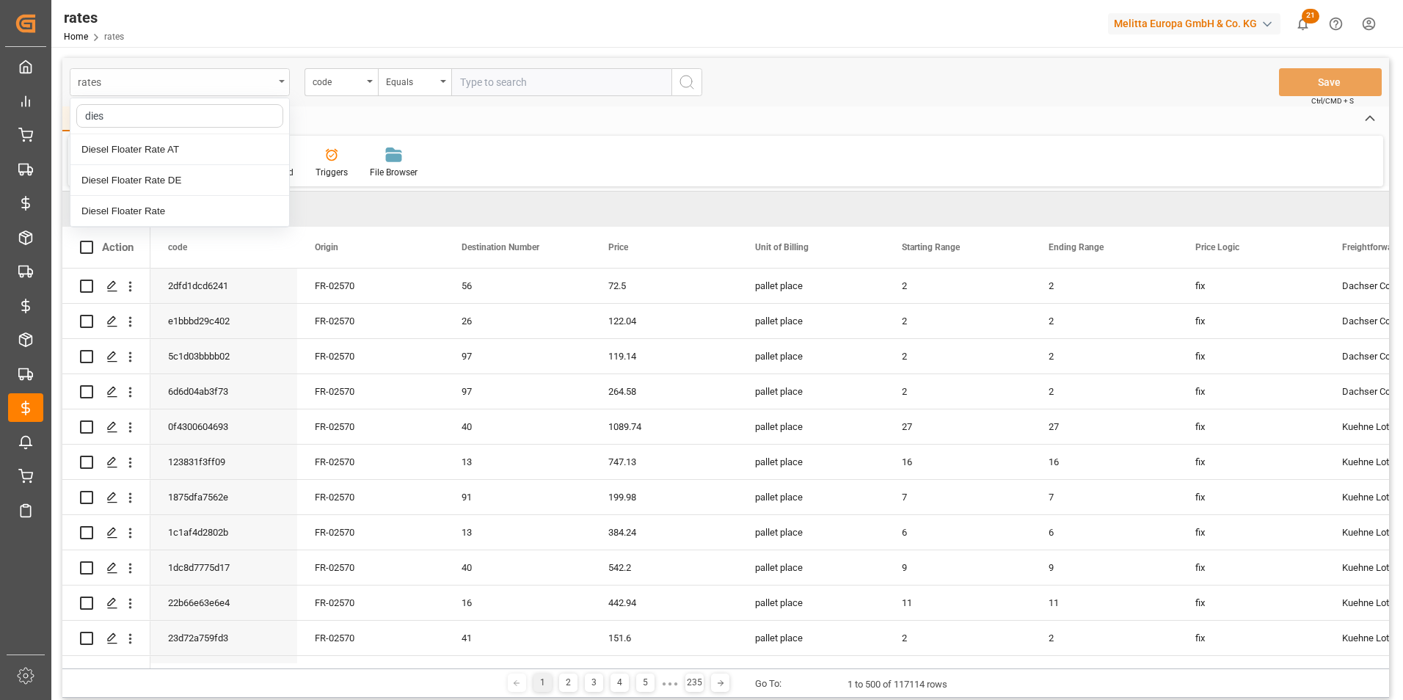
type input "diese"
click at [163, 213] on div "Diesel Floater Rate" at bounding box center [179, 211] width 219 height 31
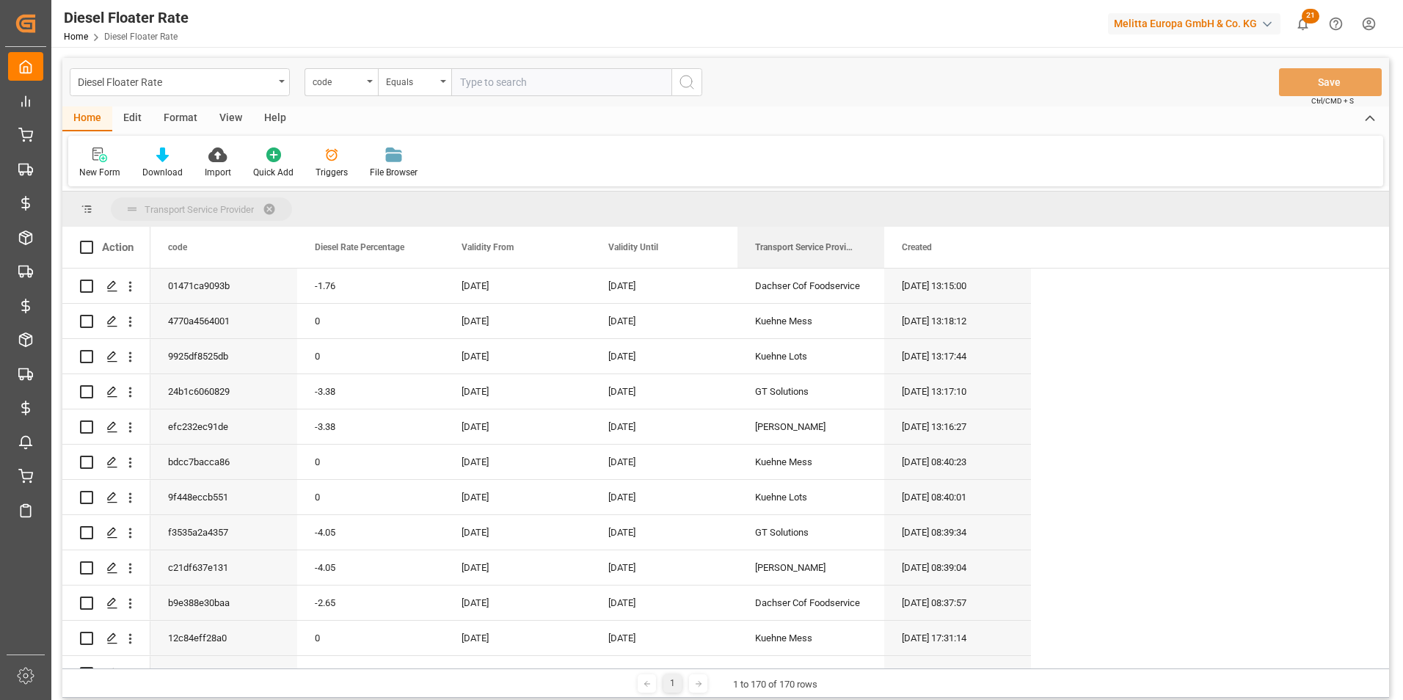
drag, startPoint x: 807, startPoint y: 230, endPoint x: 807, endPoint y: 199, distance: 30.8
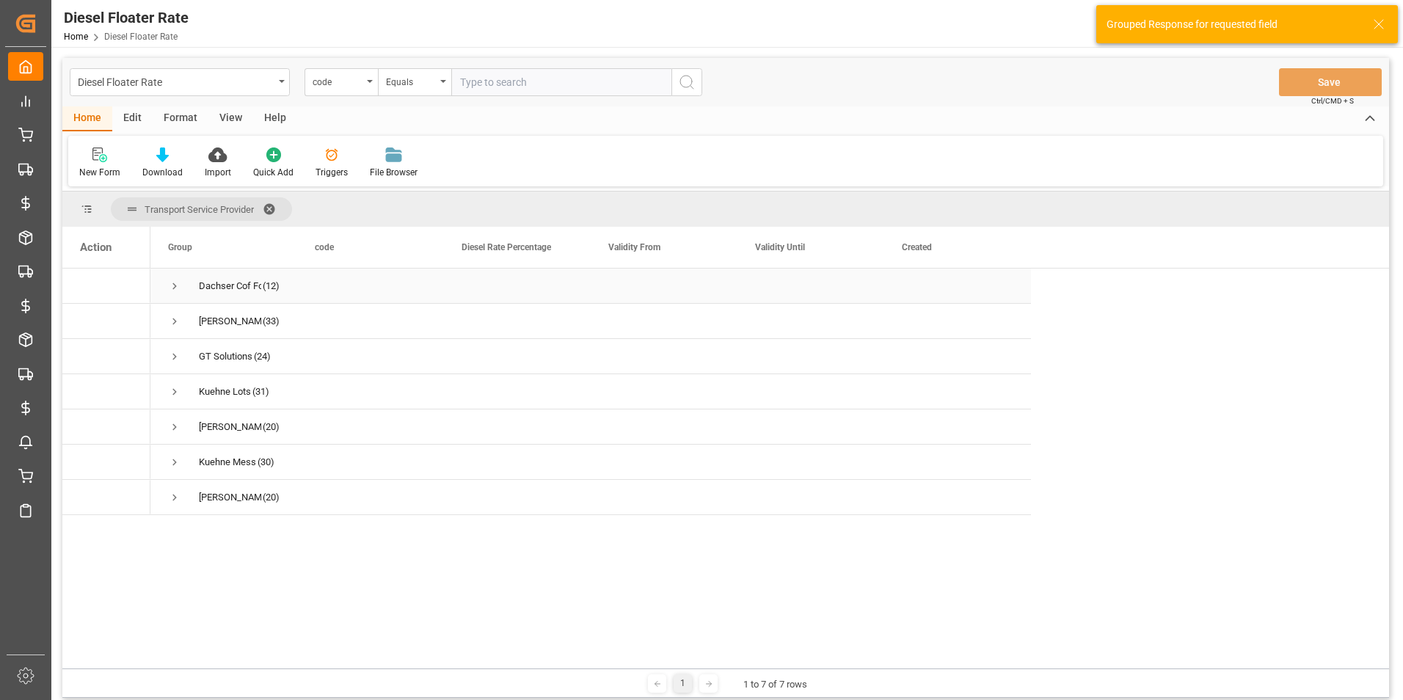
click at [173, 284] on span "Press SPACE to select this row." at bounding box center [174, 286] width 13 height 13
